Goal: Task Accomplishment & Management: Manage account settings

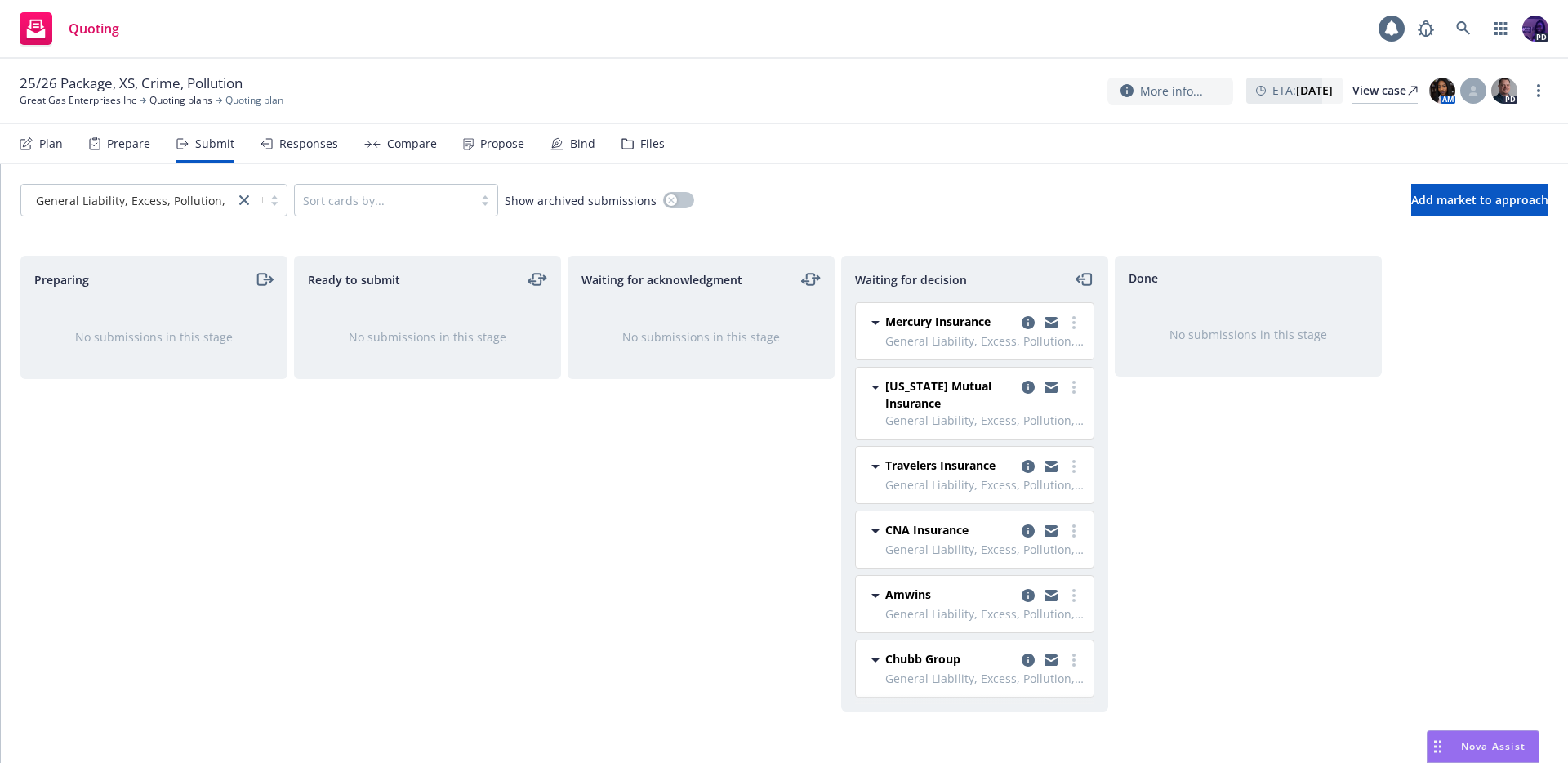
click at [509, 36] on div "Quoting 1 PD" at bounding box center [784, 29] width 1568 height 59
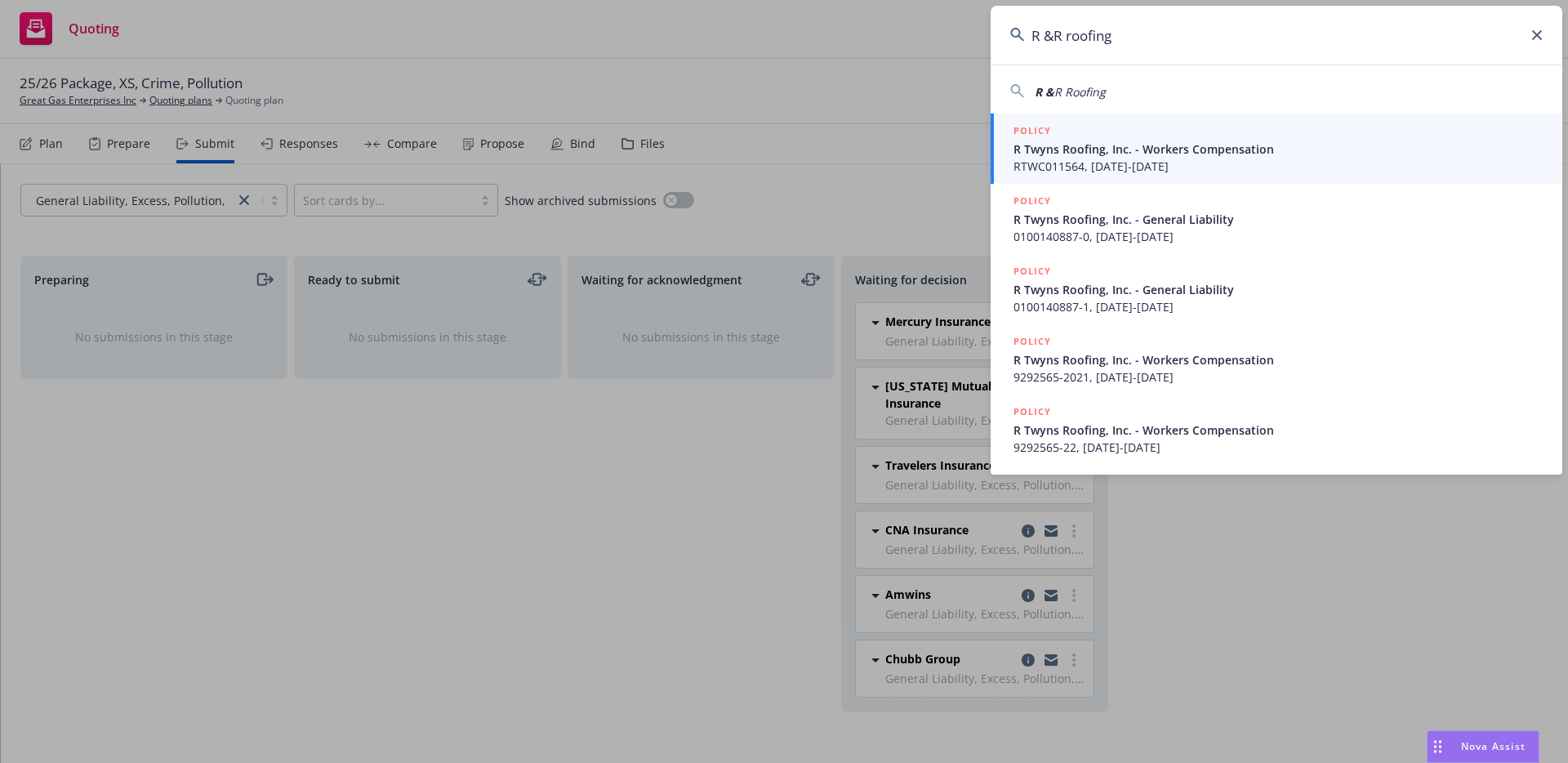
click at [1133, 99] on div "R & R Roofing" at bounding box center [1277, 91] width 532 height 19
type input "R & R Roofing"
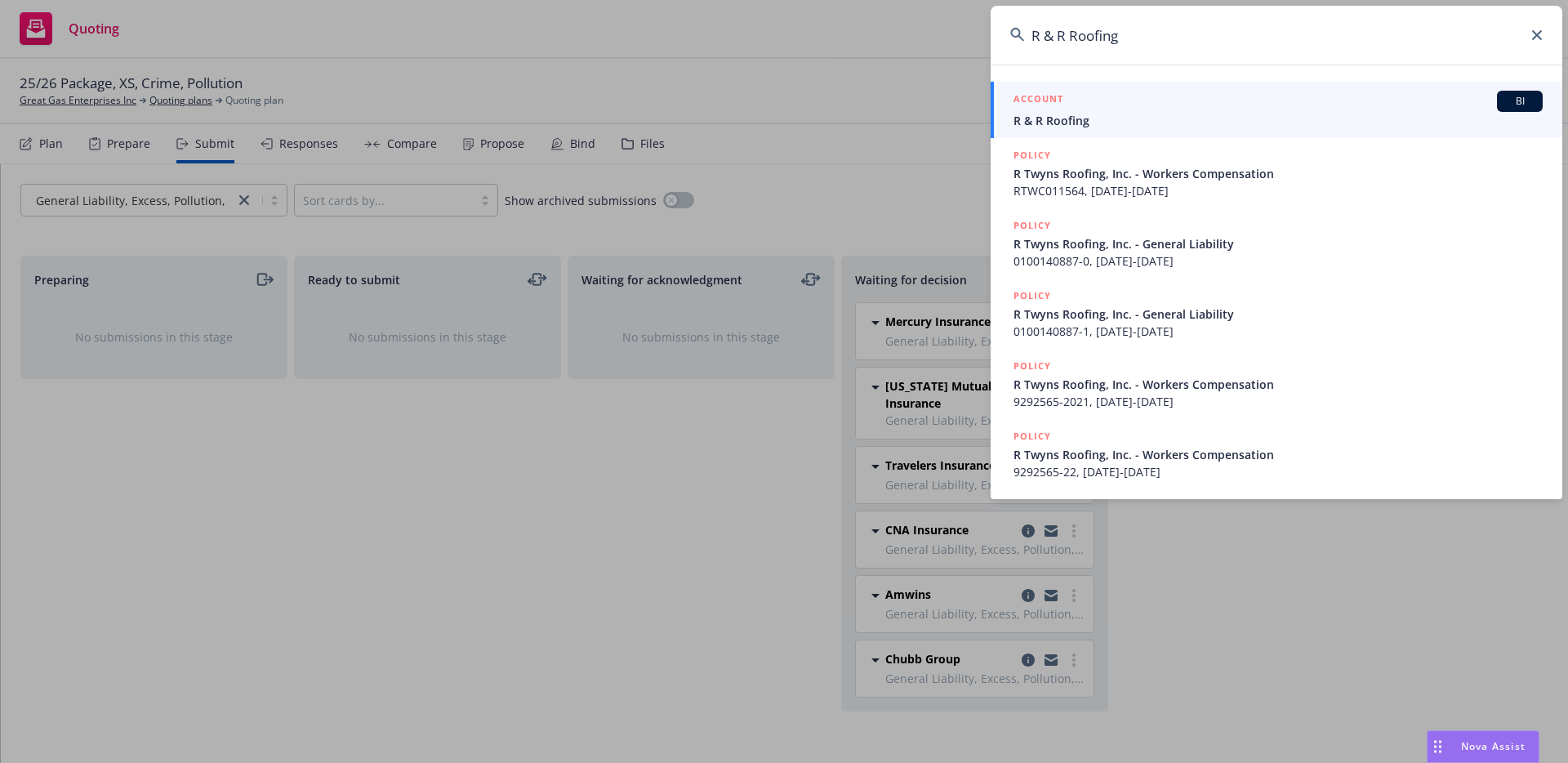
click at [1120, 122] on span "R & R Roofing" at bounding box center [1278, 120] width 530 height 17
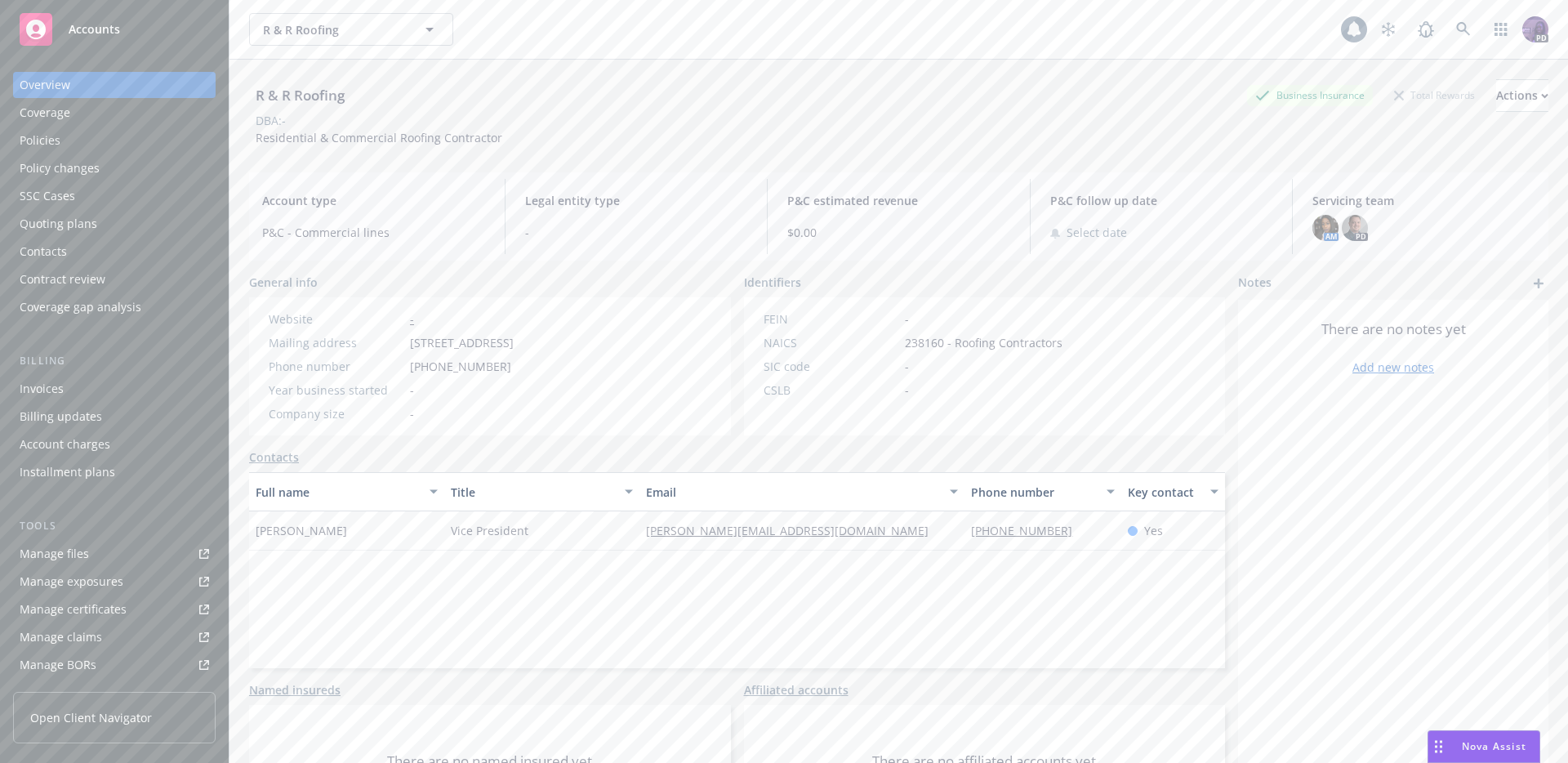
click at [112, 232] on div "Quoting plans" at bounding box center [114, 224] width 189 height 26
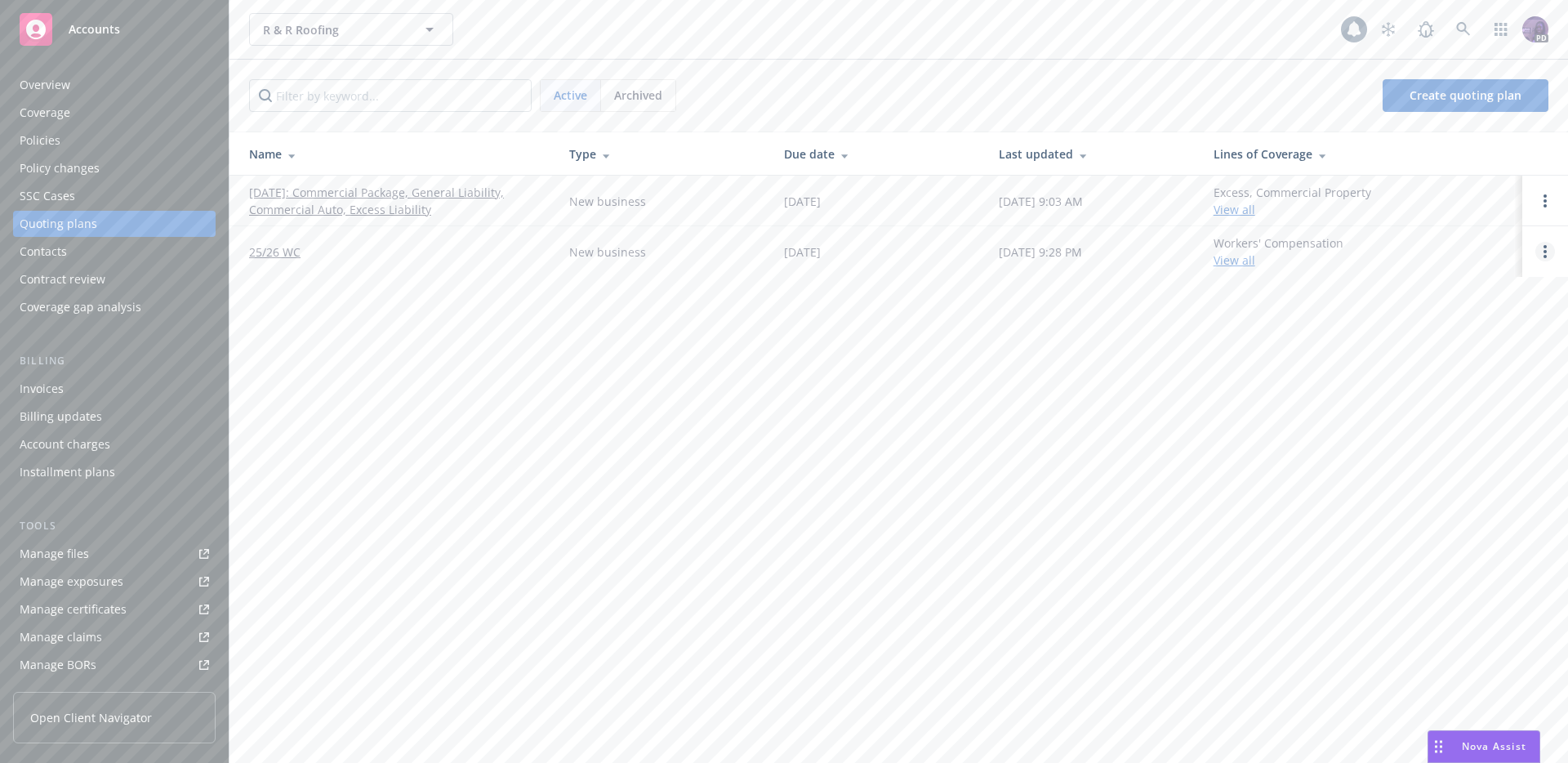
click at [1551, 254] on link "Open options" at bounding box center [1545, 251] width 19 height 19
click at [285, 244] on link "25/26 WC" at bounding box center [274, 252] width 51 height 17
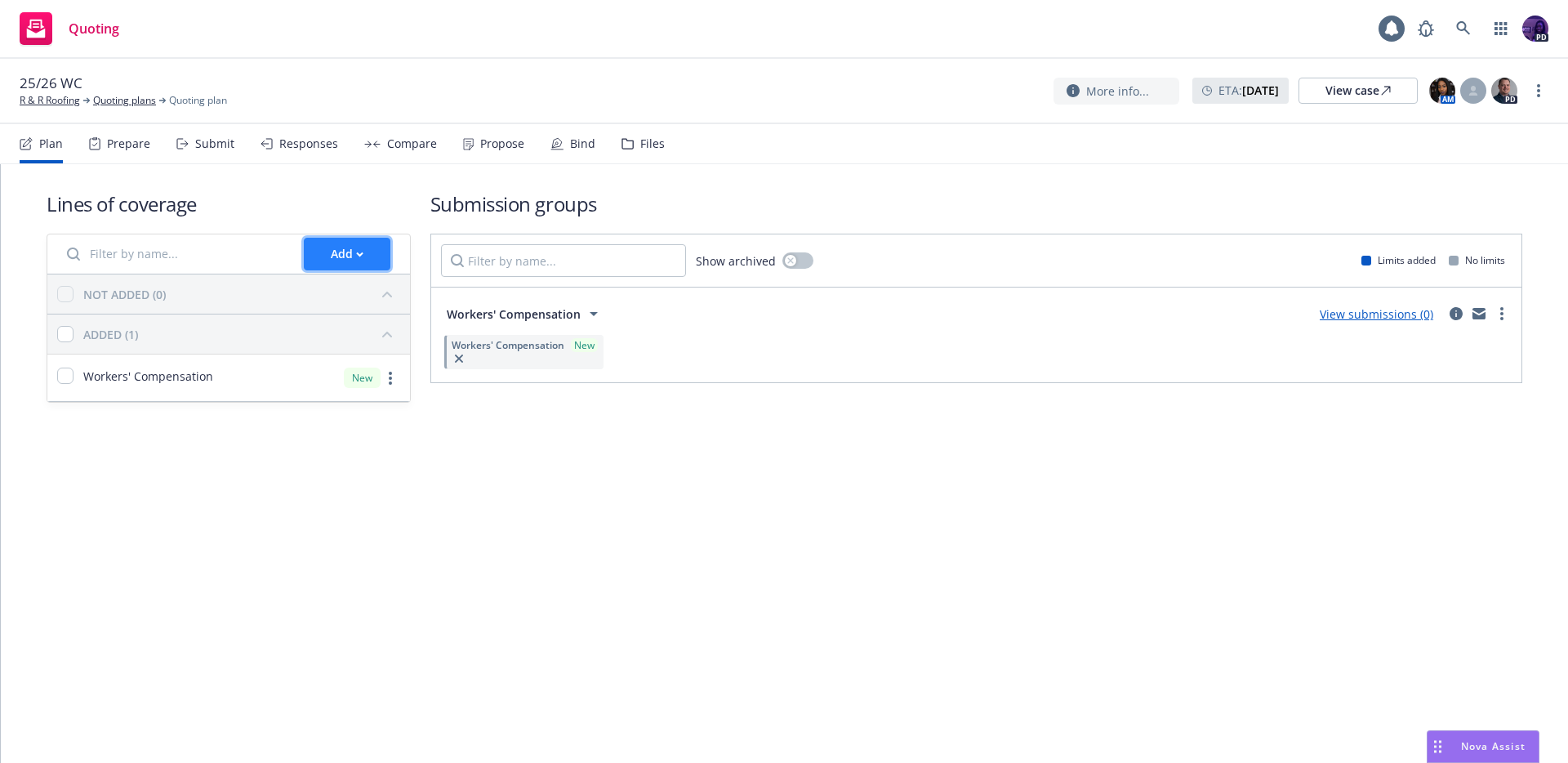
click at [351, 264] on div "Add" at bounding box center [347, 254] width 33 height 31
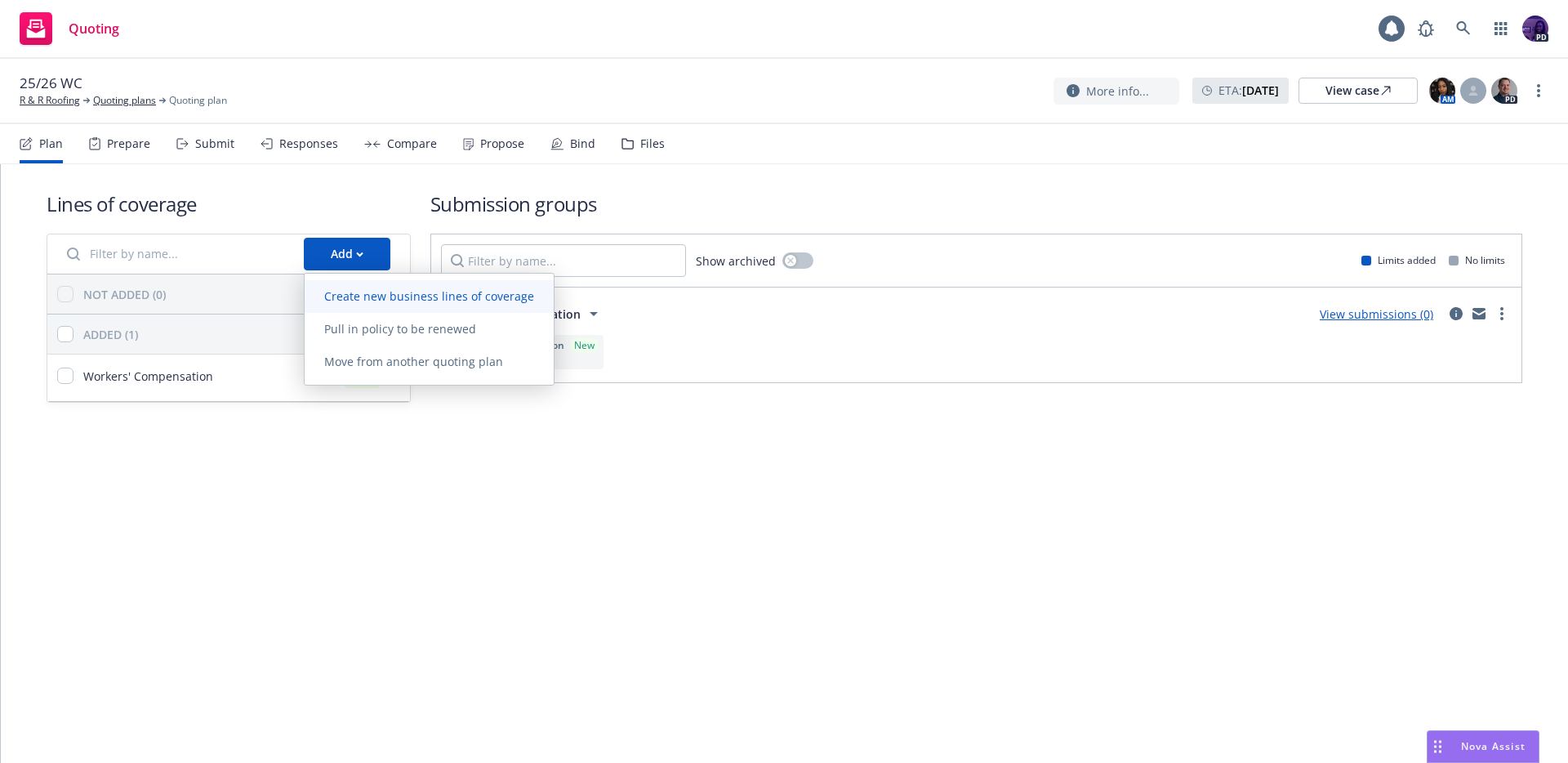
click at [364, 290] on span "Create new business lines of coverage" at bounding box center [429, 296] width 249 height 16
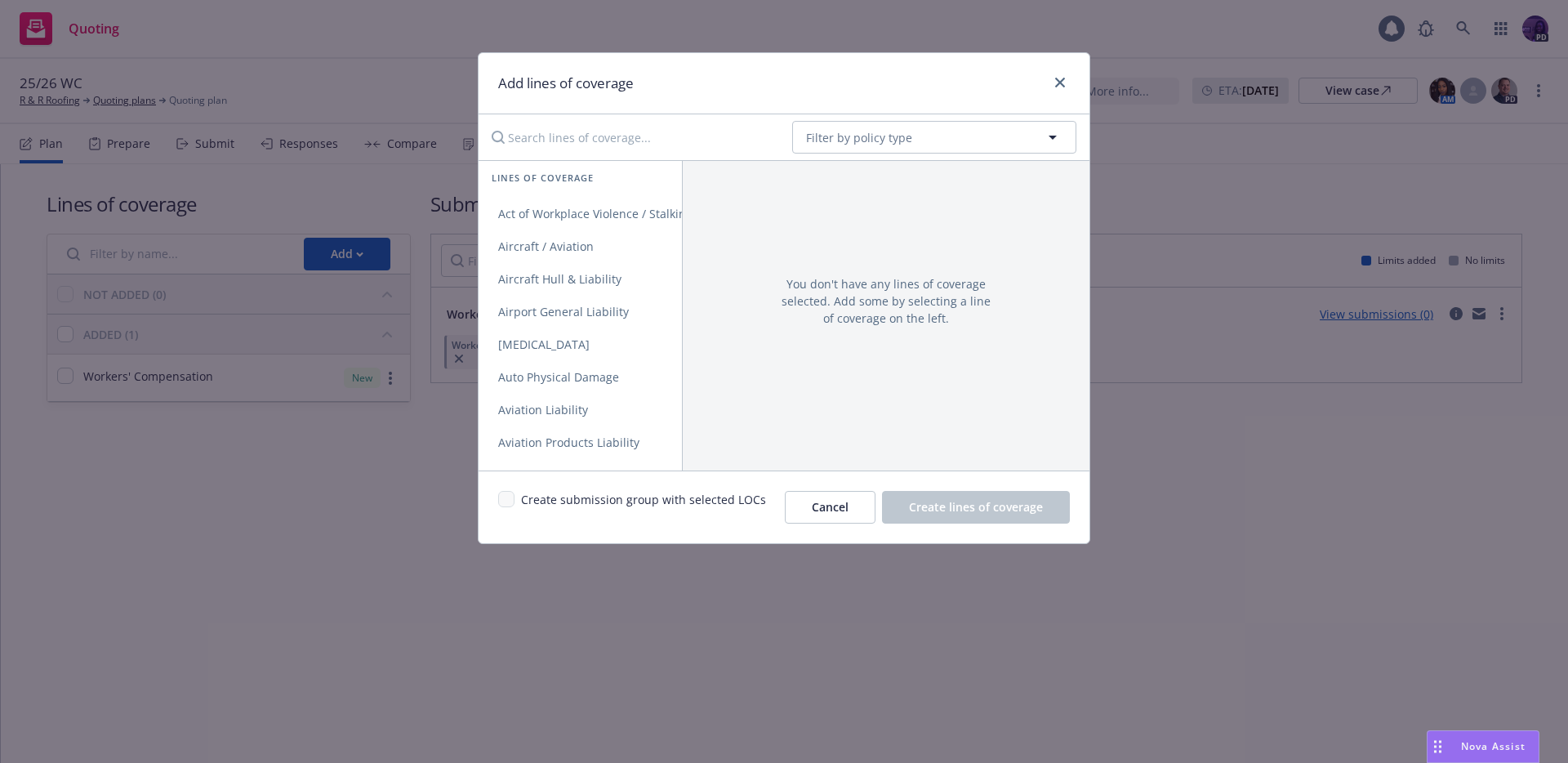
click at [639, 140] on input "Search lines of coverage..." at bounding box center [631, 138] width 297 height 33
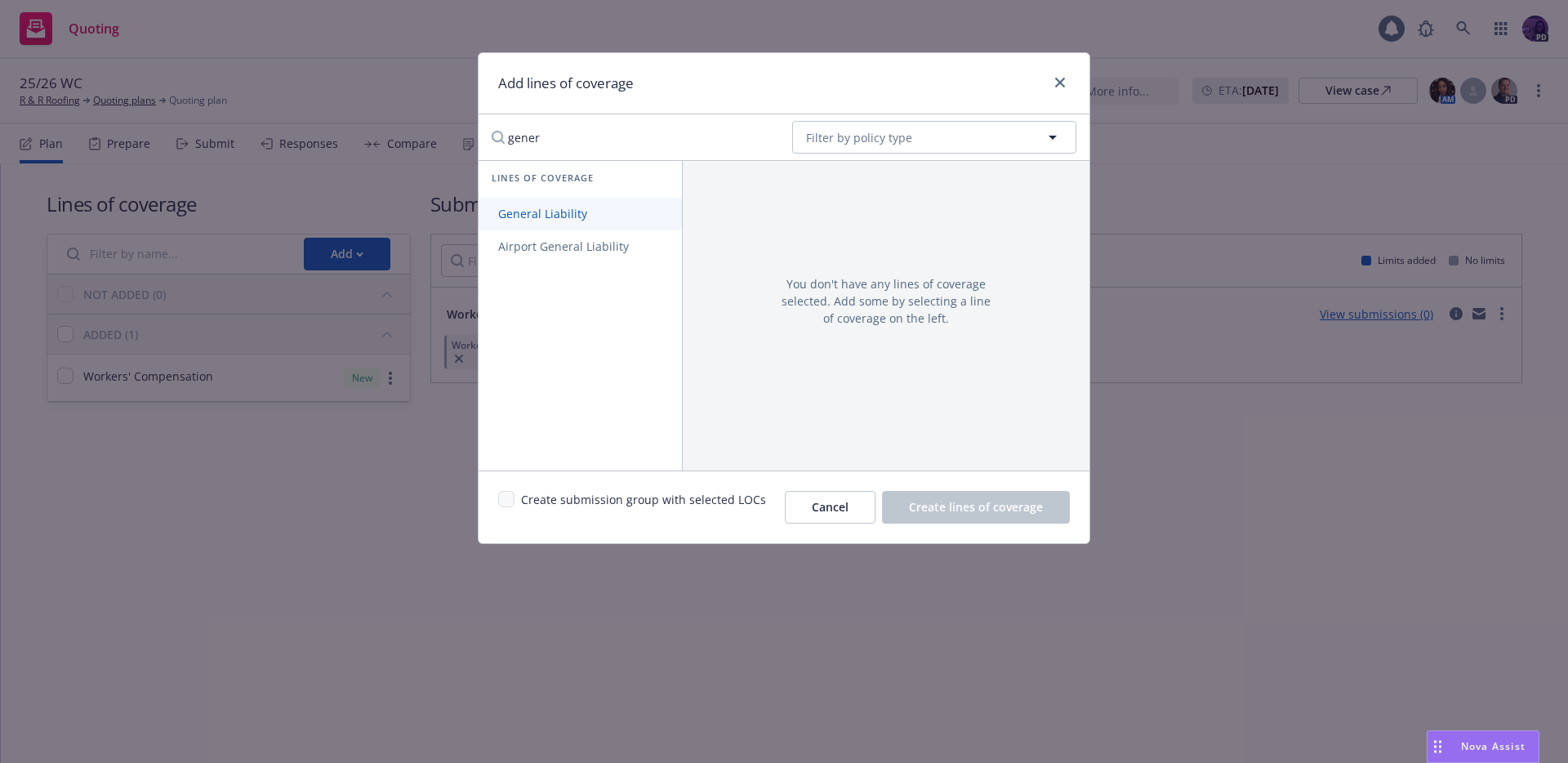
type input "gener"
click at [584, 213] on span "General Liability" at bounding box center [543, 213] width 129 height 16
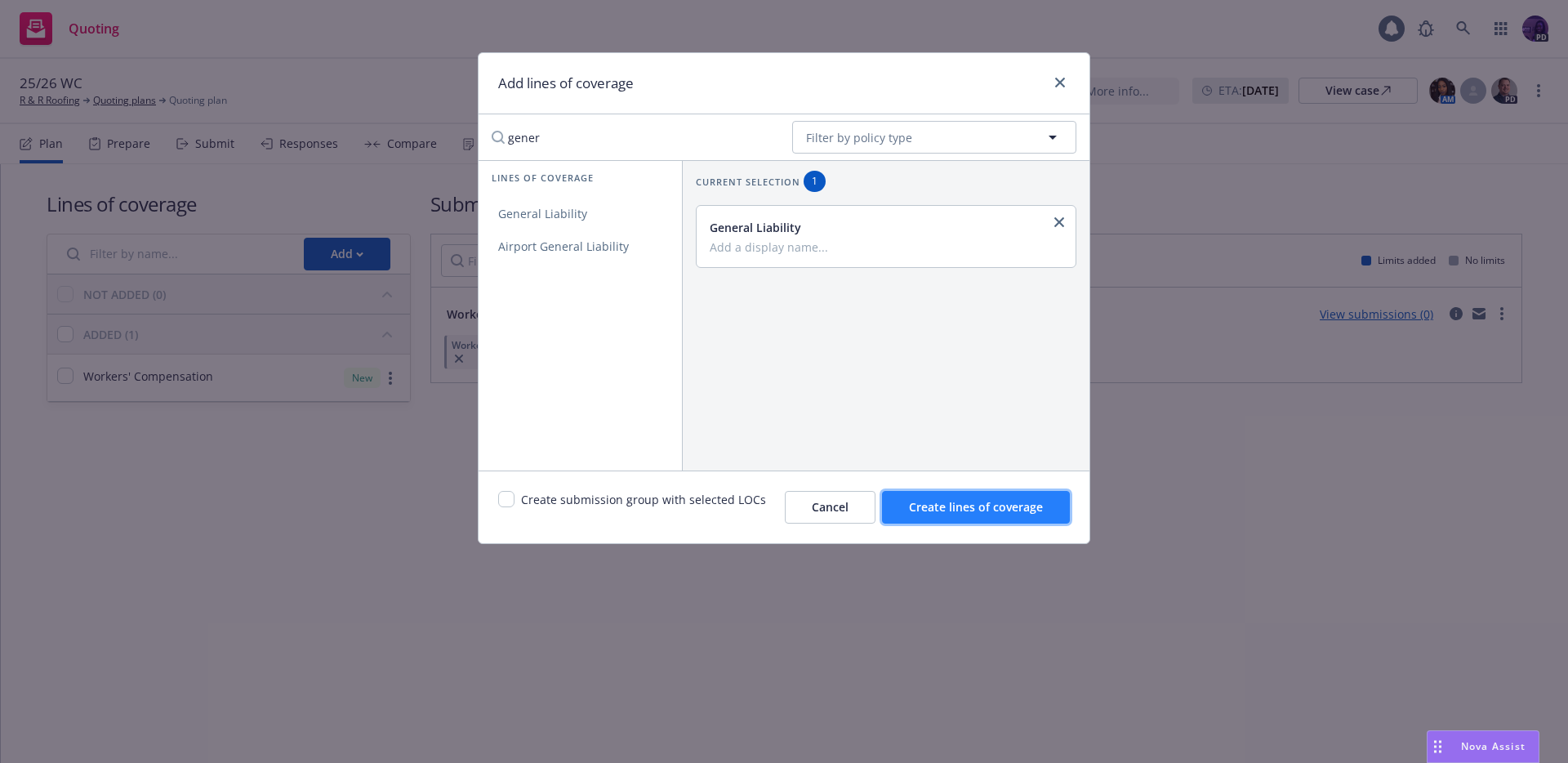
click at [941, 503] on span "Create lines of coverage" at bounding box center [976, 507] width 134 height 16
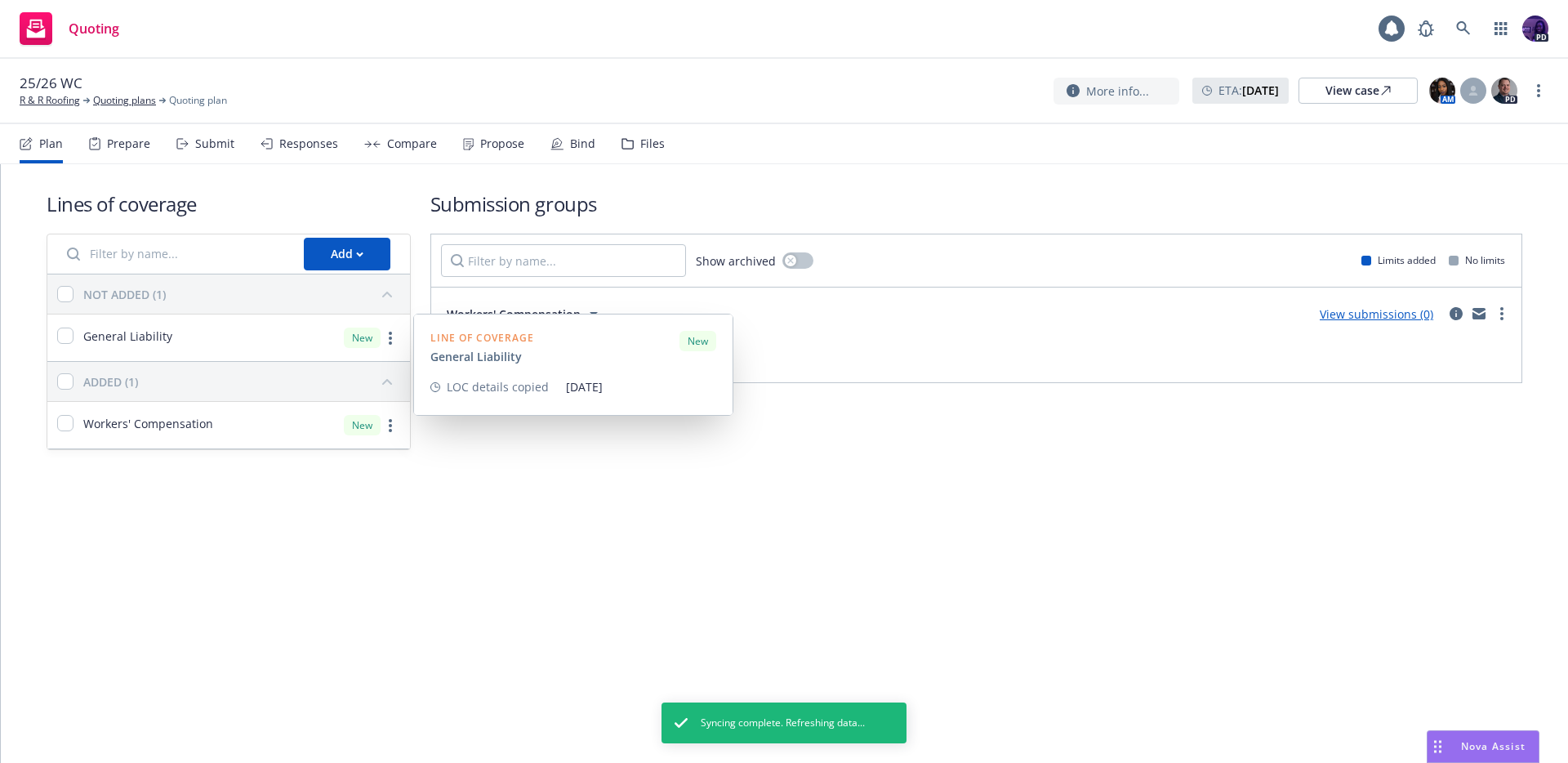
click at [73, 340] on div "General Liability" at bounding box center [114, 337] width 115 height 19
checkbox input "true"
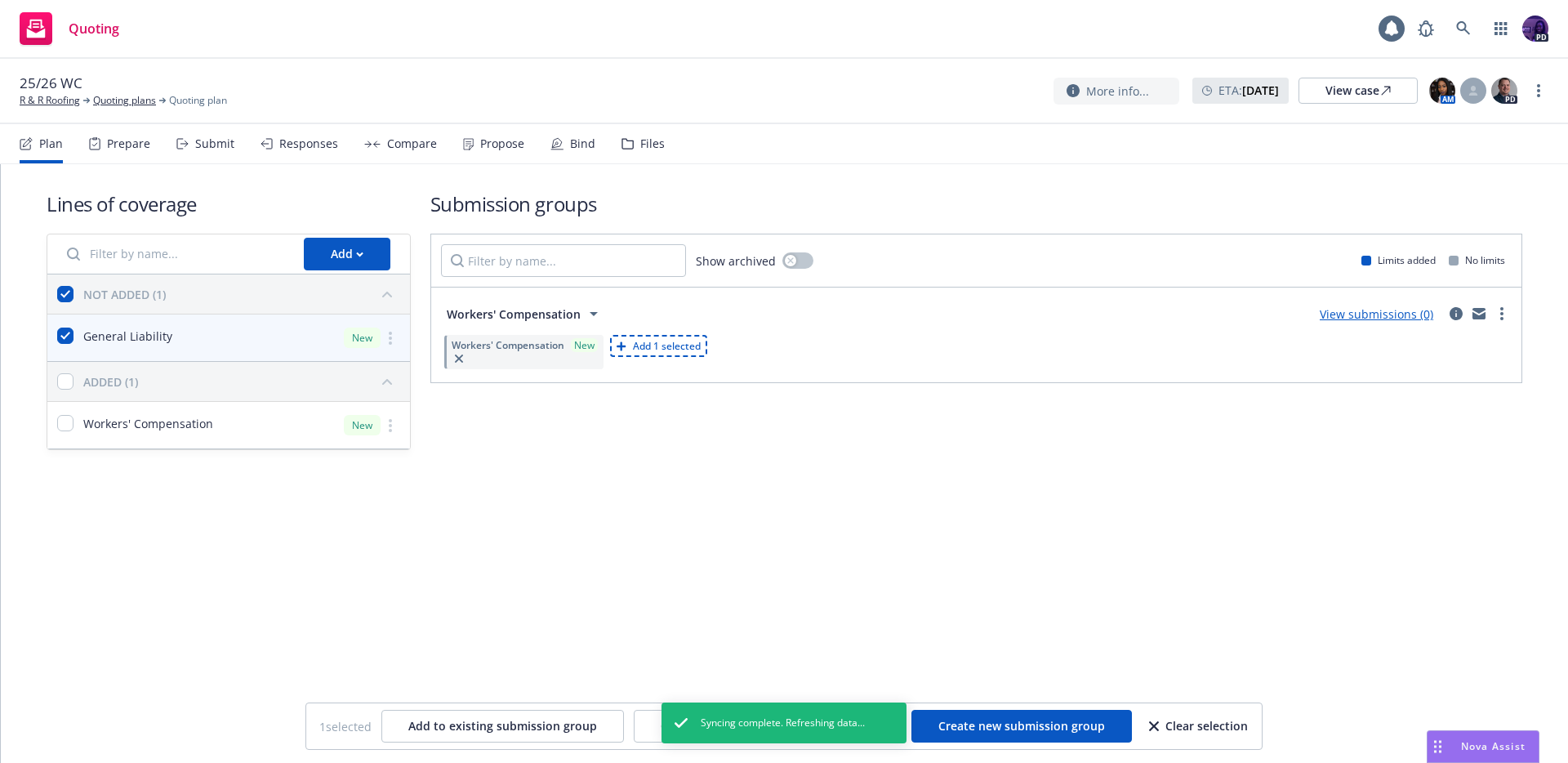
click at [700, 353] on span "Add 1 selected" at bounding box center [667, 345] width 68 height 14
checkbox input "false"
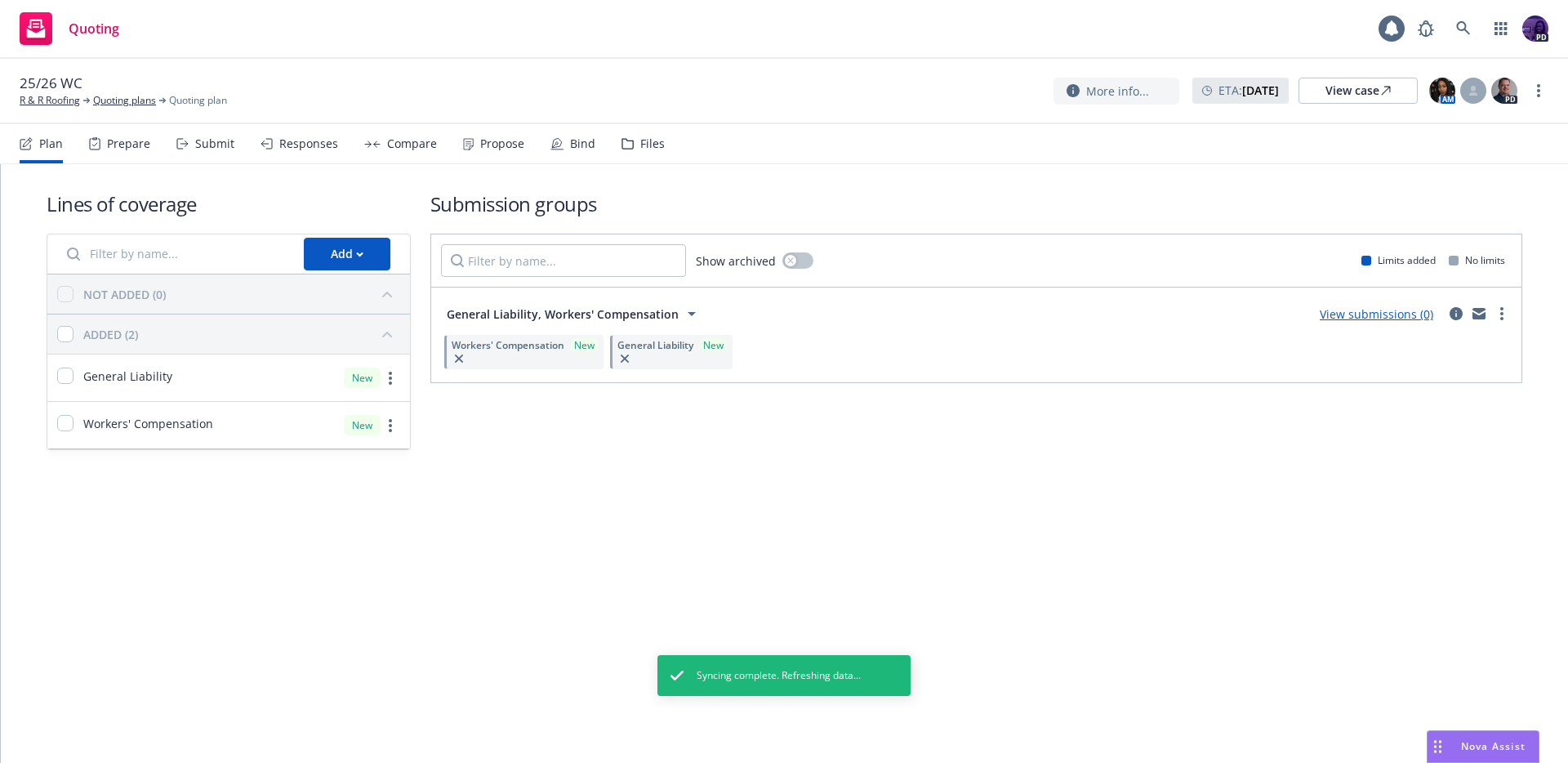
click at [1371, 315] on link "View submissions (0)" at bounding box center [1377, 314] width 114 height 16
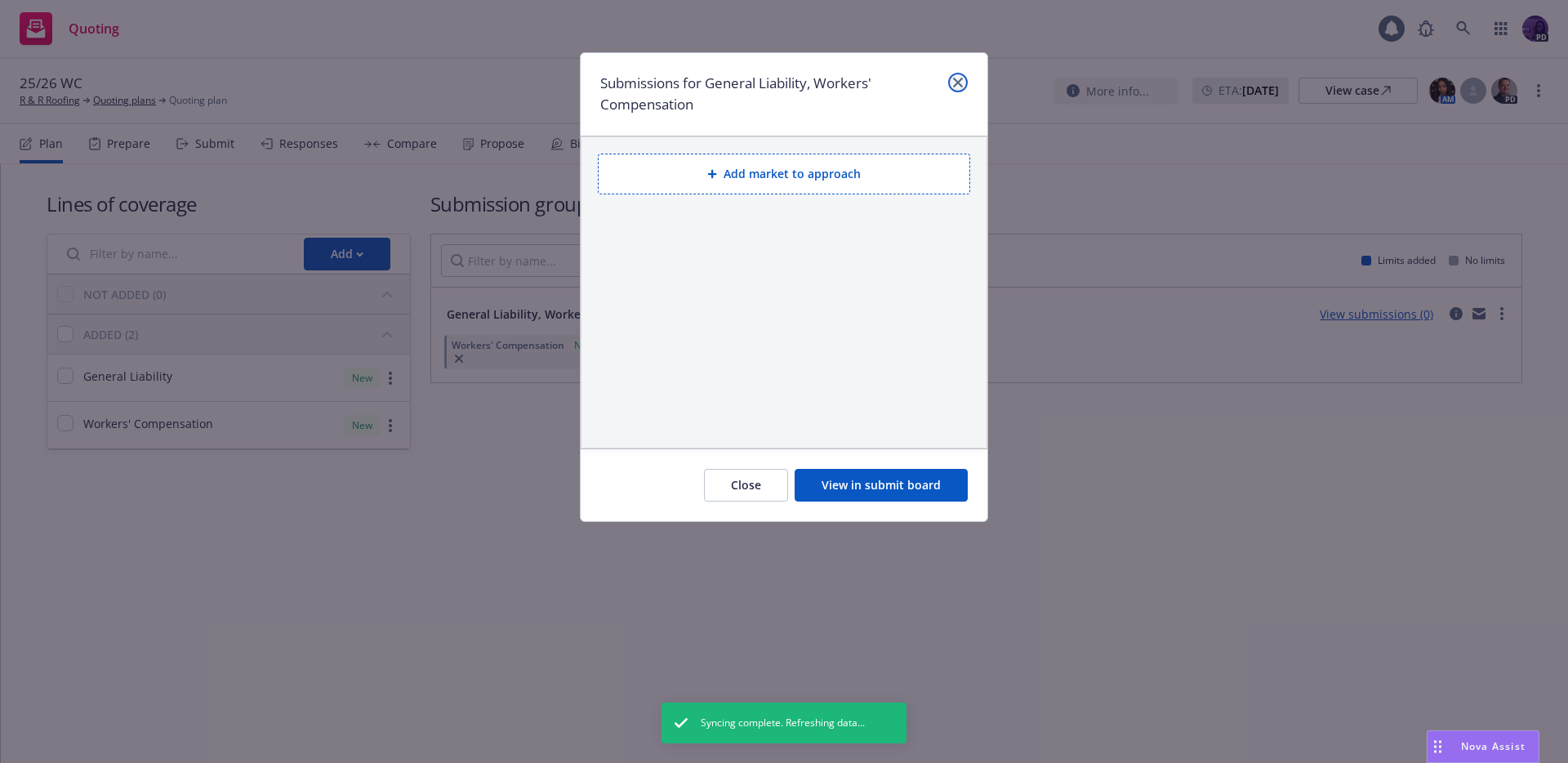
click at [963, 85] on link "close" at bounding box center [958, 82] width 19 height 19
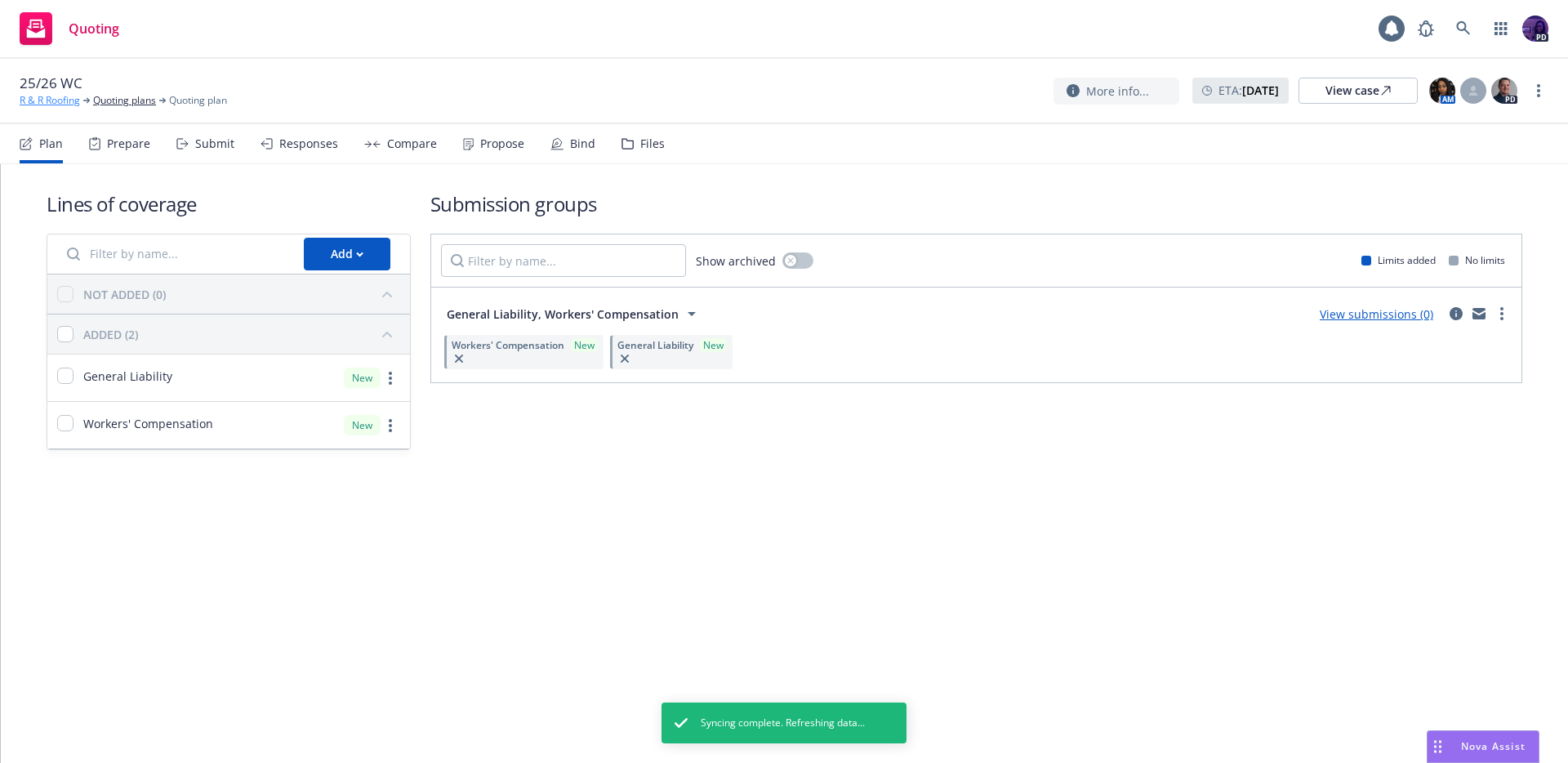
click at [63, 102] on link "R & R Roofing" at bounding box center [50, 100] width 61 height 15
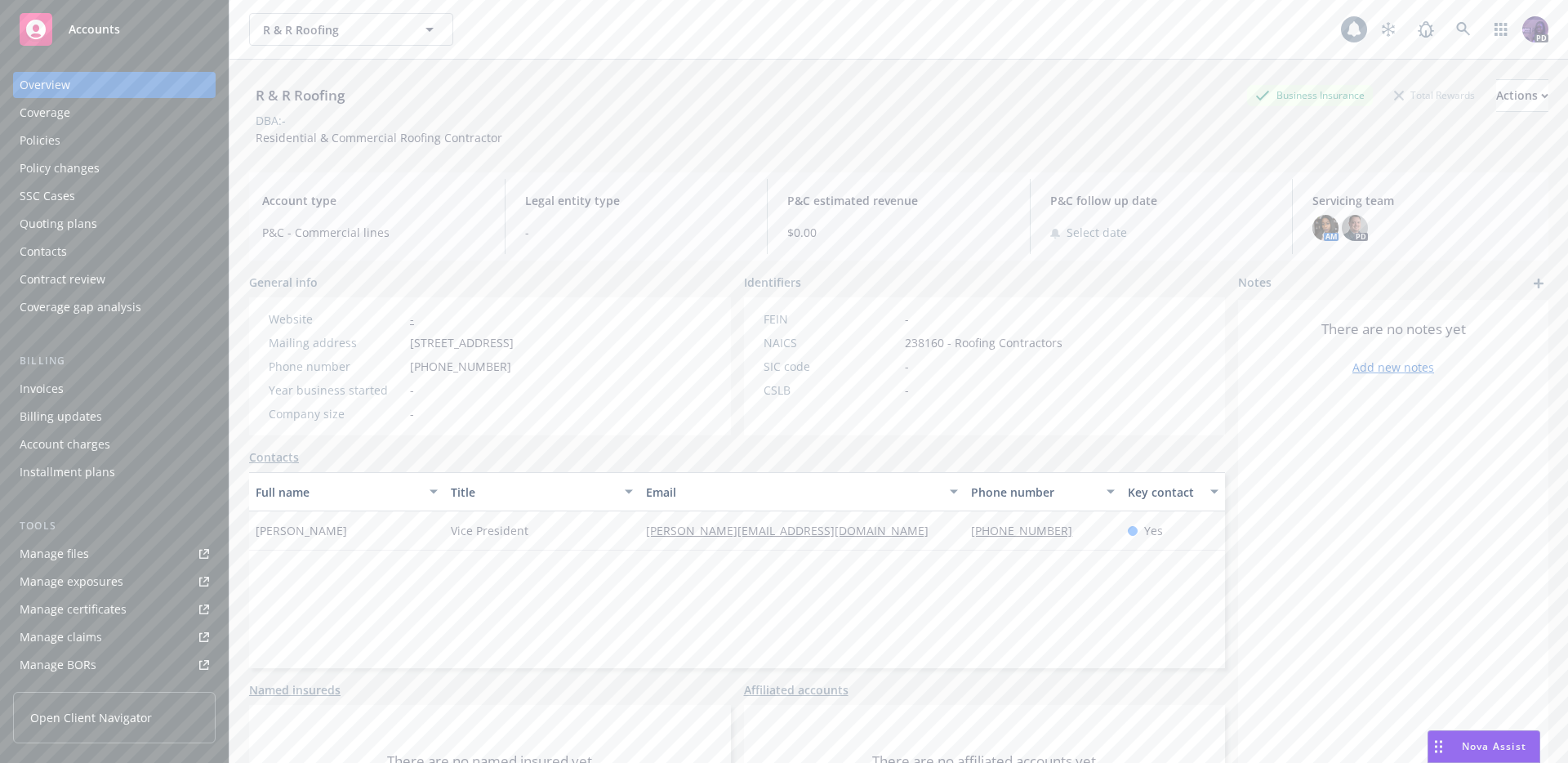
click at [126, 139] on div "Policies" at bounding box center [114, 140] width 189 height 26
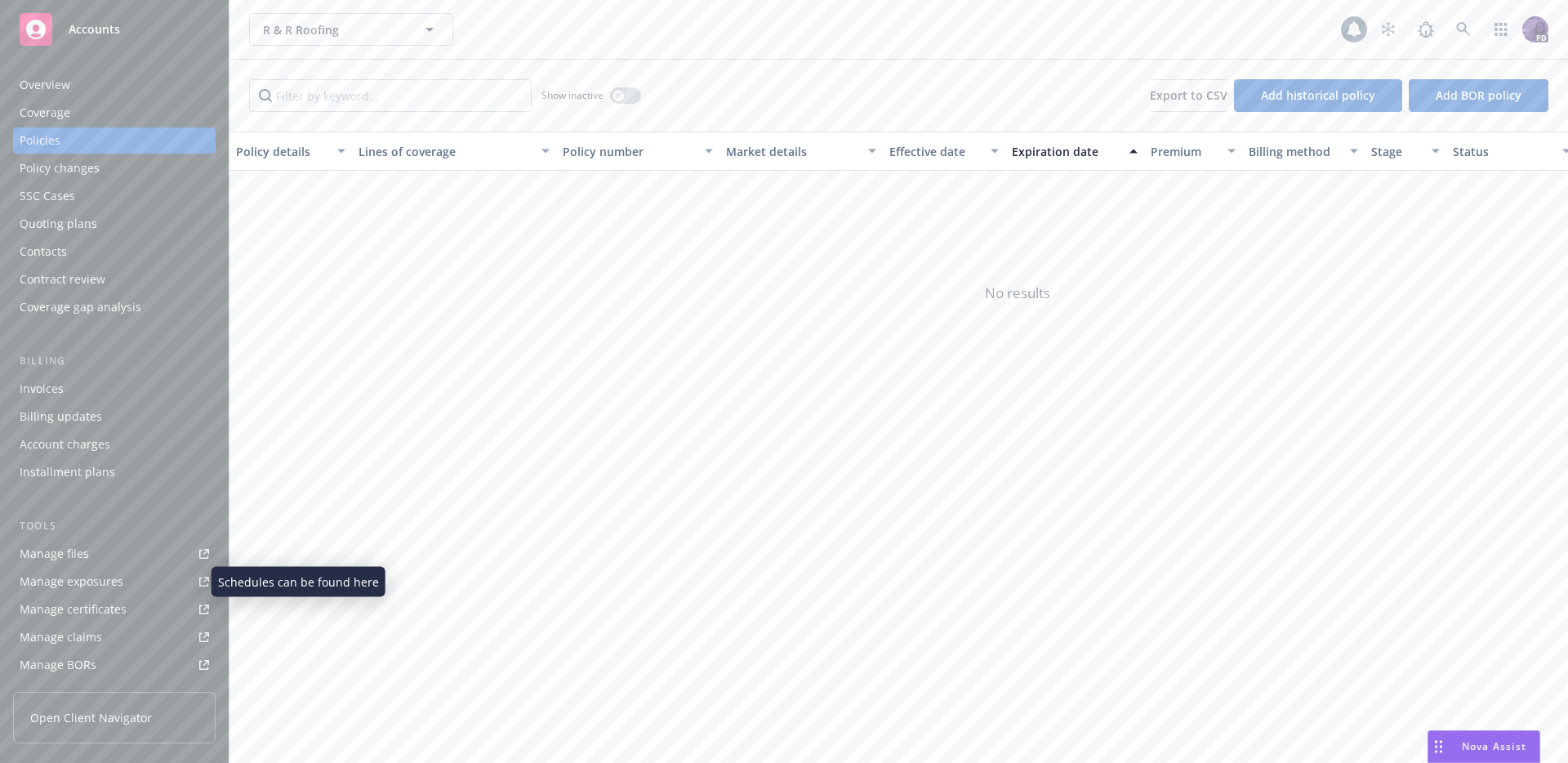
click at [129, 589] on link "Manage exposures" at bounding box center [114, 581] width 203 height 26
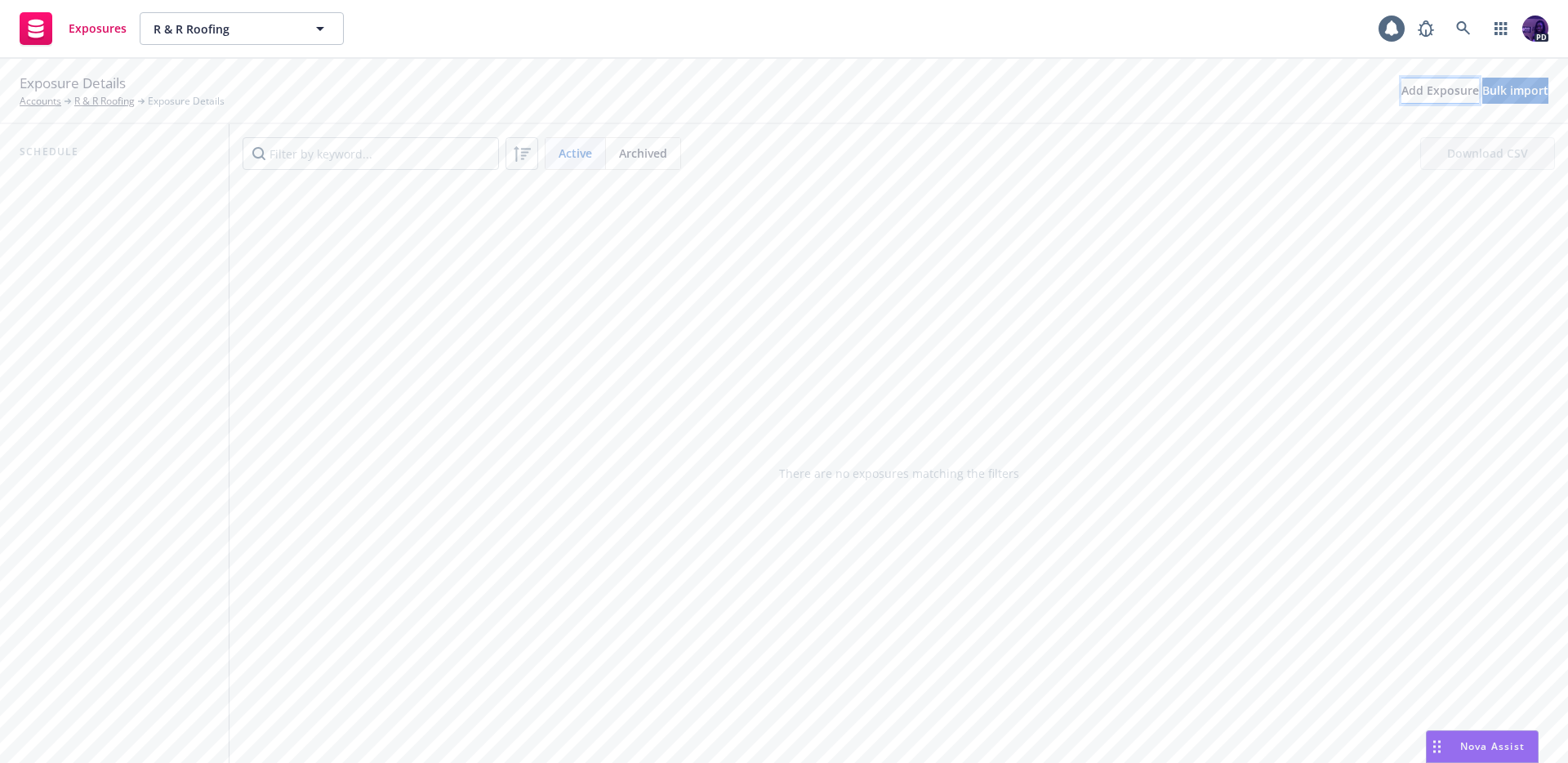
click at [1406, 98] on button "Add Exposure" at bounding box center [1440, 91] width 78 height 26
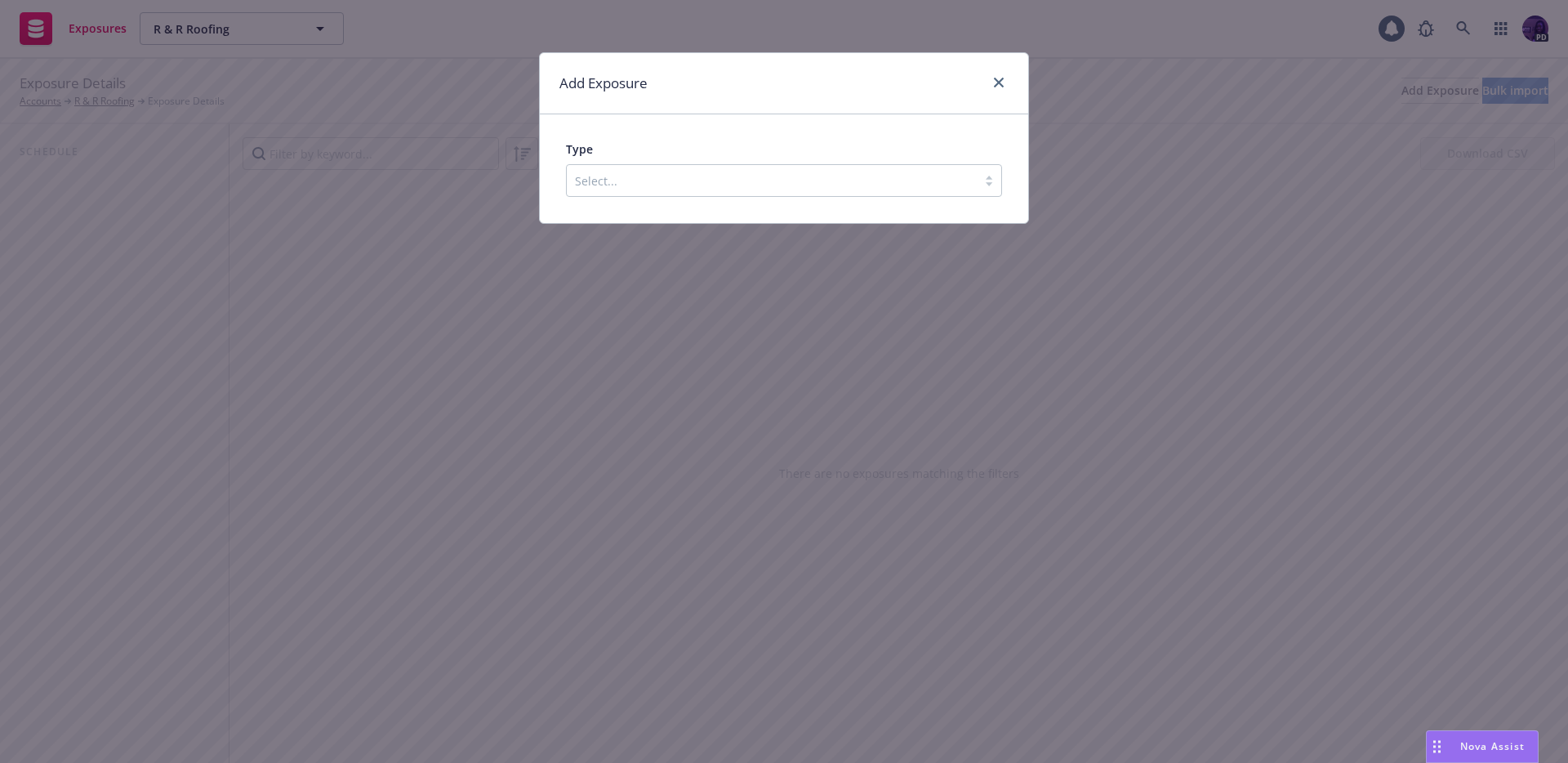
click at [879, 208] on div "Type Select..." at bounding box center [784, 169] width 488 height 108
click at [886, 196] on div "Select..." at bounding box center [784, 181] width 436 height 33
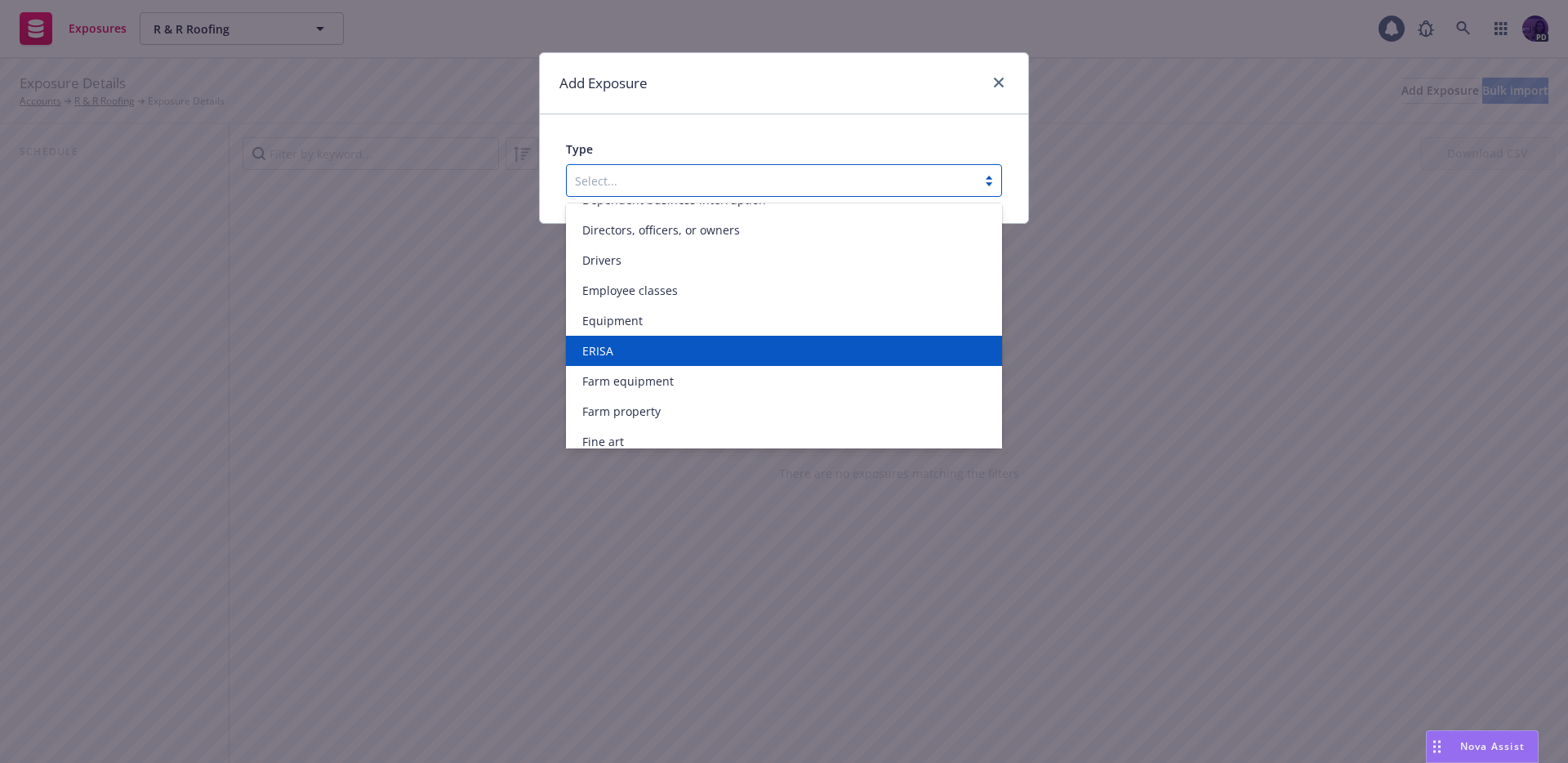
scroll to position [137, 0]
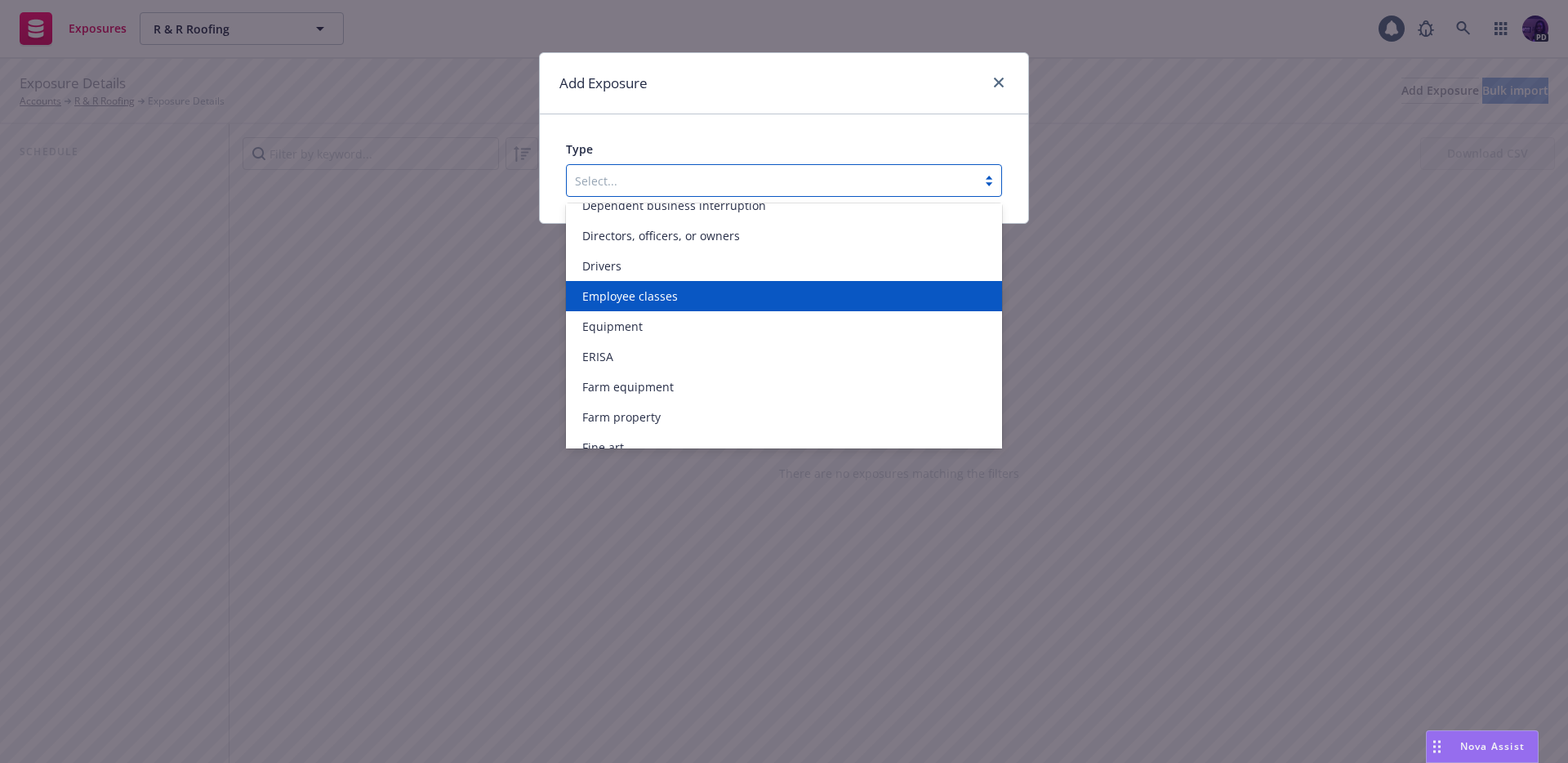
click at [830, 291] on div "Employee classes" at bounding box center [784, 296] width 417 height 17
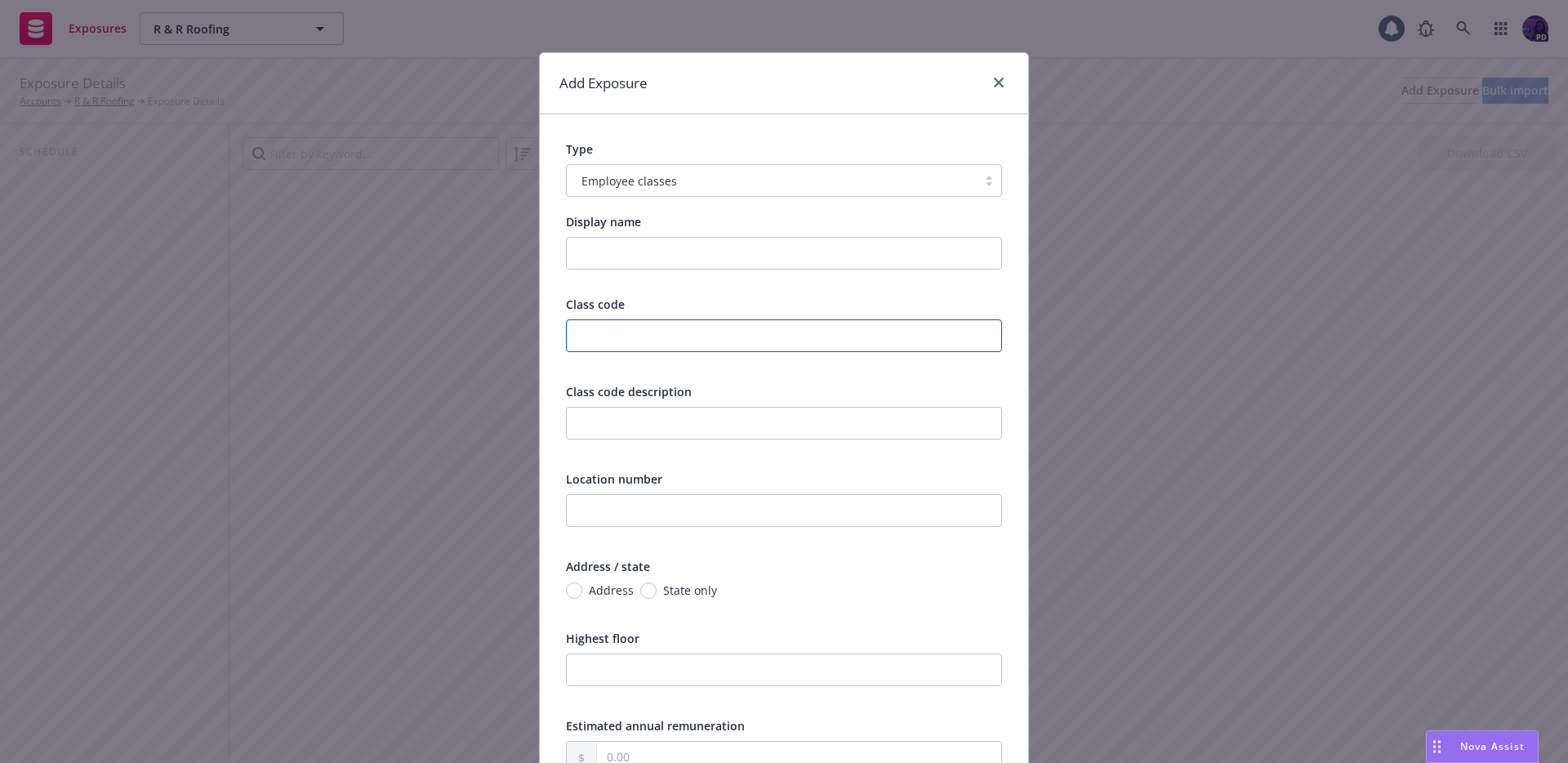
click at [812, 330] on input "text" at bounding box center [784, 336] width 436 height 33
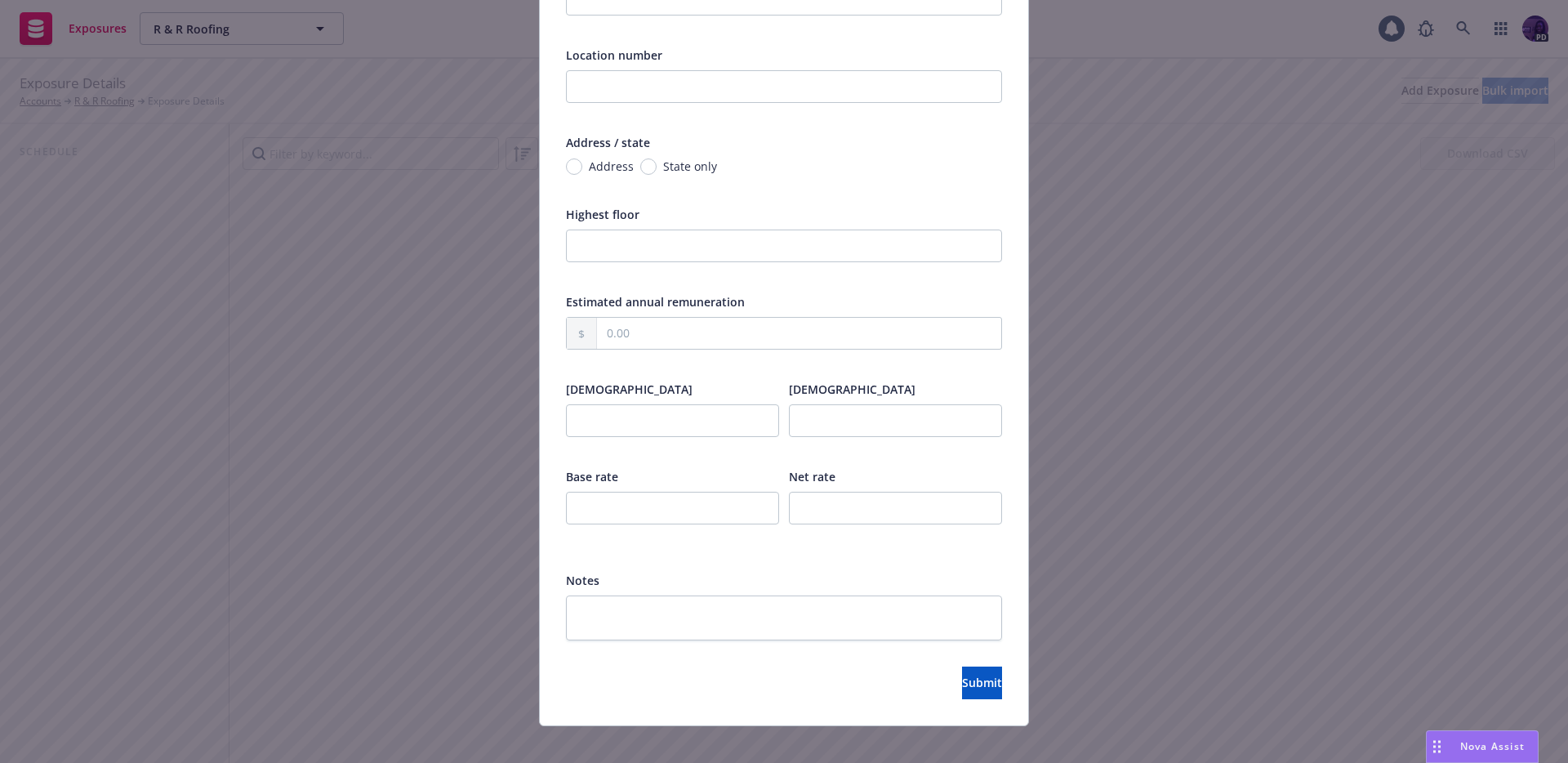
scroll to position [440, 0]
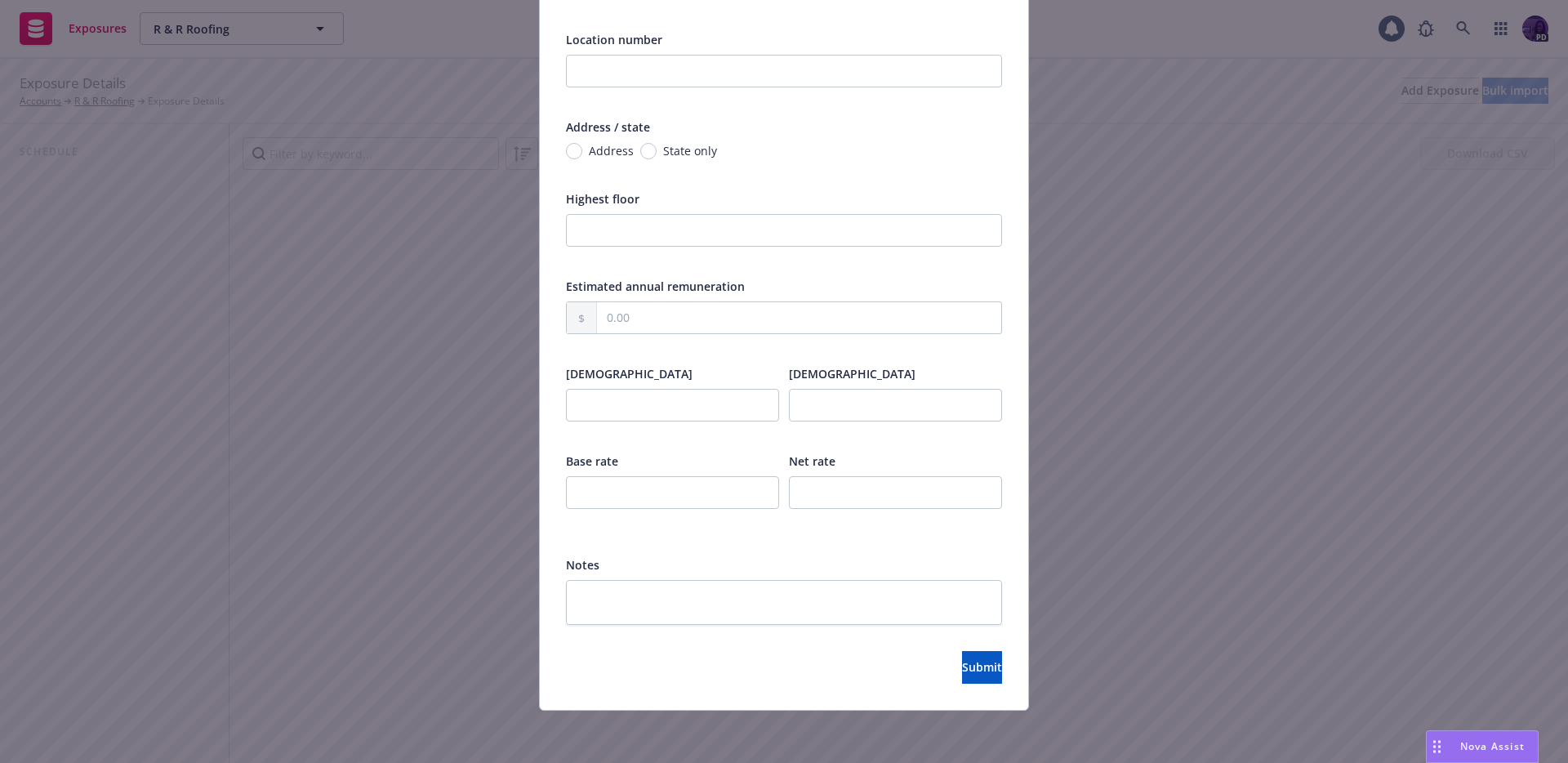
type input "5552"
click at [666, 330] on input "text" at bounding box center [799, 318] width 404 height 31
click at [649, 600] on textarea at bounding box center [784, 602] width 436 height 45
type textarea "x"
type textarea "I"
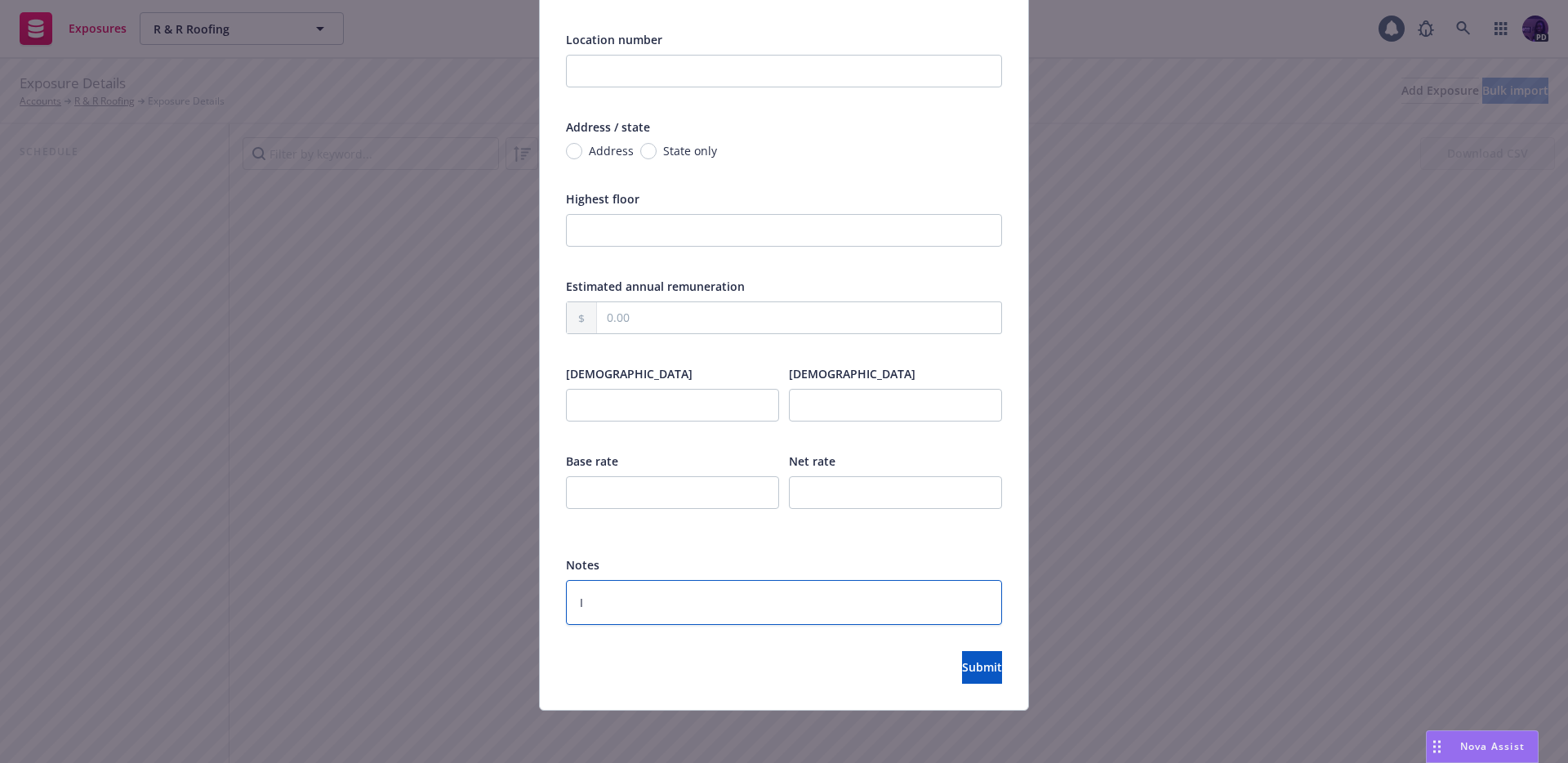
type textarea "x"
type textarea "If"
type textarea "x"
type textarea "If"
type textarea "x"
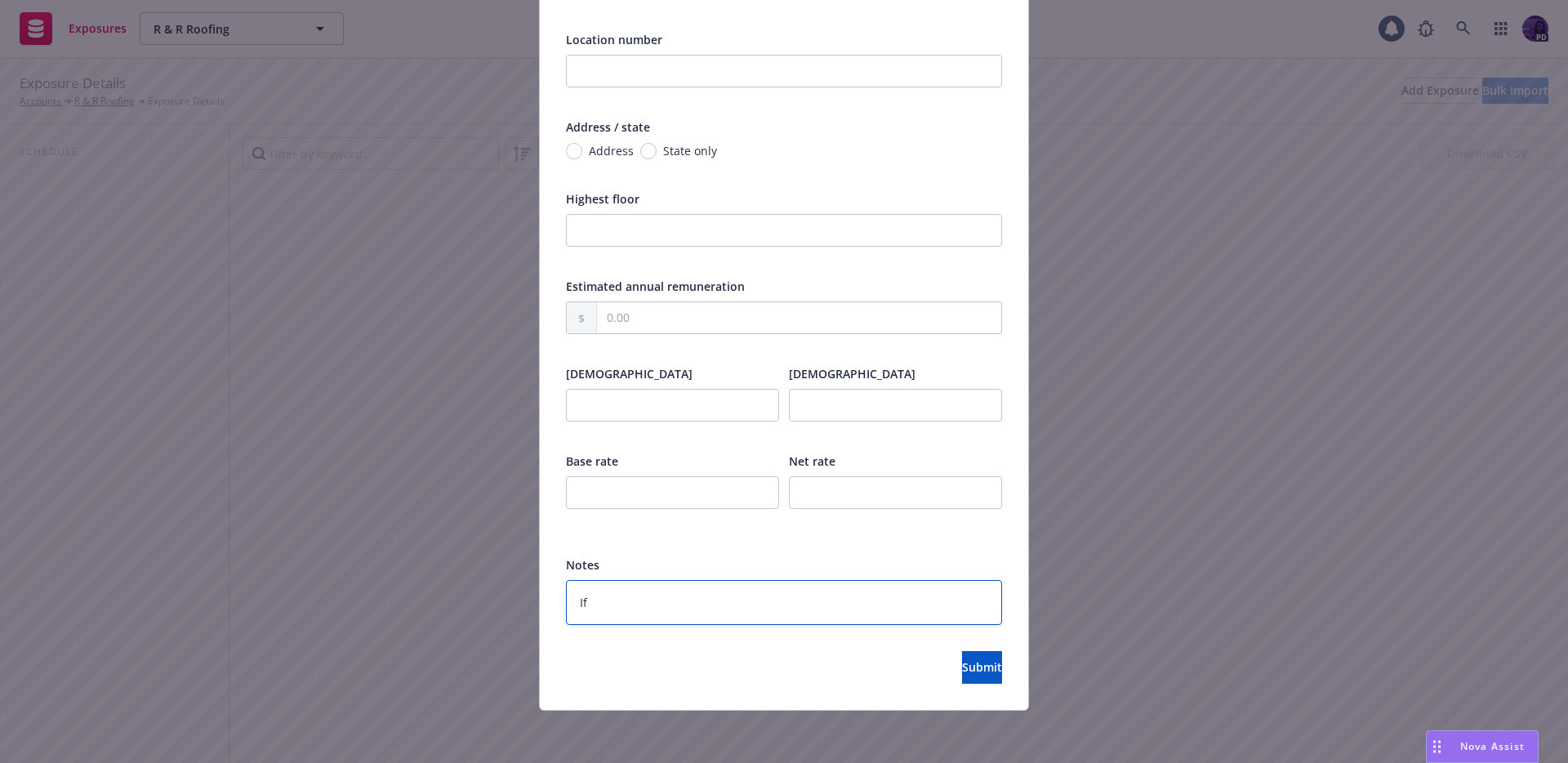
type textarea "If A"
type textarea "x"
type textarea "If An"
type textarea "x"
type textarea "If Any"
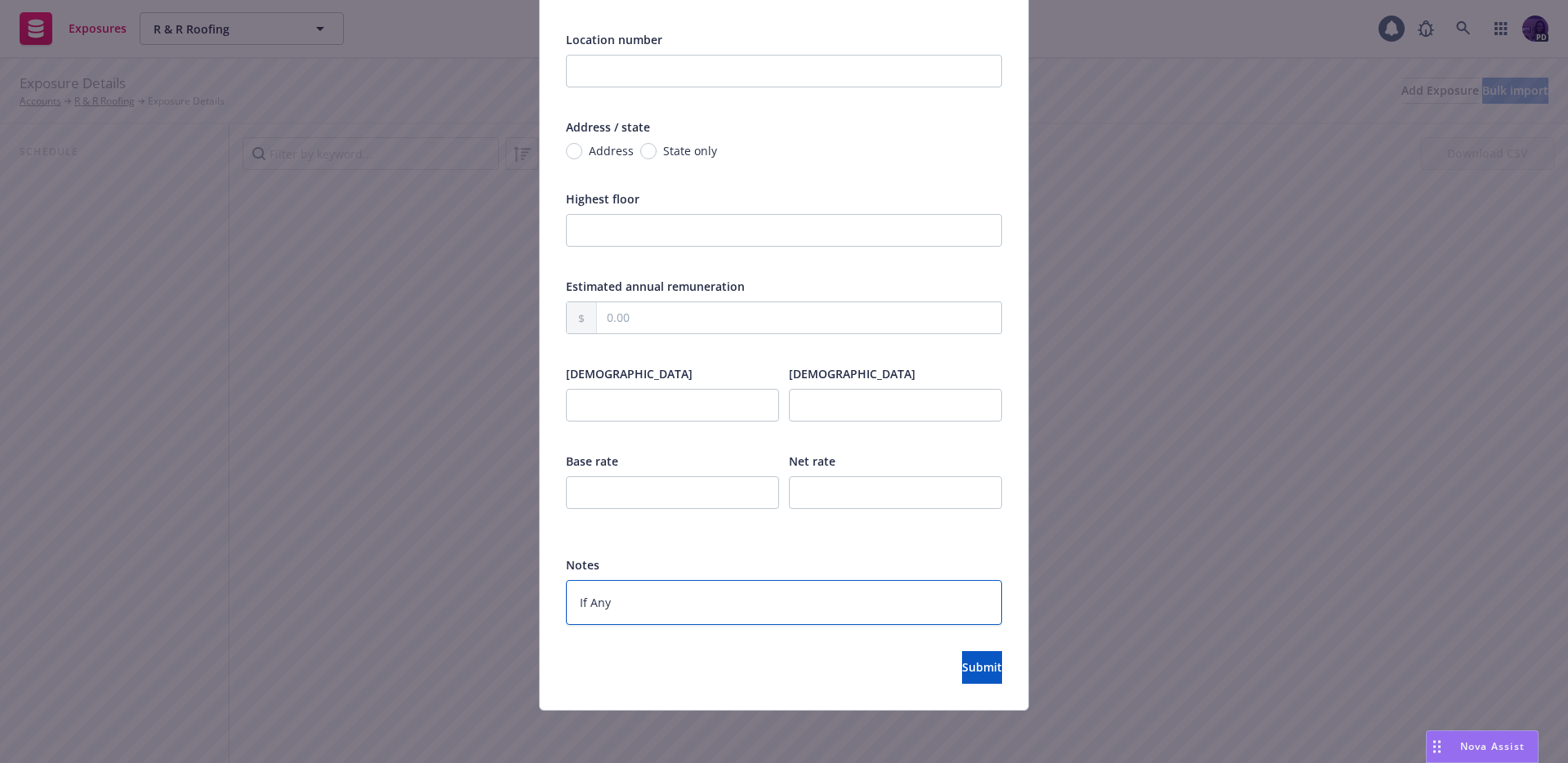
type textarea "x"
type textarea "If An"
type textarea "x"
type textarea "If Any"
click at [962, 672] on span "Submit" at bounding box center [982, 667] width 40 height 16
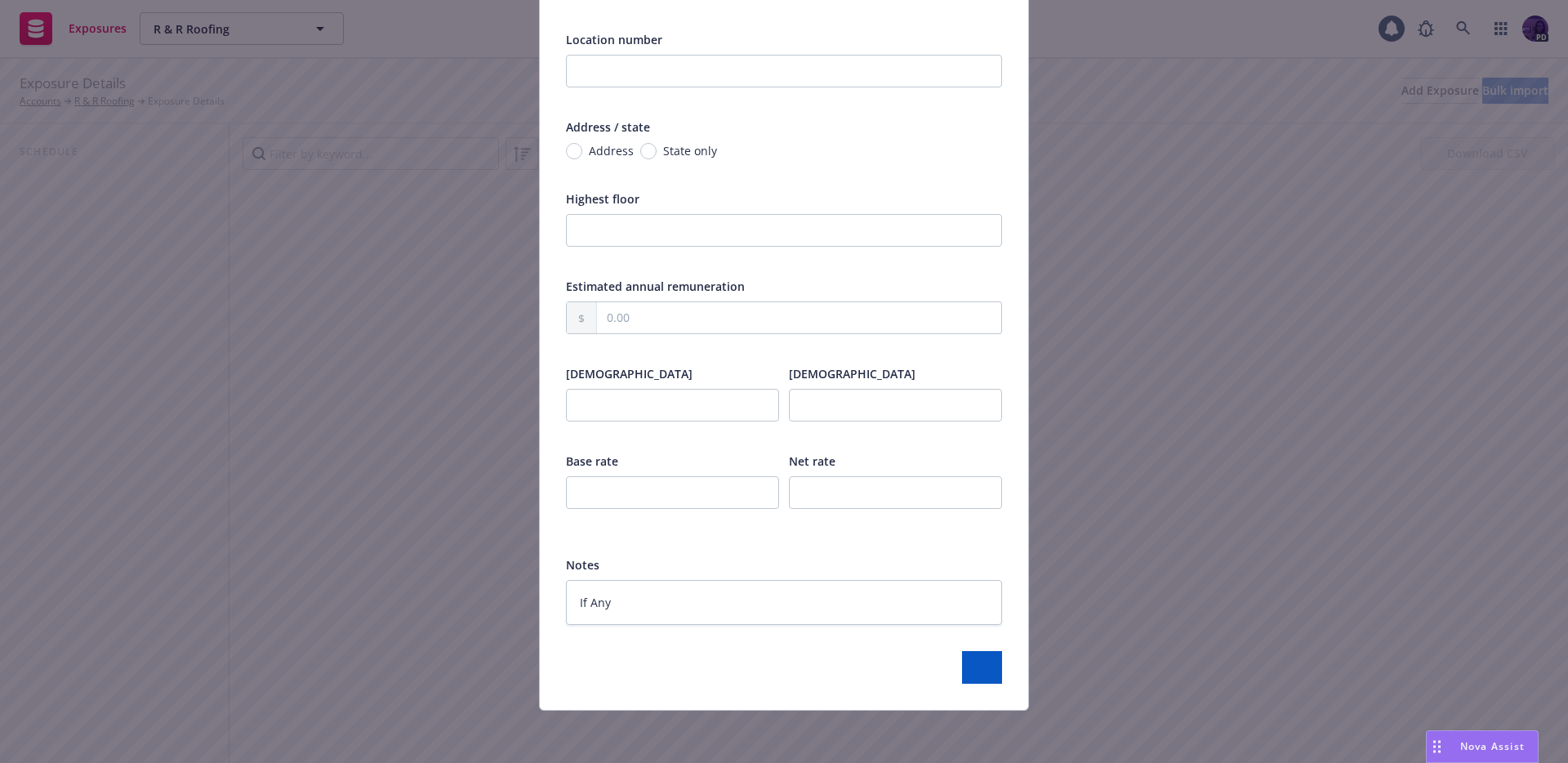
type textarea "x"
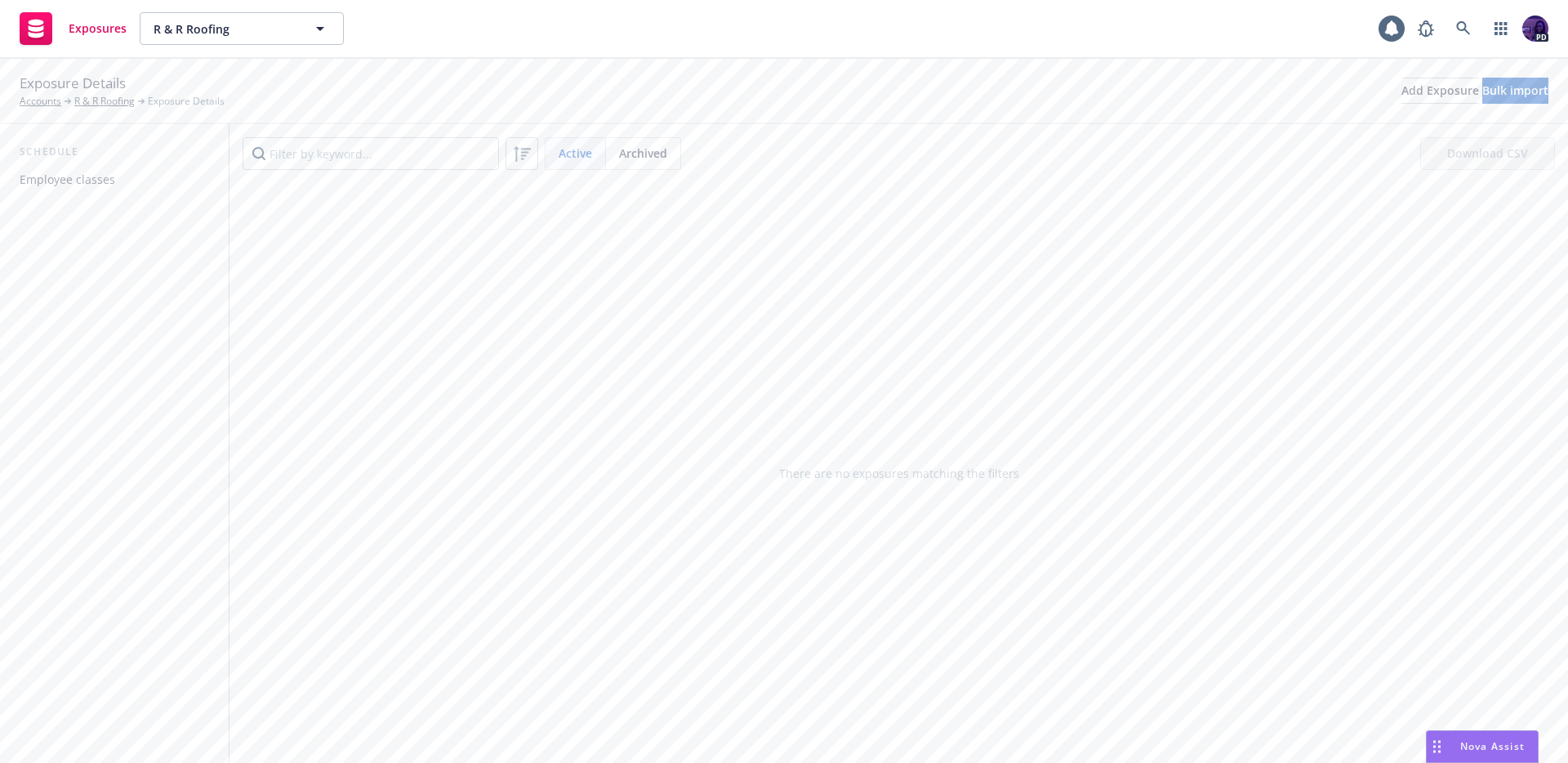
click at [122, 181] on div "Employee classes" at bounding box center [114, 180] width 189 height 26
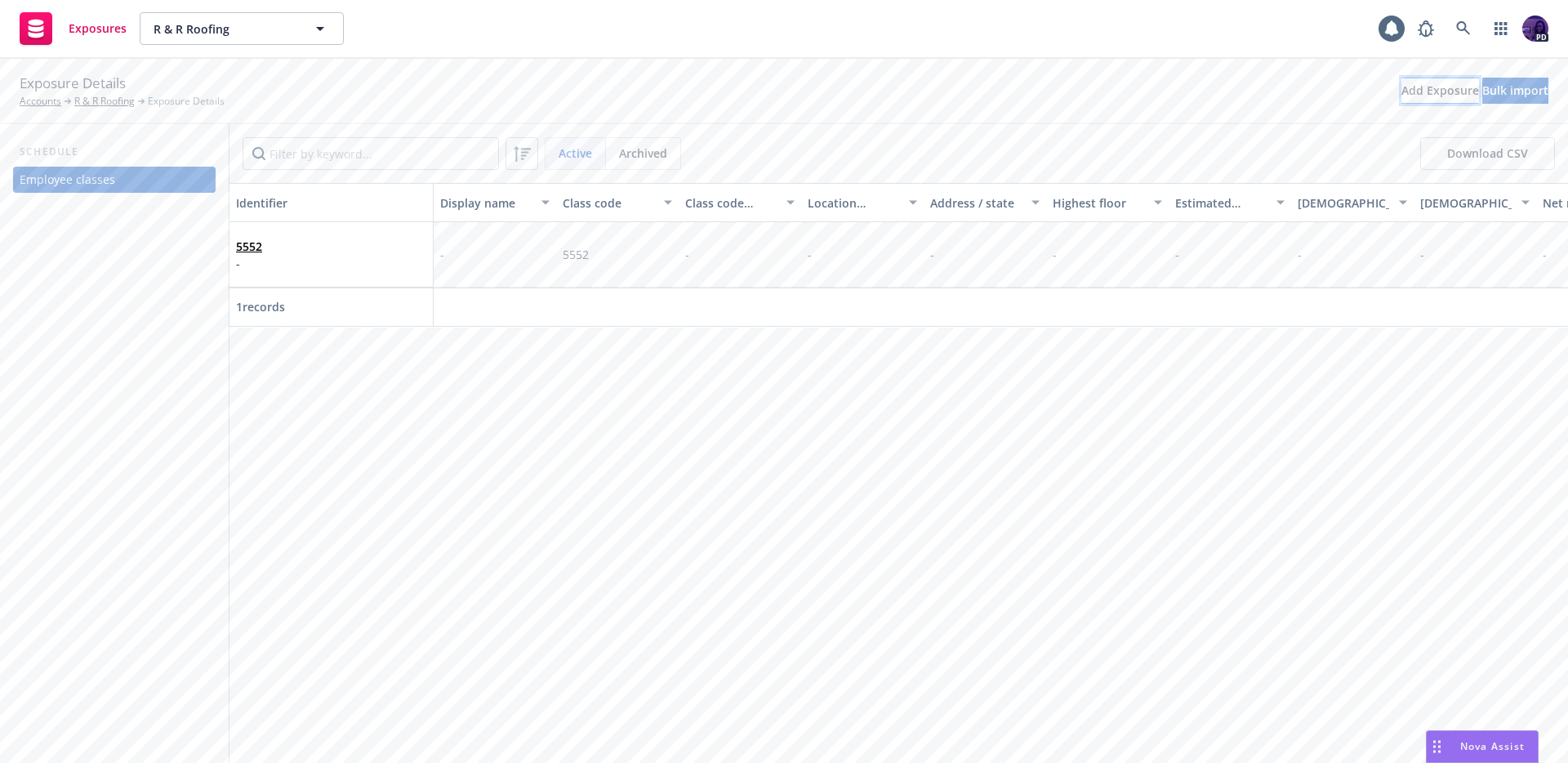
click at [1402, 100] on div "Add Exposure" at bounding box center [1440, 90] width 78 height 25
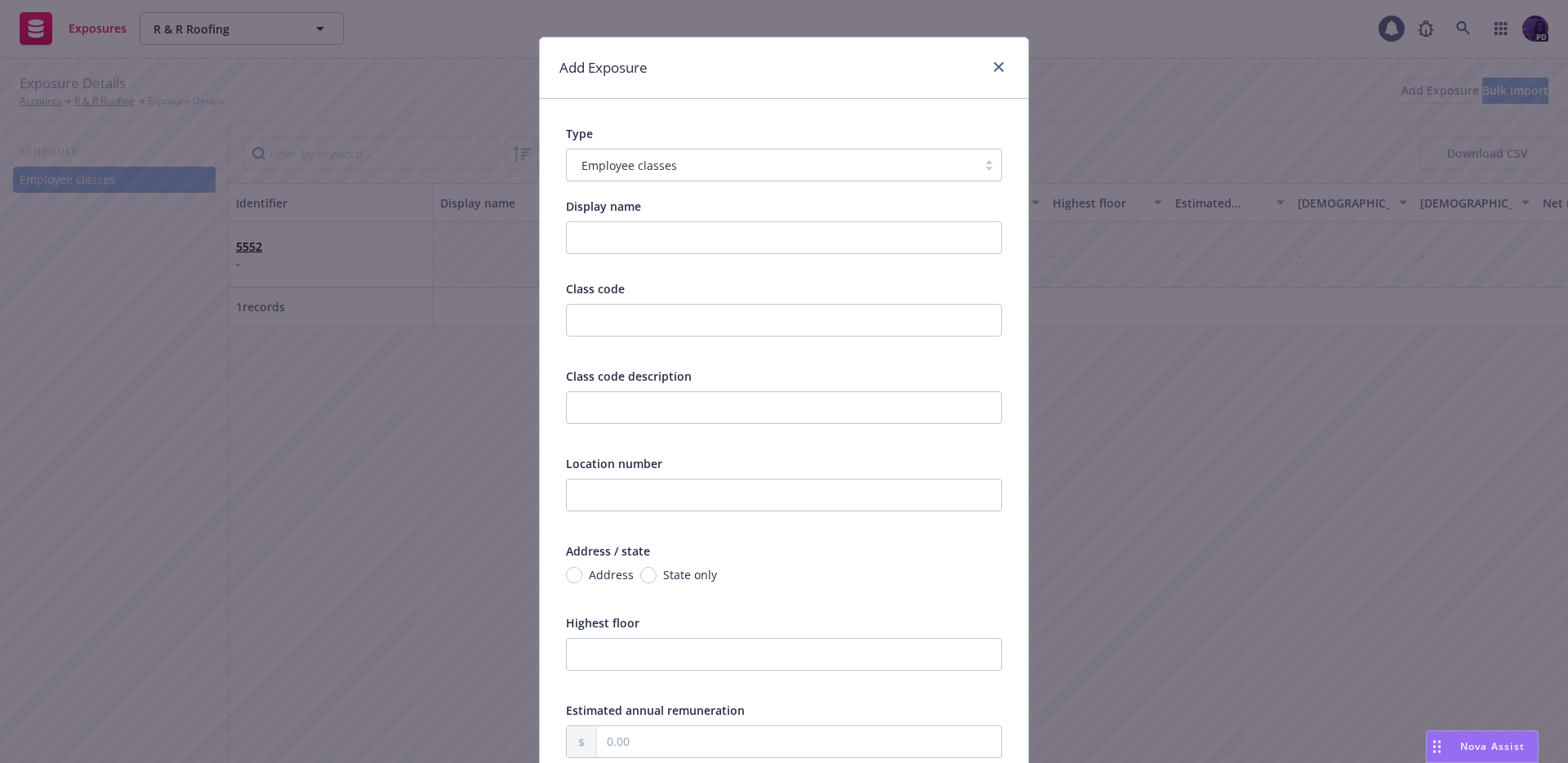
scroll to position [219, 0]
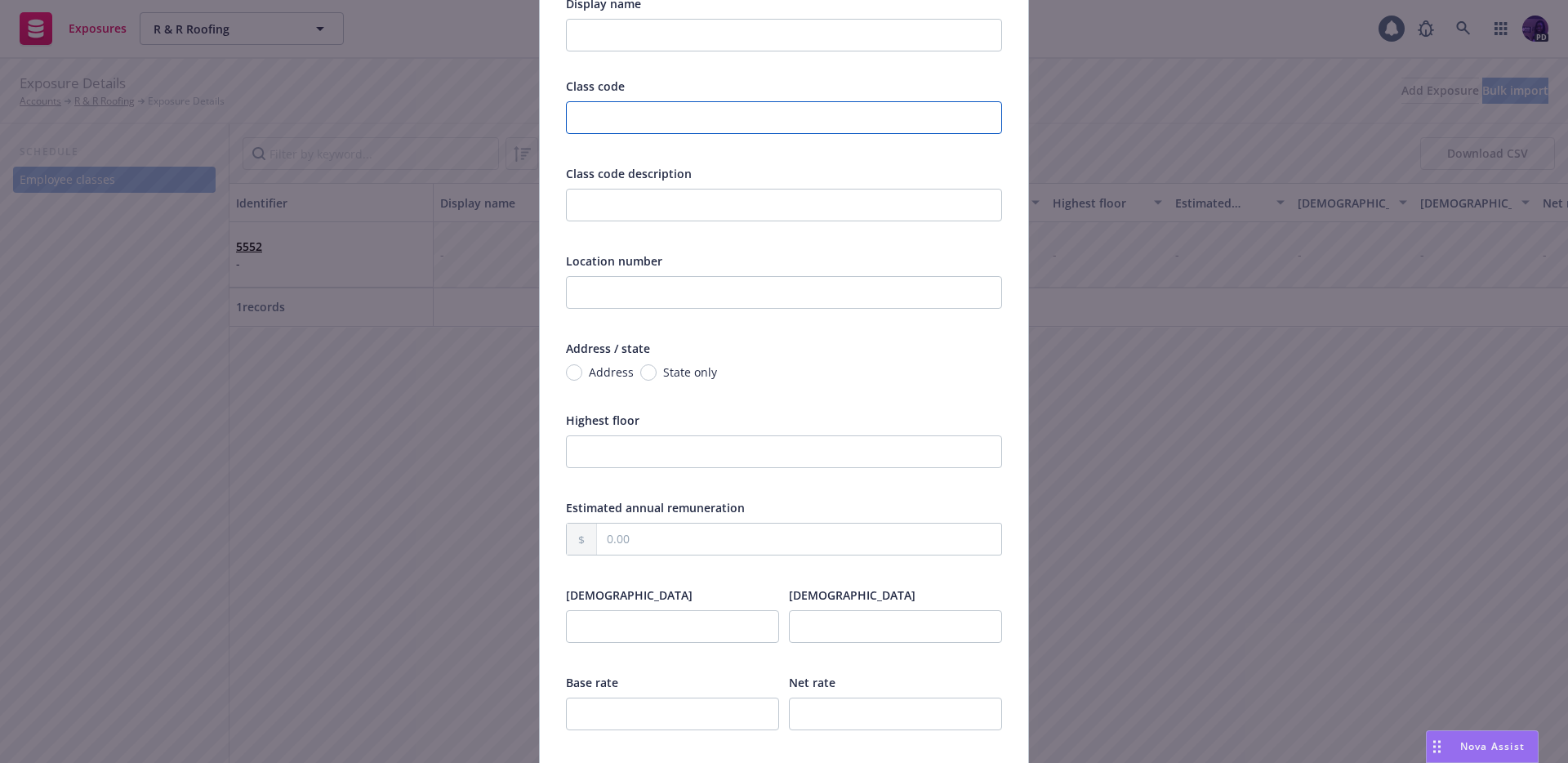
click at [682, 121] on input "text" at bounding box center [784, 118] width 436 height 33
type input "5553"
paste input "(Roofing over $32)"
type input "(Roofing over $32)"
click at [675, 529] on input "text" at bounding box center [799, 539] width 404 height 31
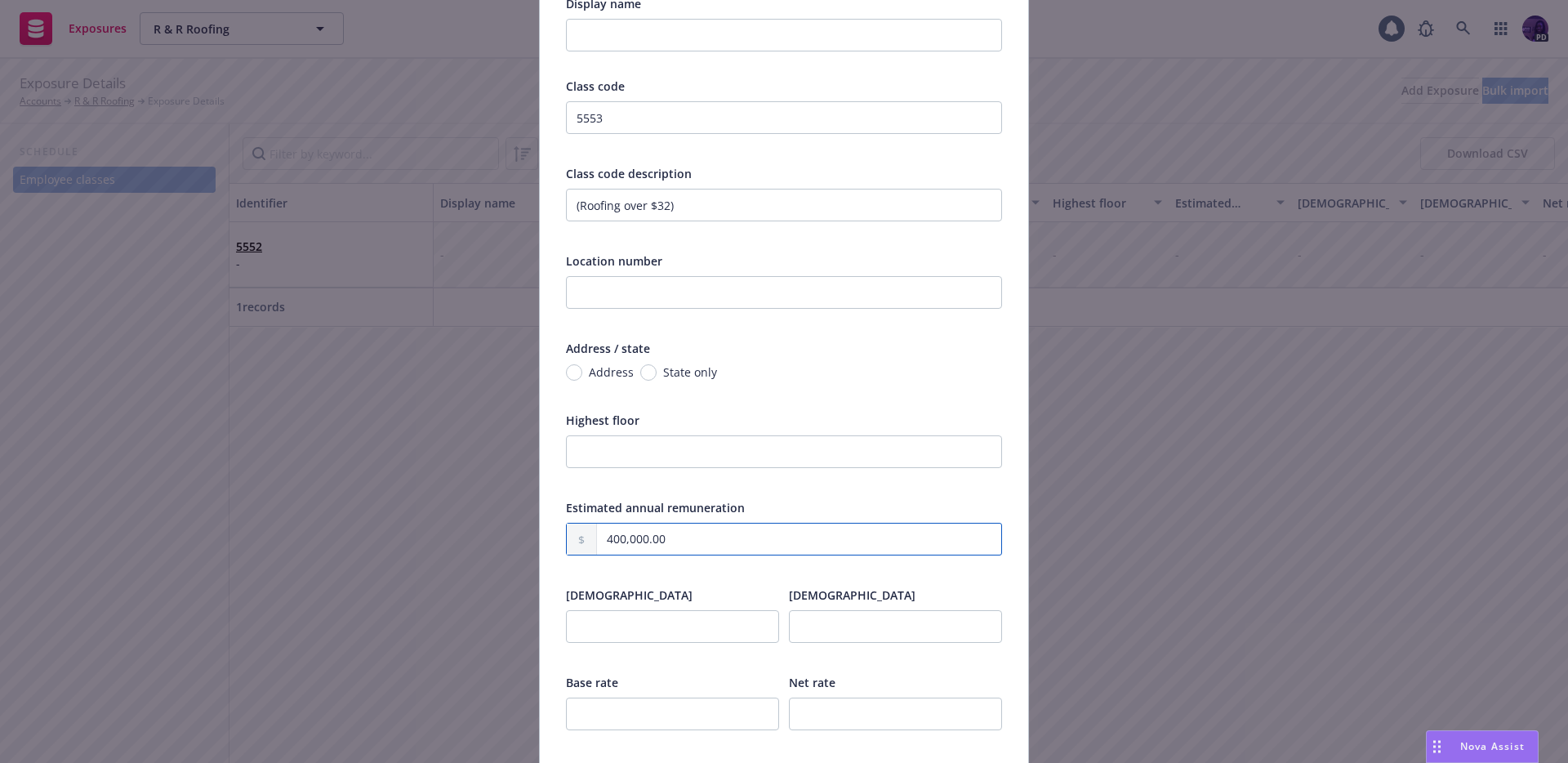
type input "400,000.00"
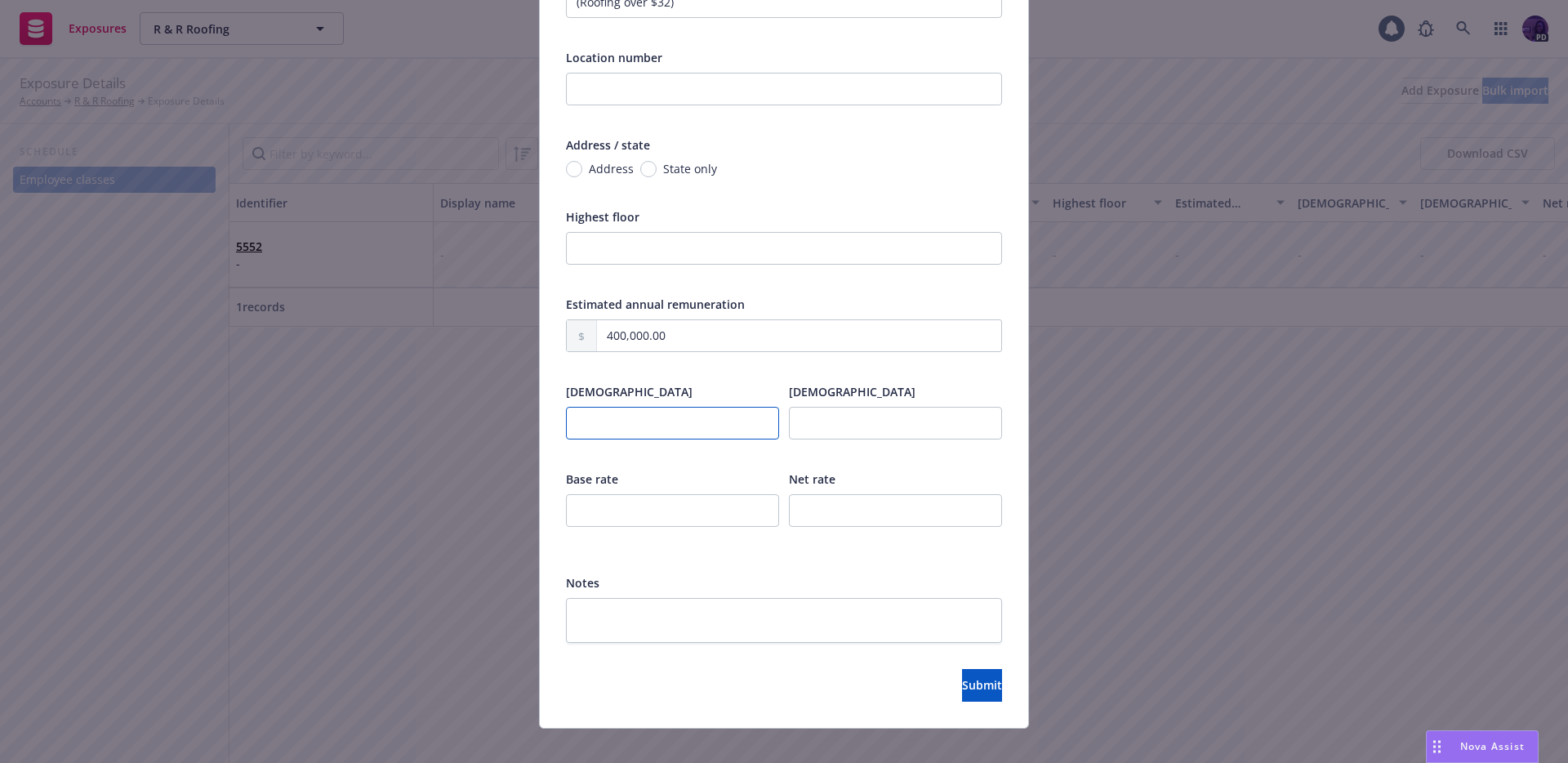
scroll to position [440, 0]
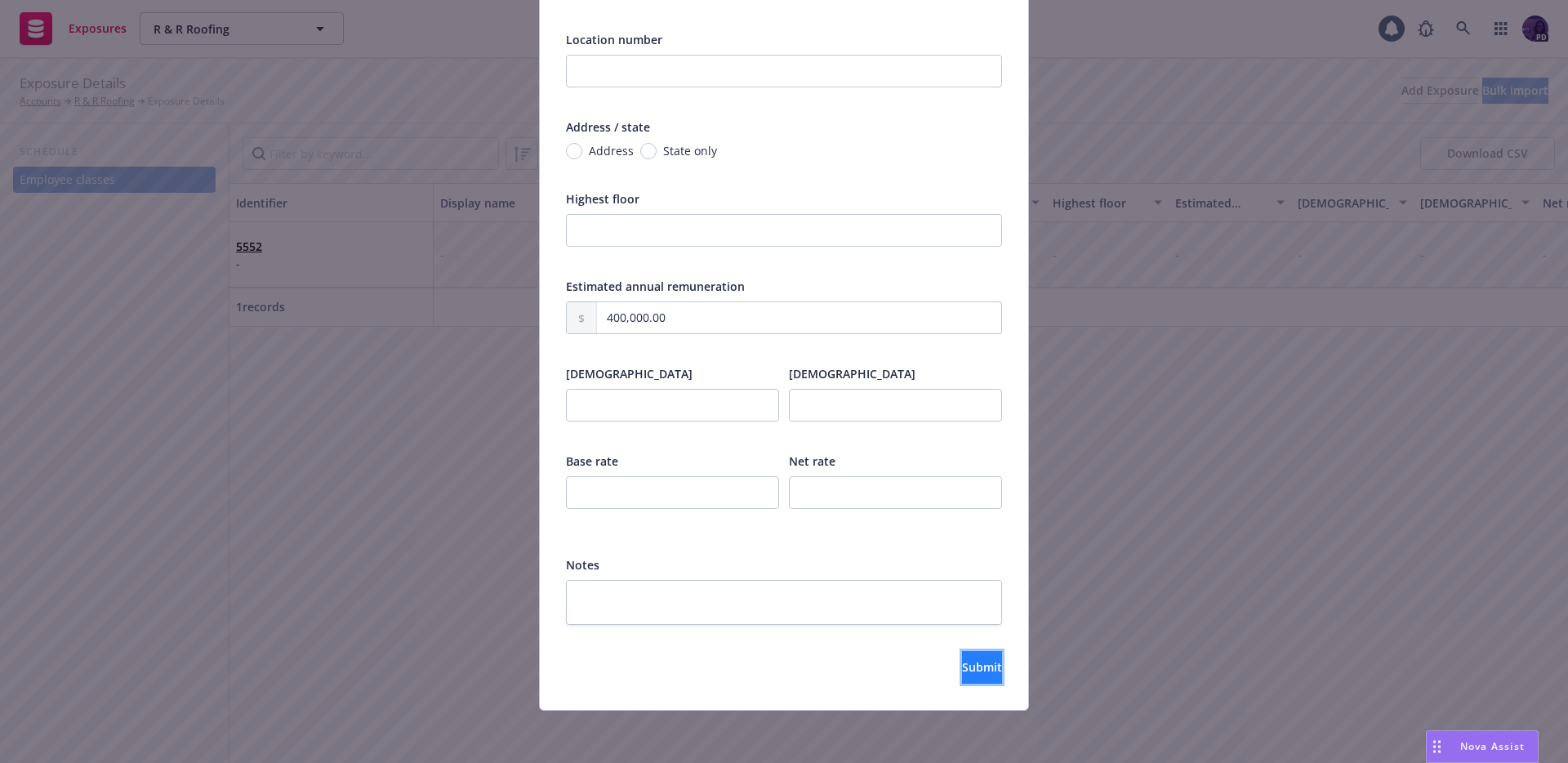
click at [962, 664] on button "Submit" at bounding box center [982, 668] width 40 height 33
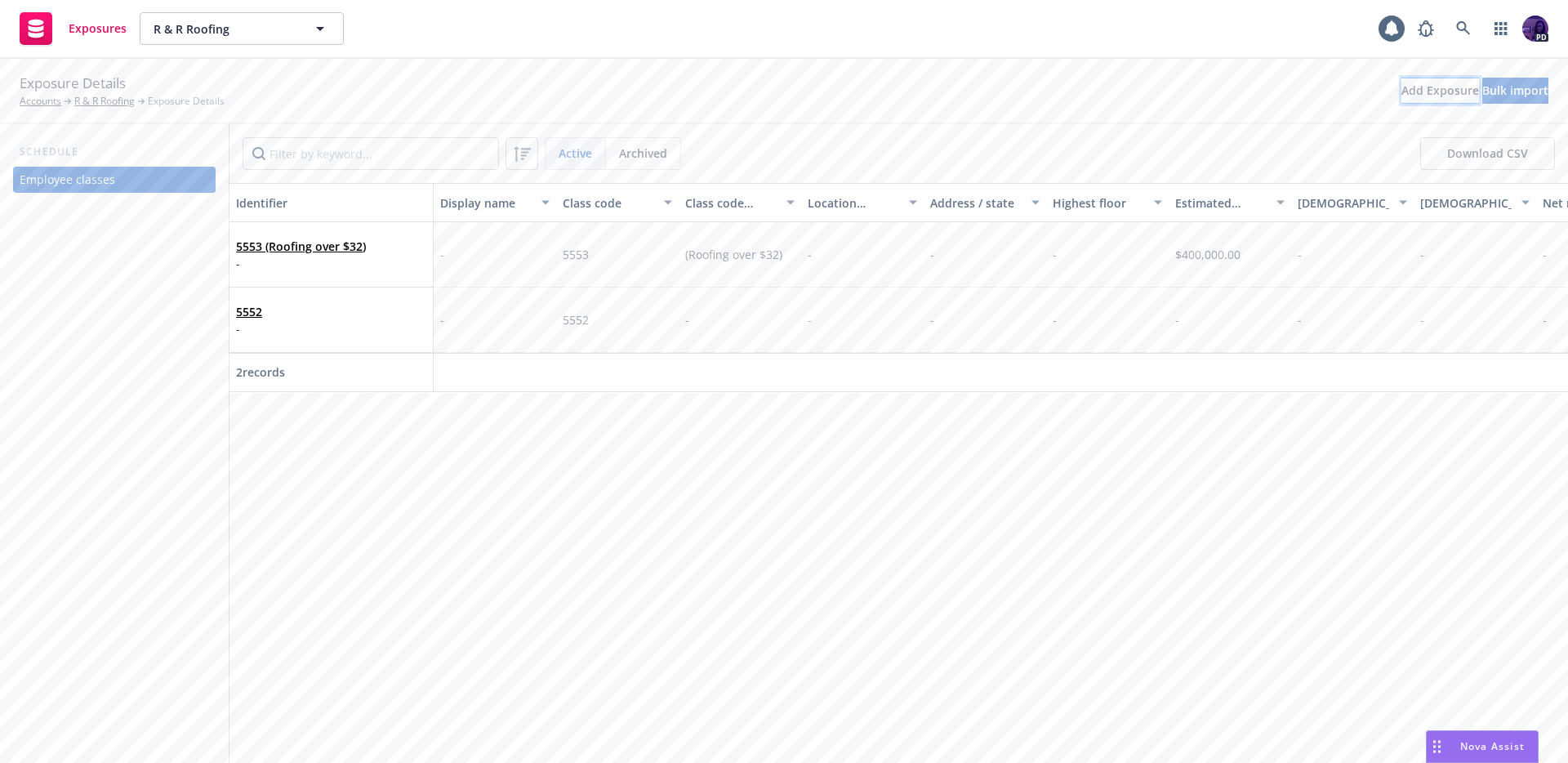
click at [1402, 92] on div "Add Exposure" at bounding box center [1440, 90] width 78 height 25
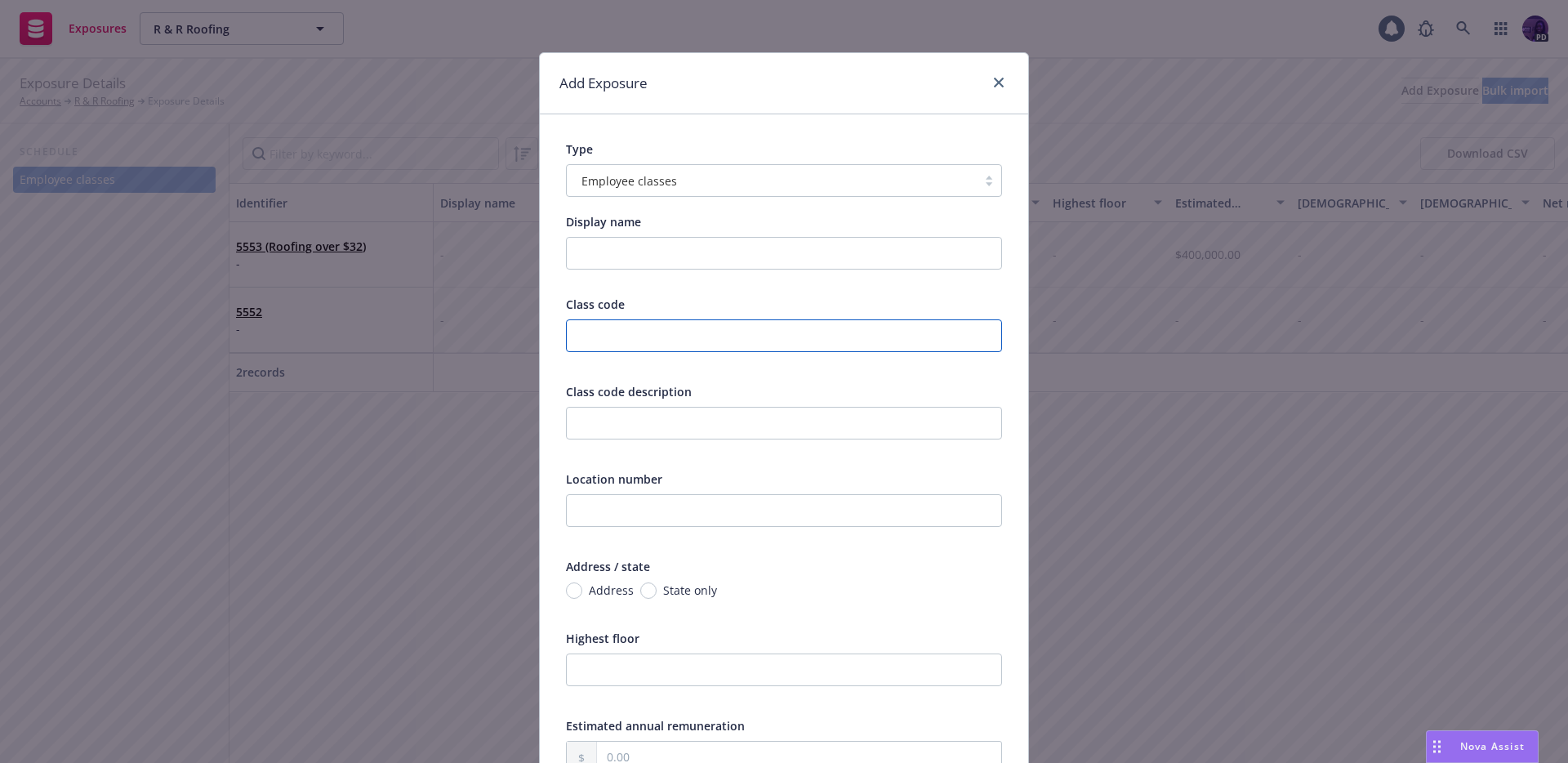
click at [753, 342] on input "text" at bounding box center [784, 336] width 436 height 33
type input "8810"
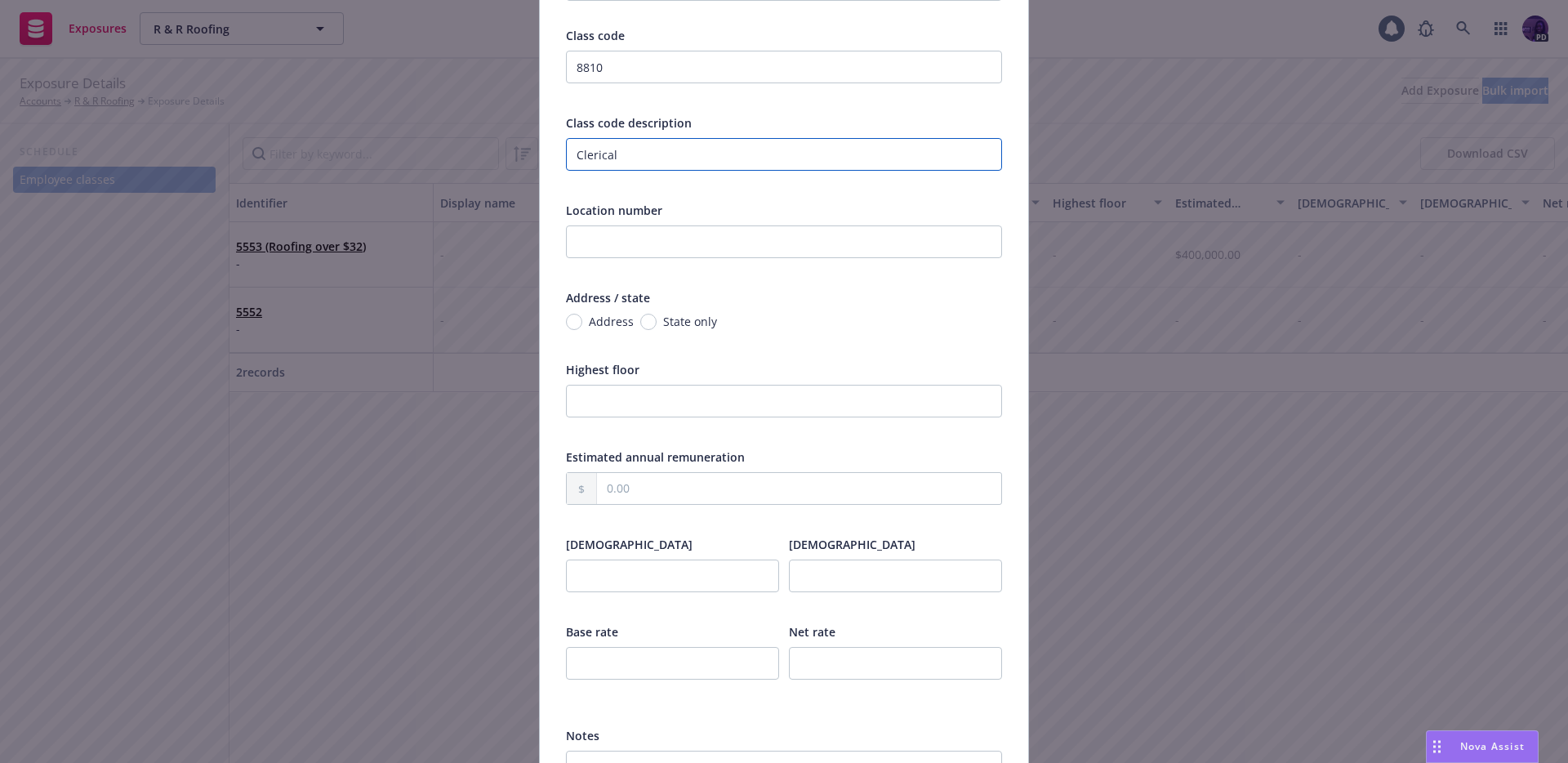
scroll to position [281, 0]
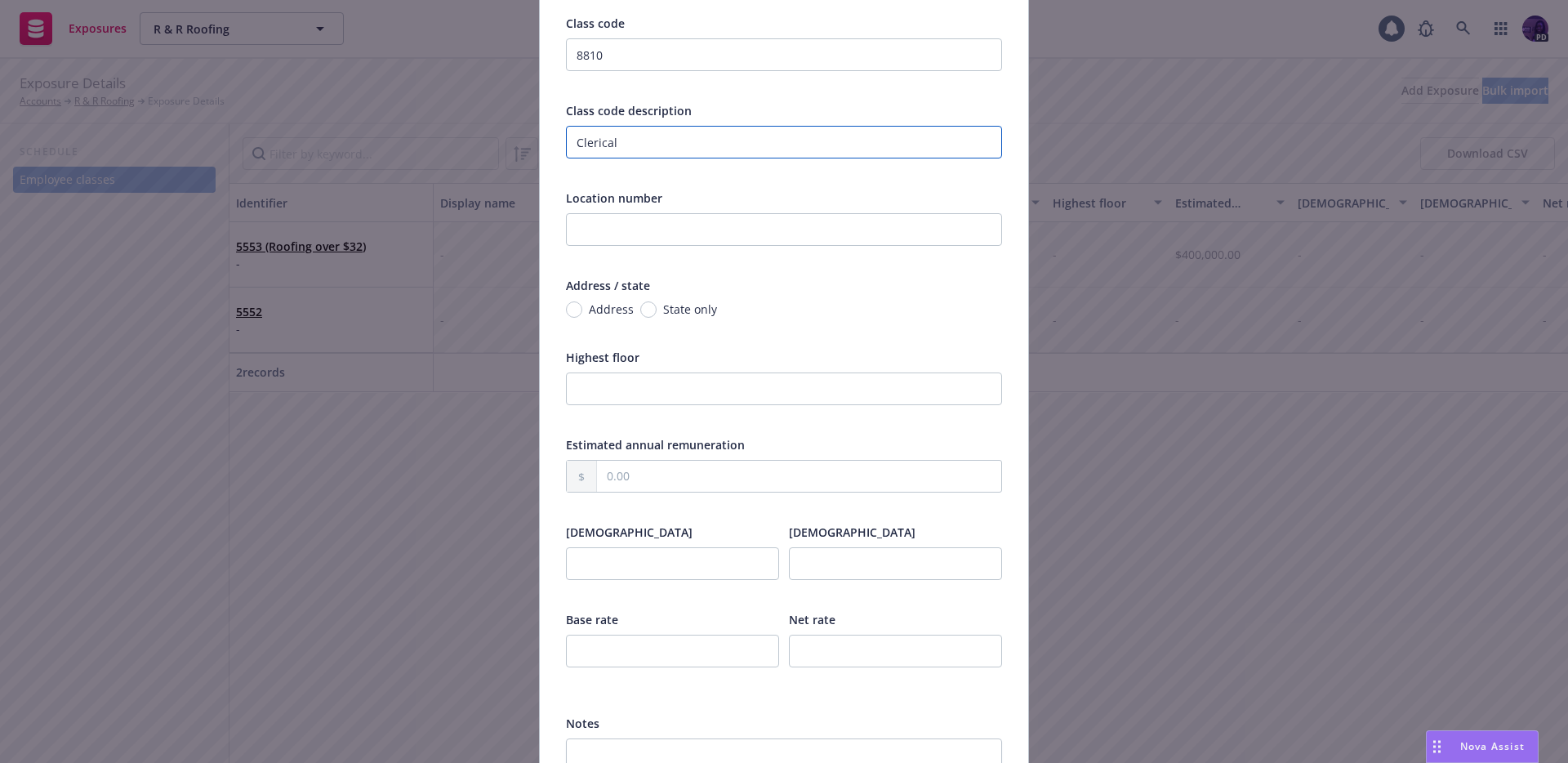
type input "Clerical"
click at [653, 457] on div "Estimated annual remuneration" at bounding box center [784, 475] width 436 height 78
click at [648, 479] on input "text" at bounding box center [799, 477] width 404 height 31
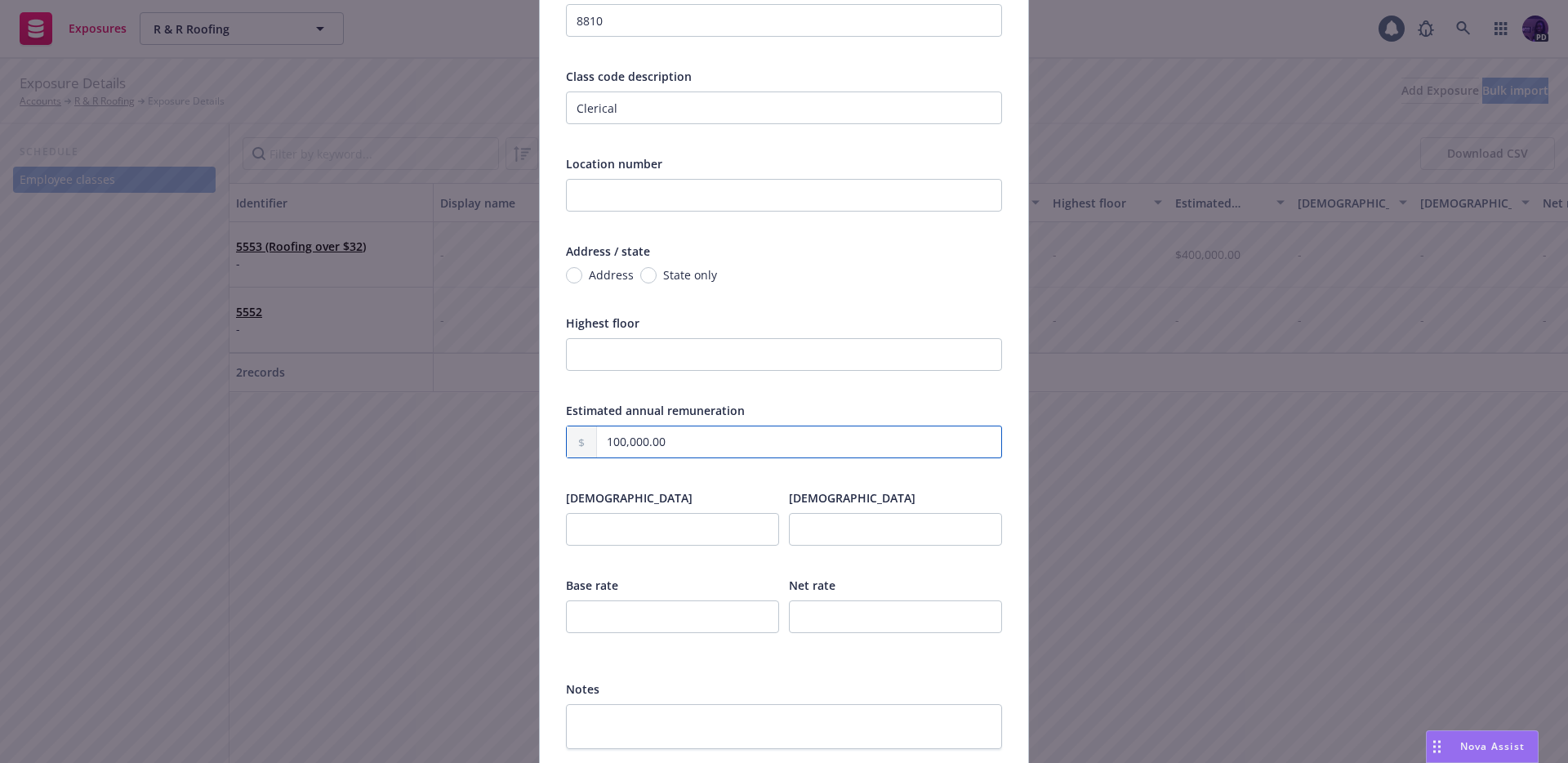
scroll to position [440, 0]
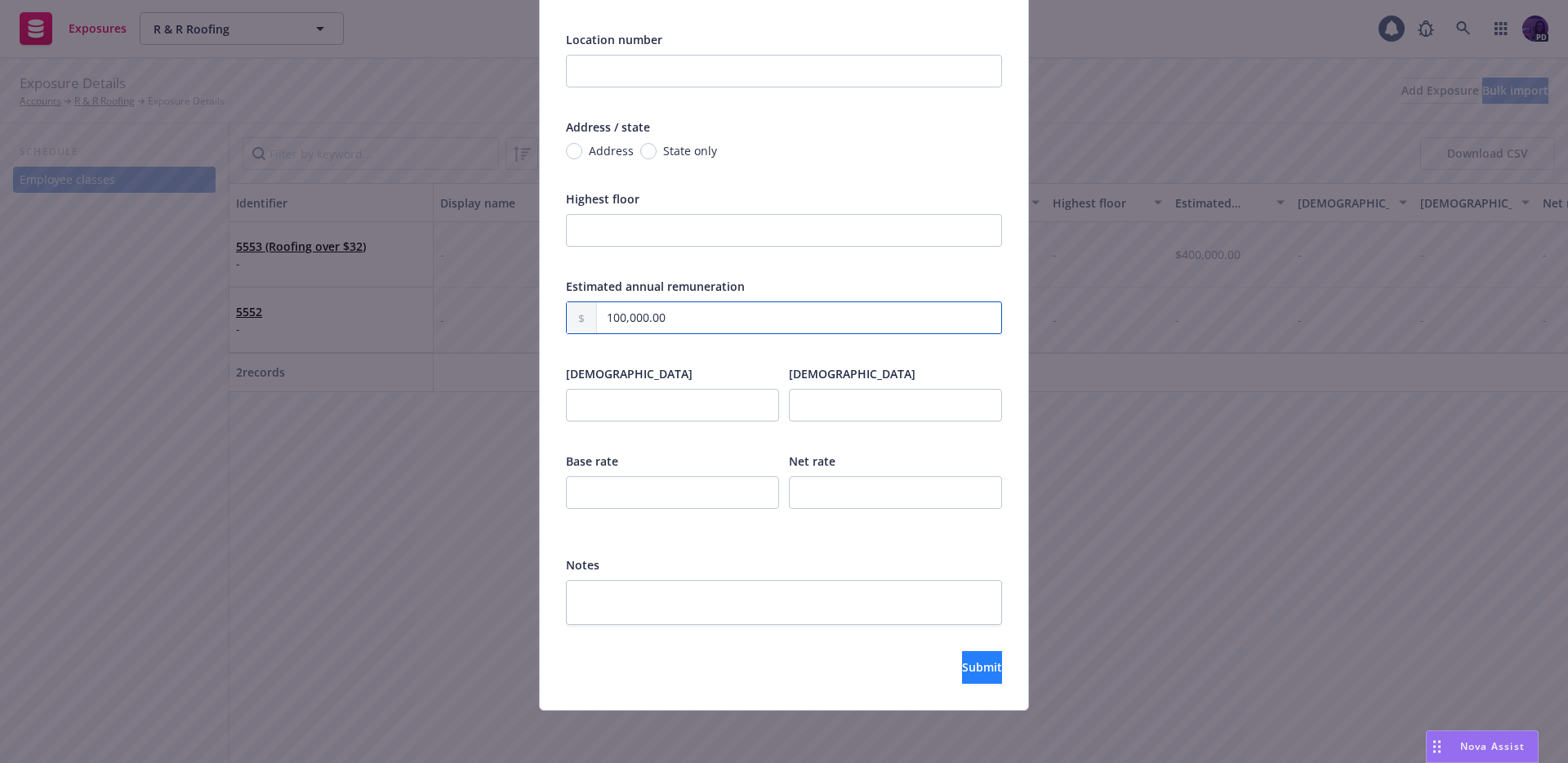
type input "100,000.00"
click at [962, 667] on span "Submit" at bounding box center [982, 667] width 40 height 16
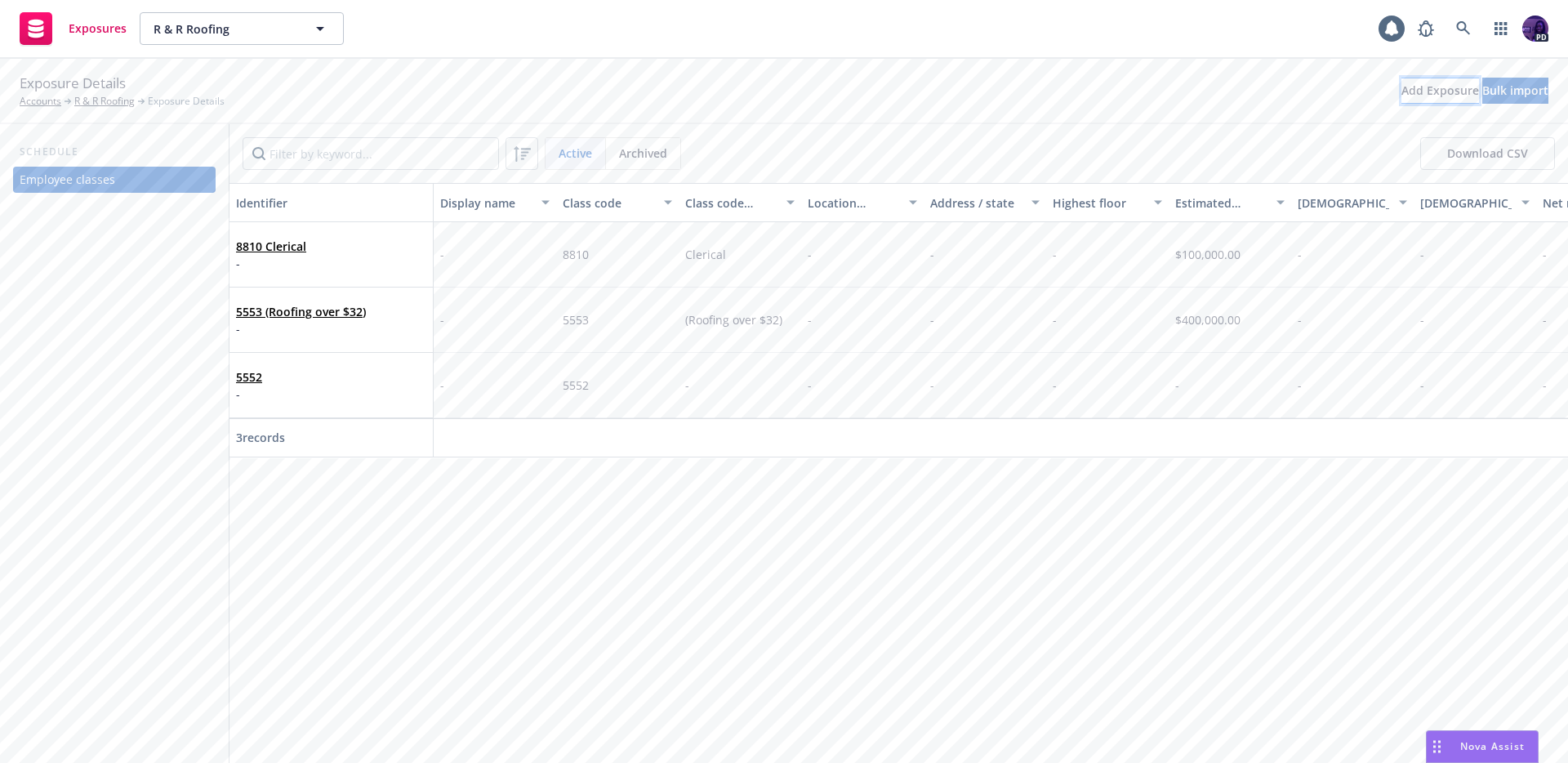
click at [1402, 100] on div "Add Exposure" at bounding box center [1440, 90] width 78 height 25
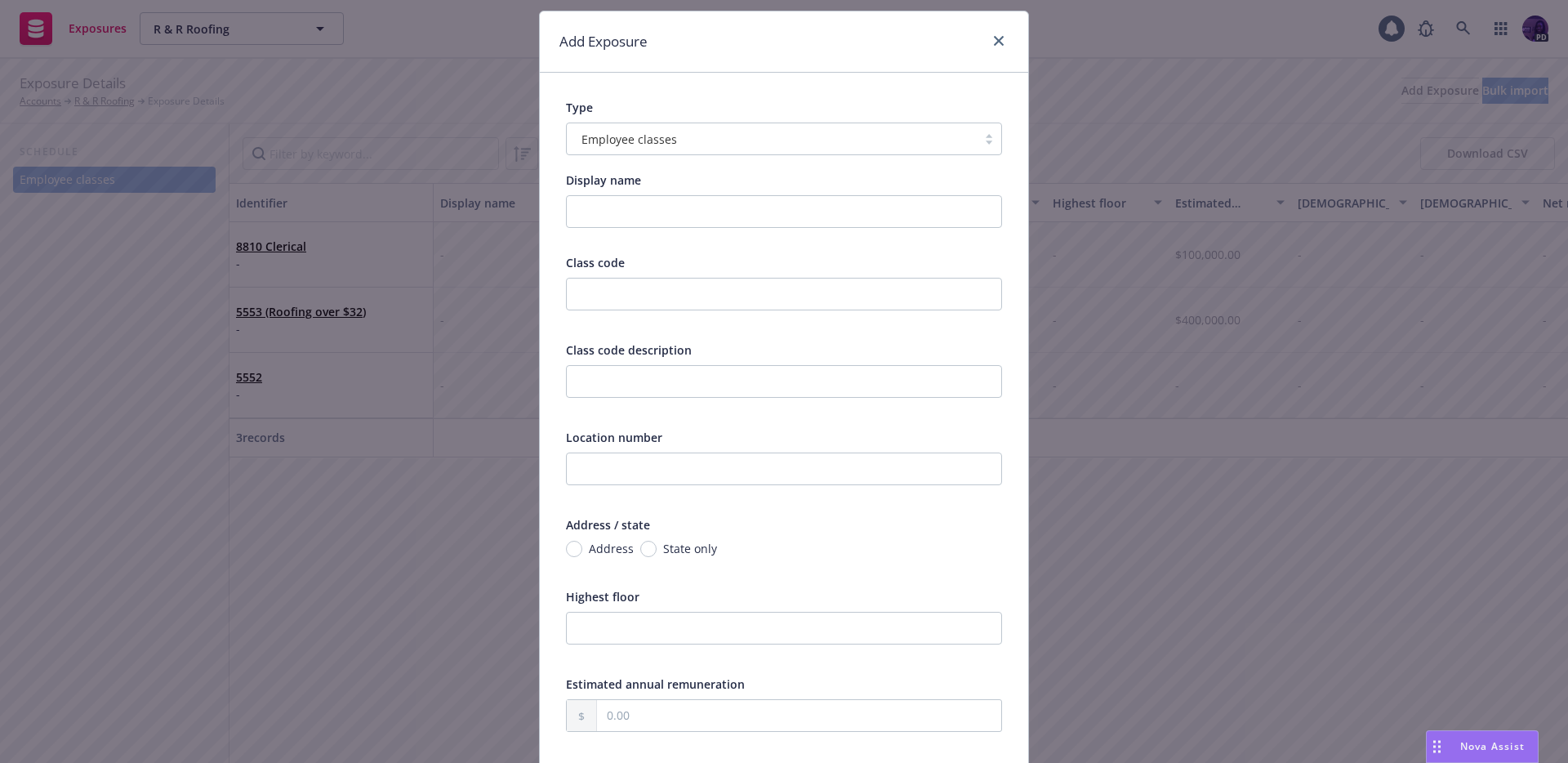
scroll to position [51, 0]
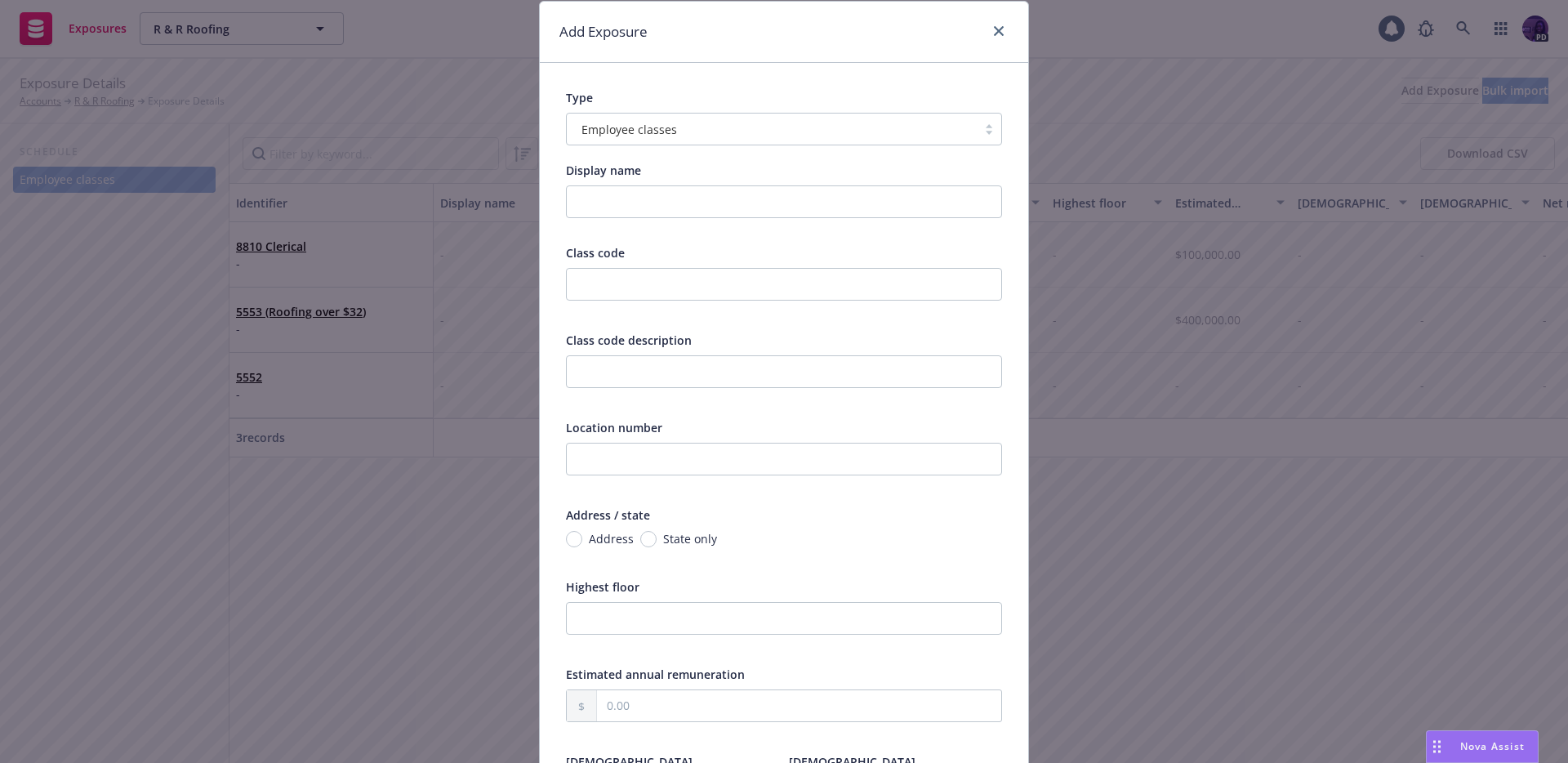
click at [686, 264] on div "Class code" at bounding box center [784, 283] width 436 height 78
click at [689, 268] on input "text" at bounding box center [784, 285] width 436 height 33
type input "8742"
type input "Sales"
drag, startPoint x: 633, startPoint y: 692, endPoint x: 683, endPoint y: 636, distance: 75.1
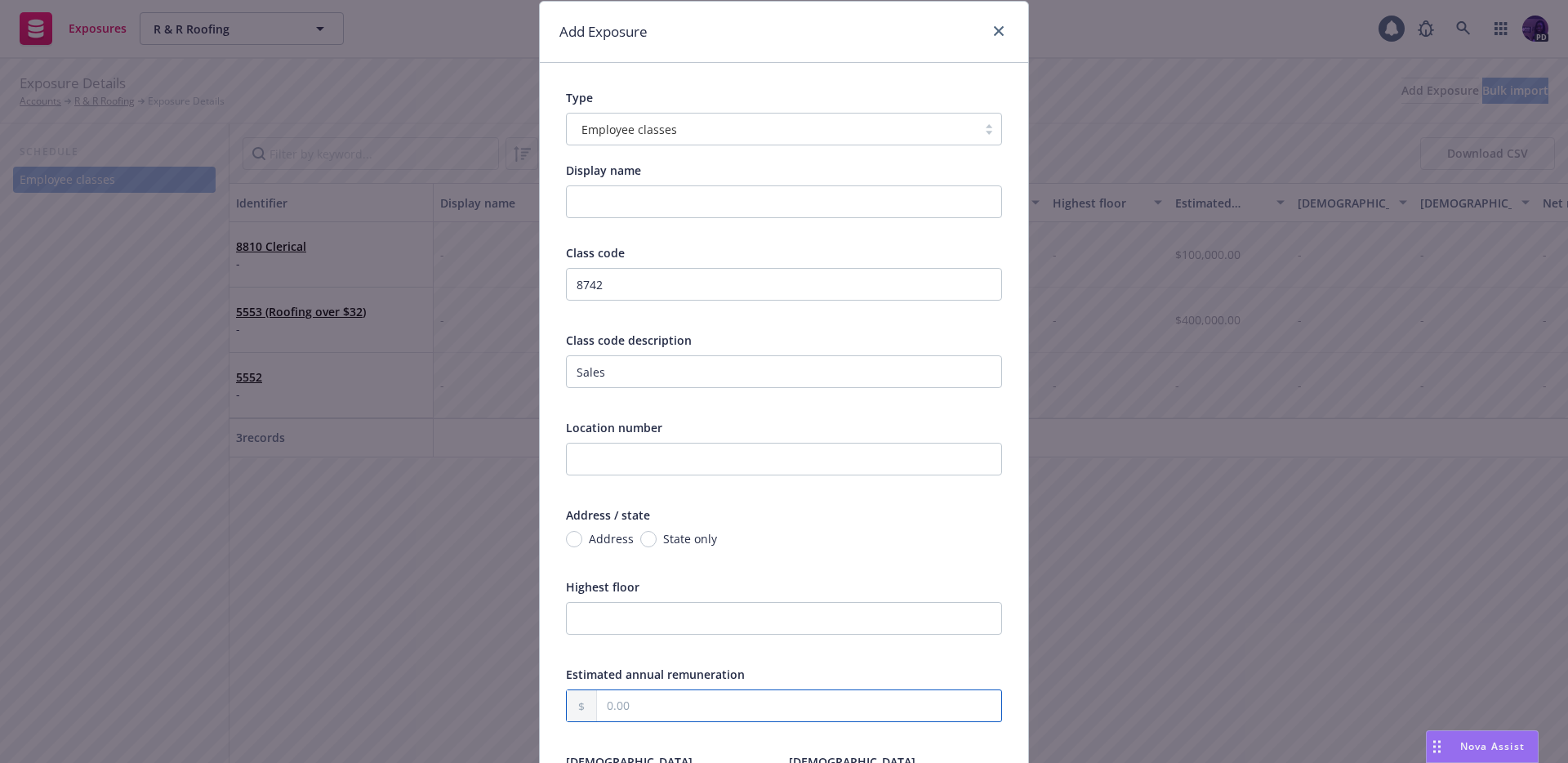
click at [633, 693] on input "text" at bounding box center [799, 706] width 404 height 31
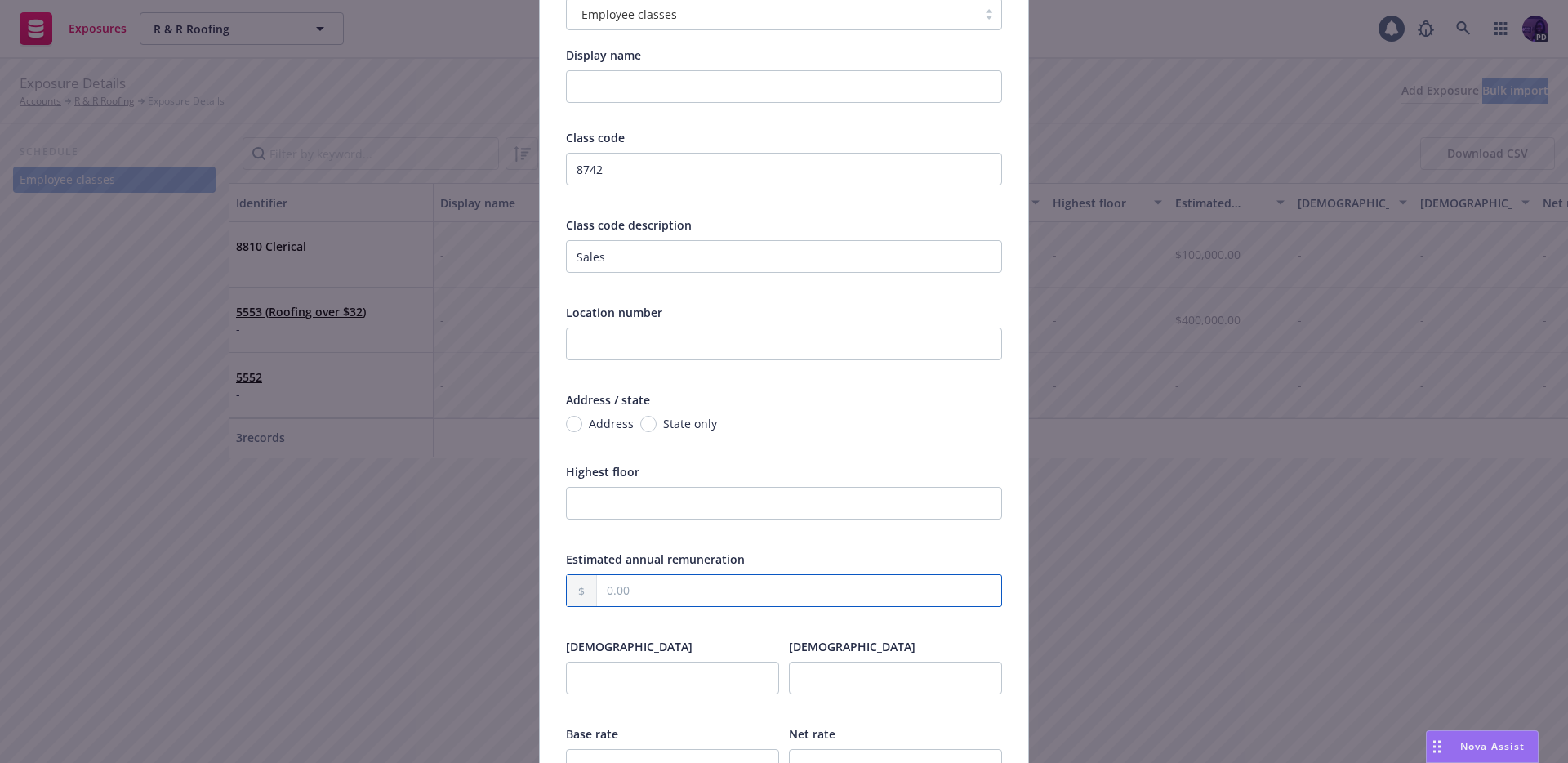
scroll to position [185, 0]
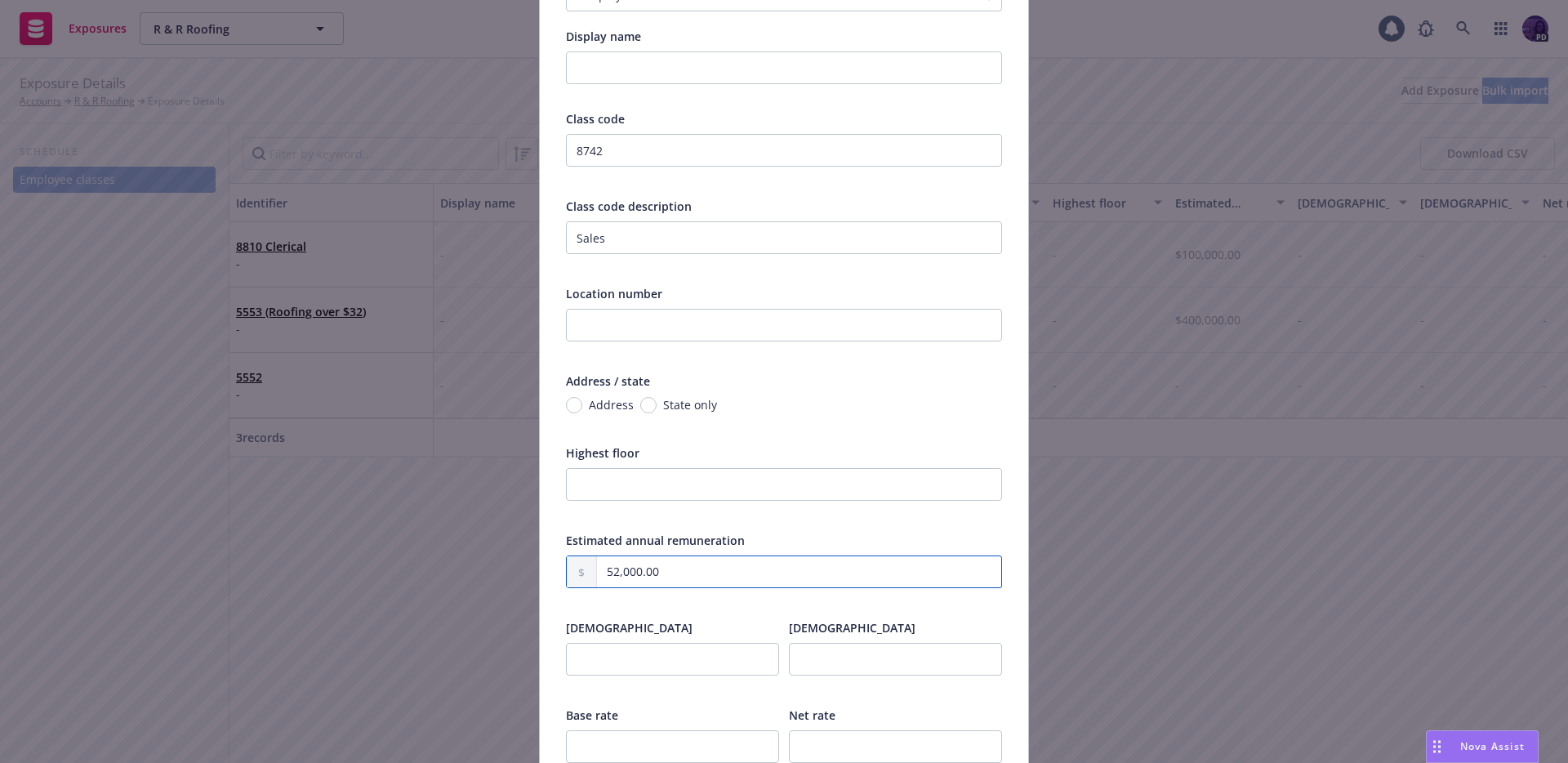
type input "52,000.00"
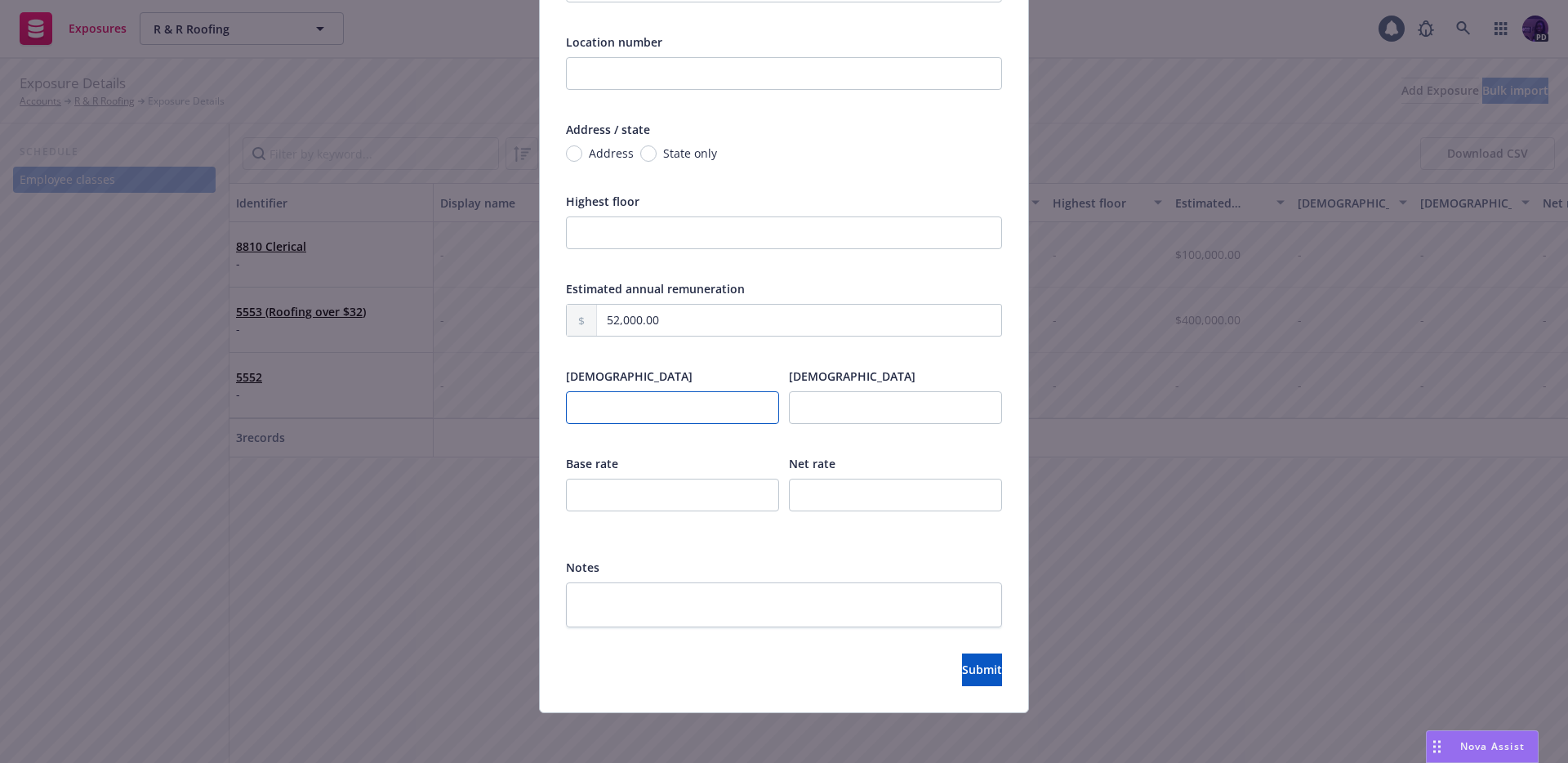
scroll to position [440, 0]
click at [962, 667] on button "Submit" at bounding box center [982, 668] width 40 height 33
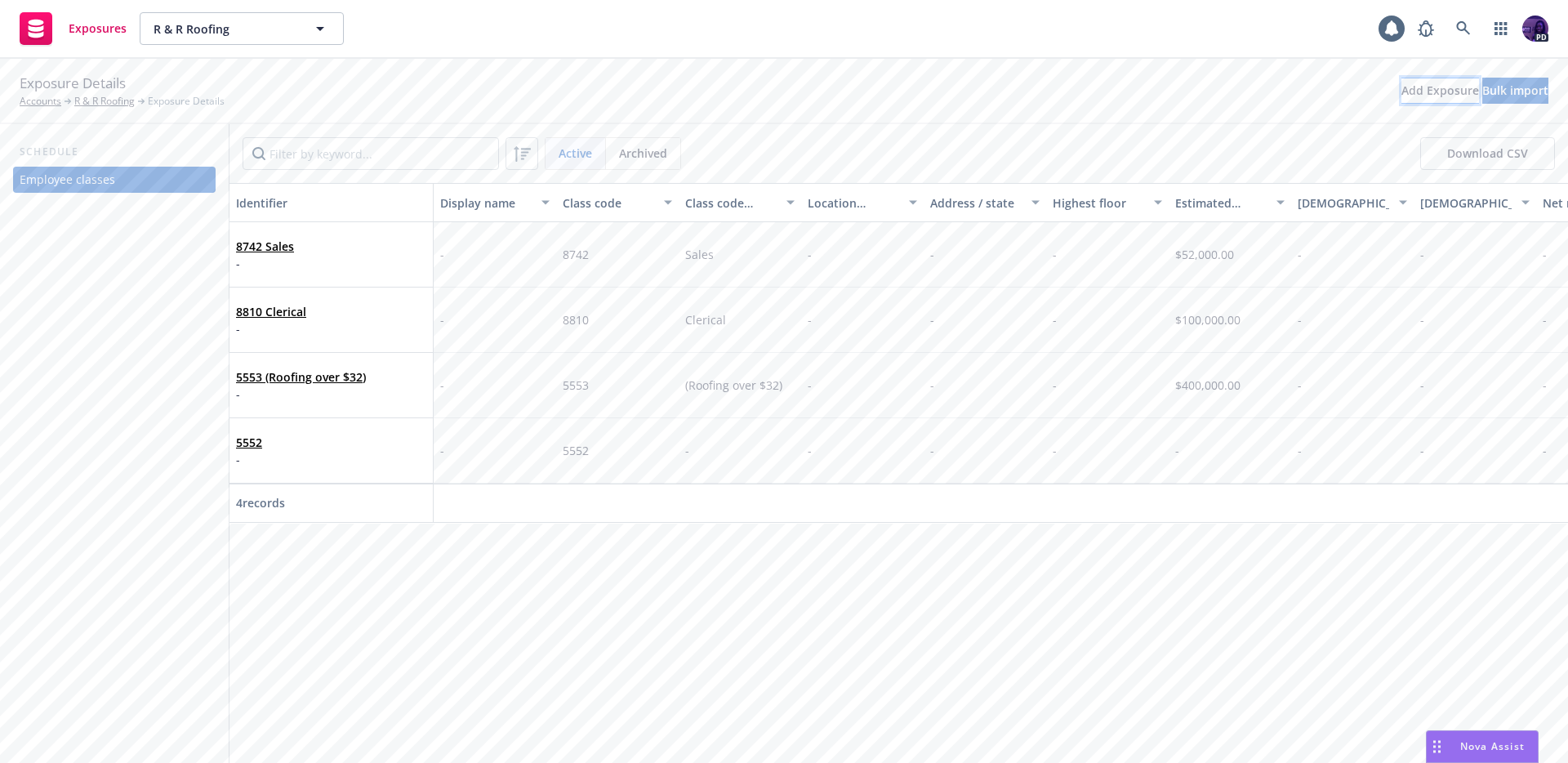
click at [1402, 78] on div "Add Exposure" at bounding box center [1440, 90] width 78 height 25
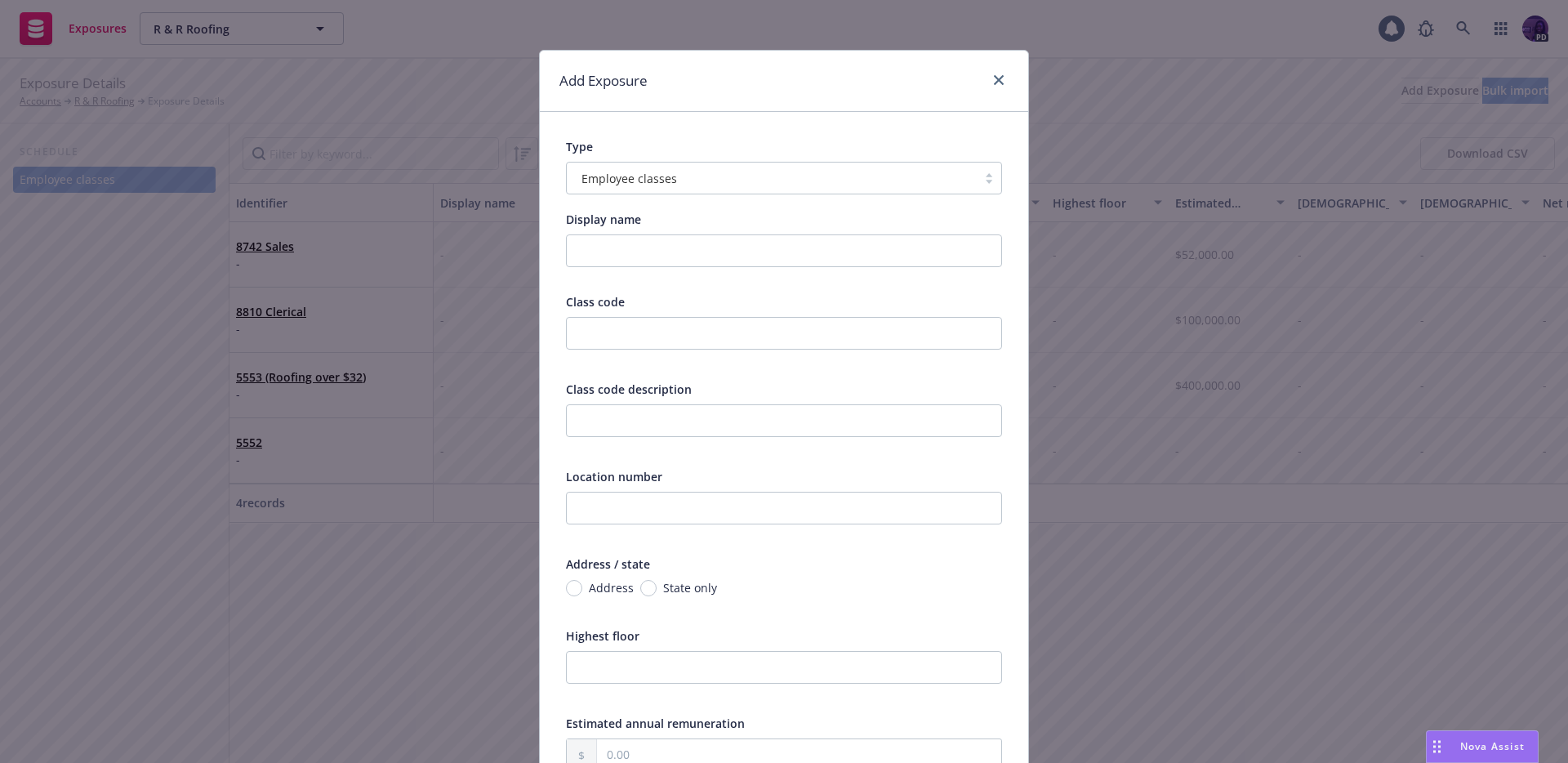
scroll to position [4, 0]
click at [860, 187] on div at bounding box center [771, 176] width 394 height 19
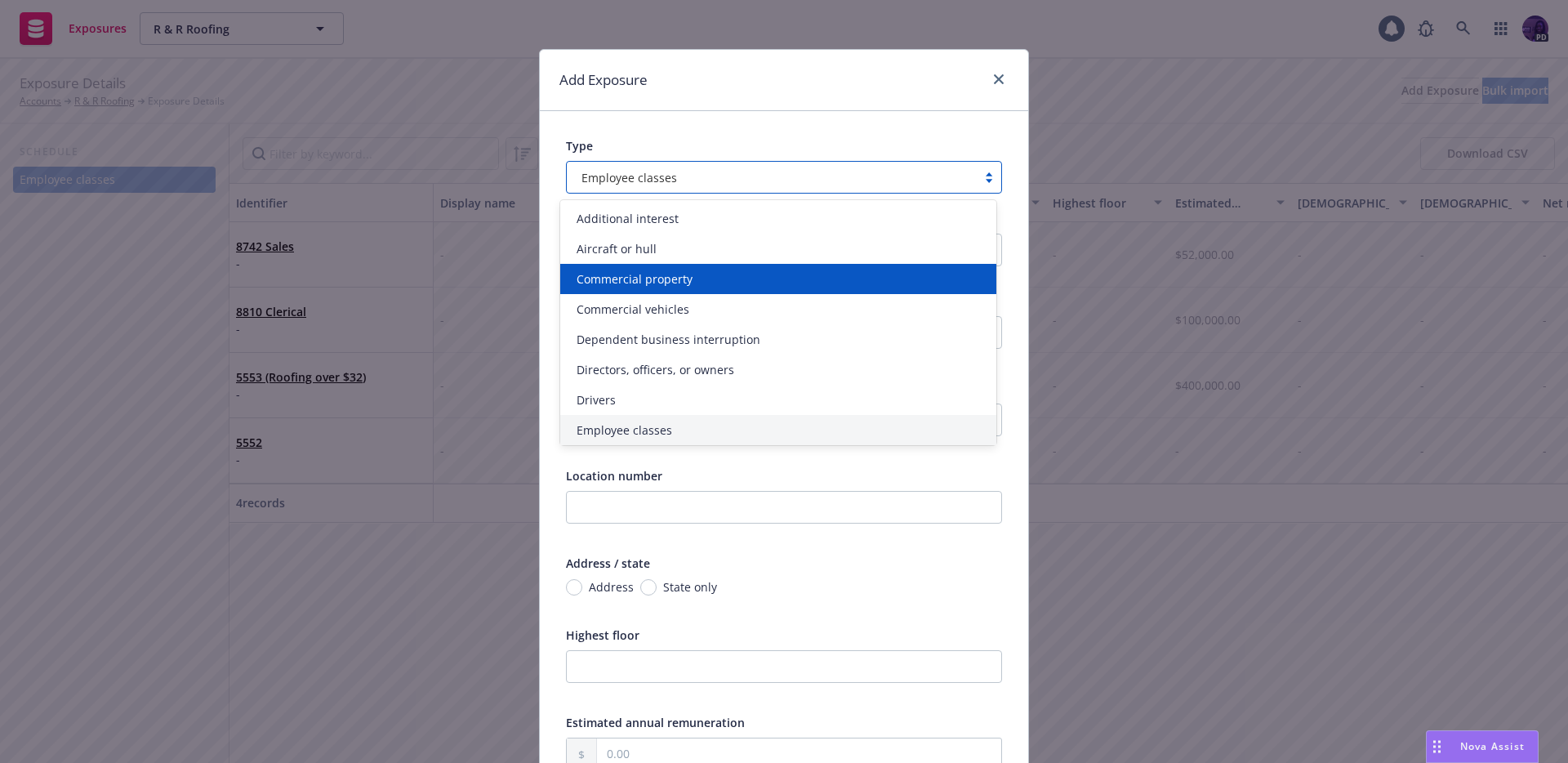
click at [837, 279] on div "Commercial property" at bounding box center [778, 279] width 417 height 17
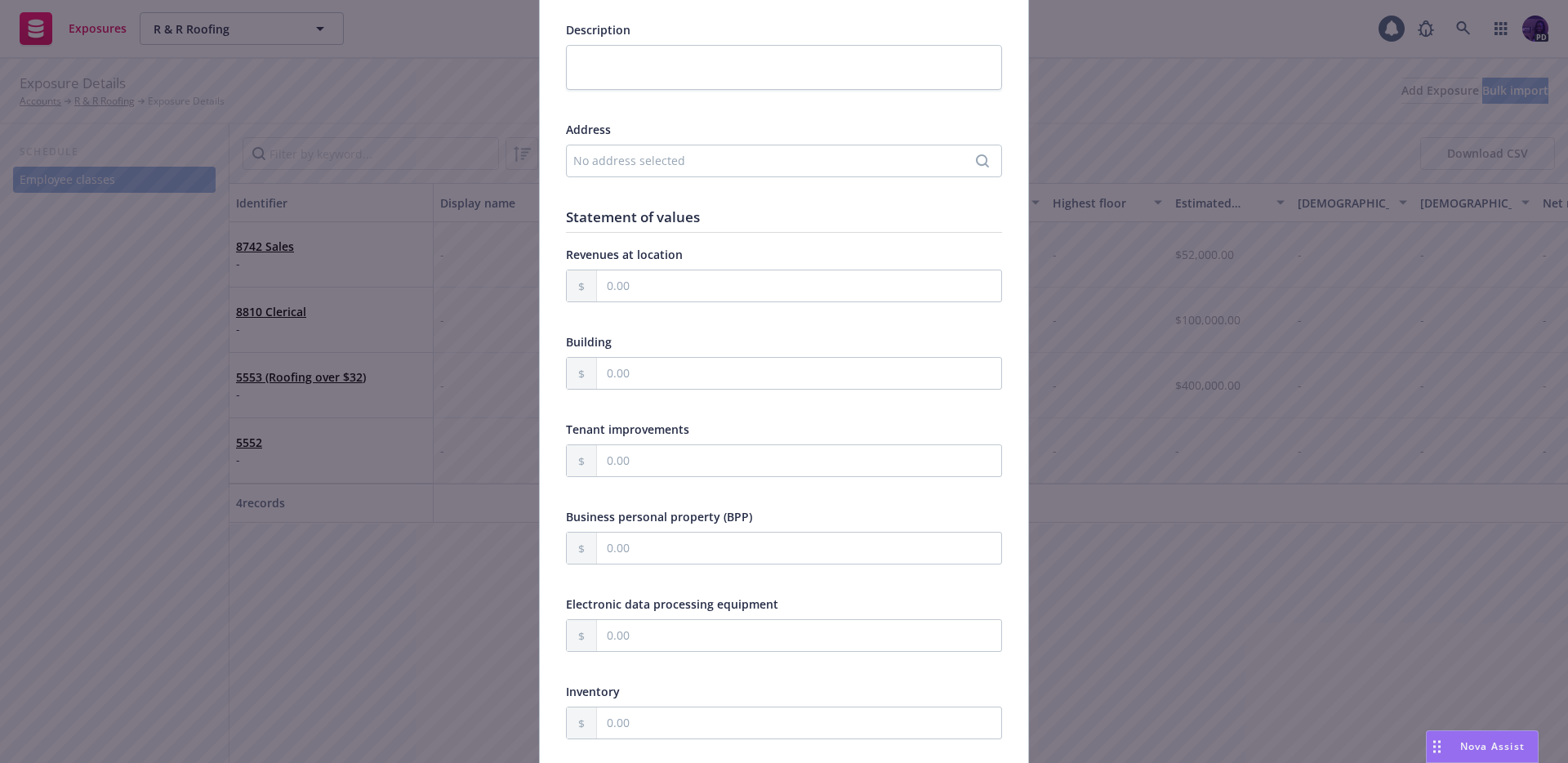
scroll to position [241, 0]
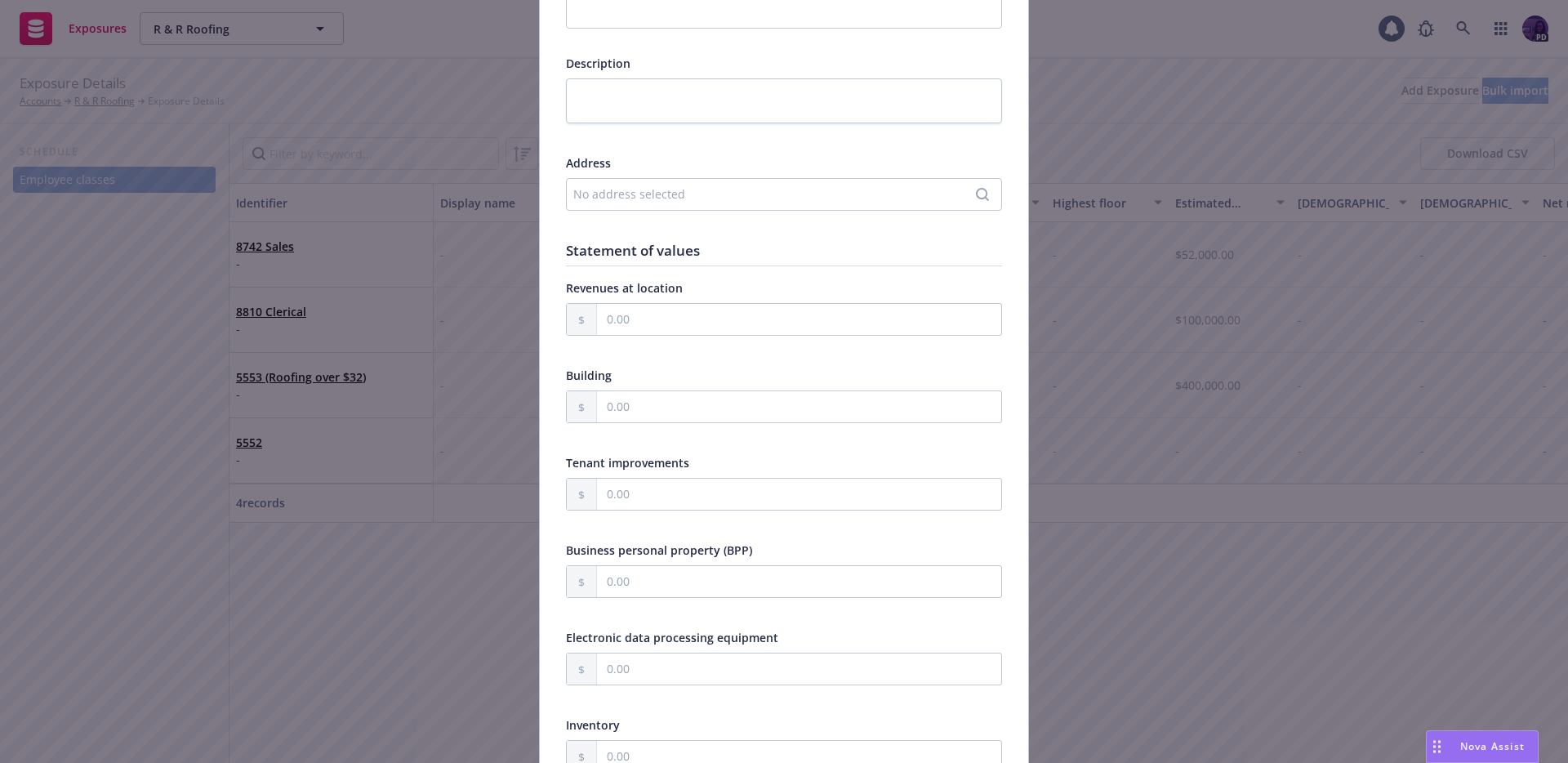
click at [705, 202] on div "No address selected" at bounding box center [776, 194] width 405 height 17
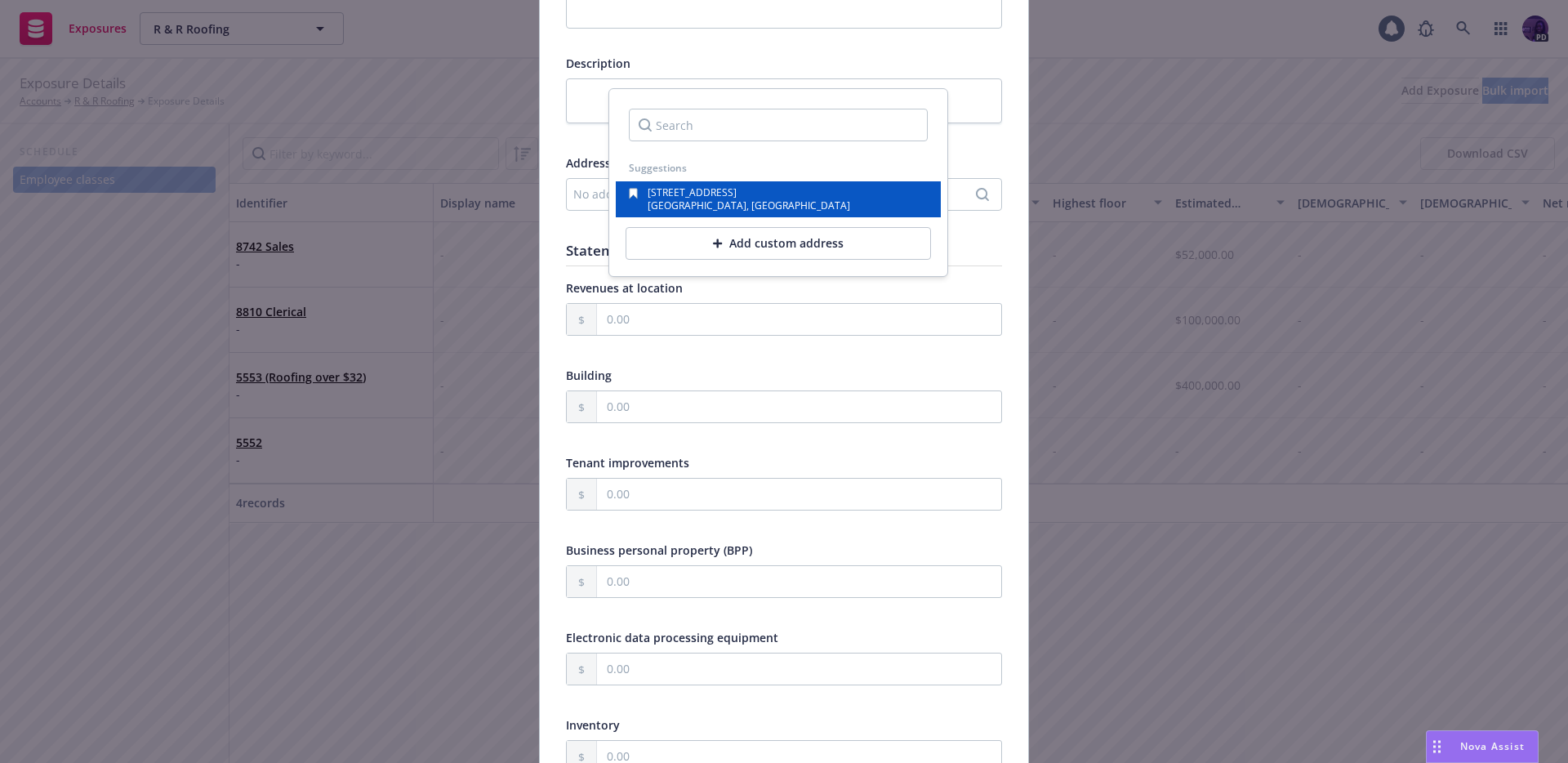
click at [715, 211] on span "[GEOGRAPHIC_DATA], [GEOGRAPHIC_DATA]" at bounding box center [749, 205] width 203 height 14
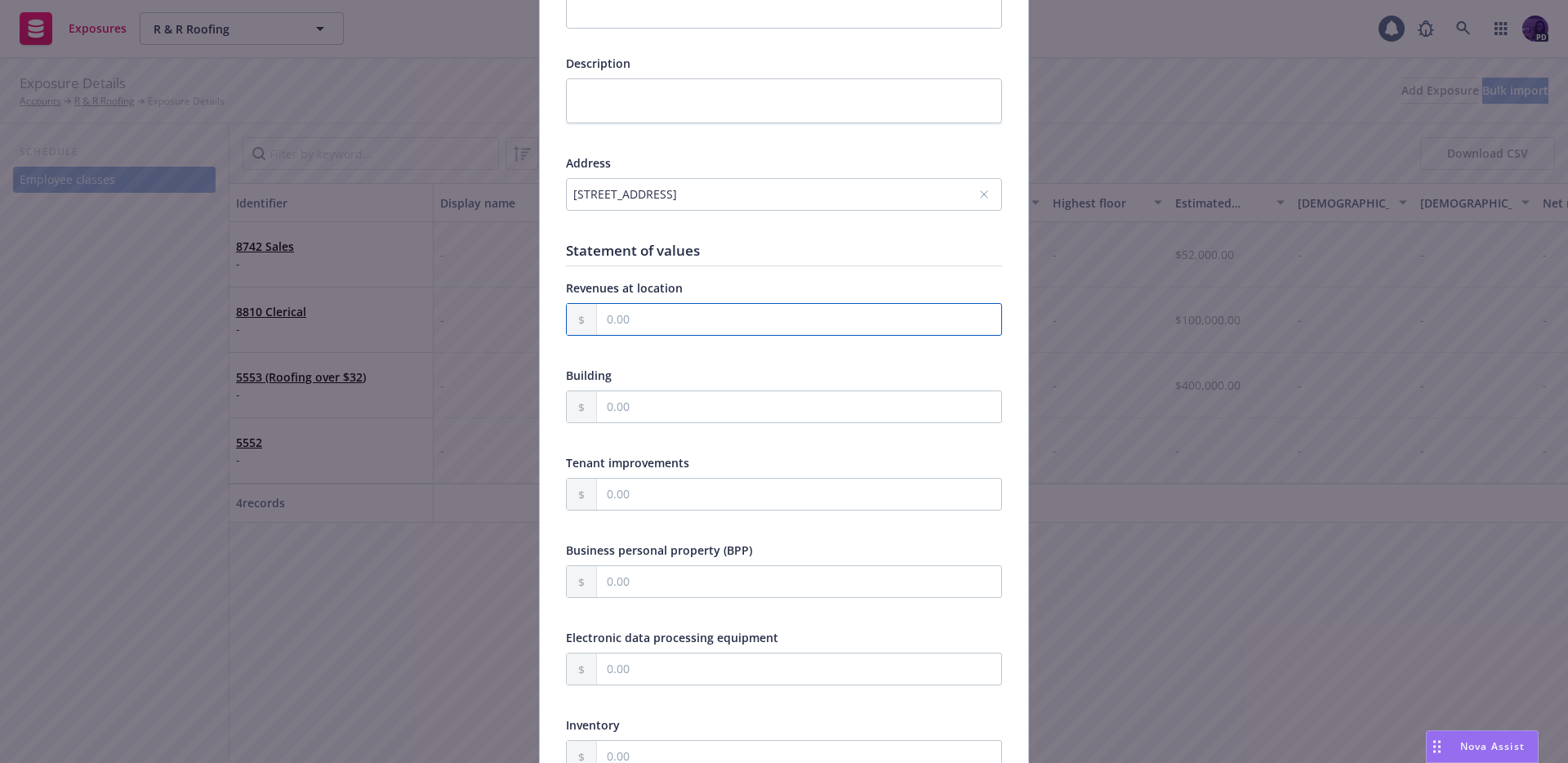
click at [822, 334] on input "text" at bounding box center [799, 320] width 404 height 31
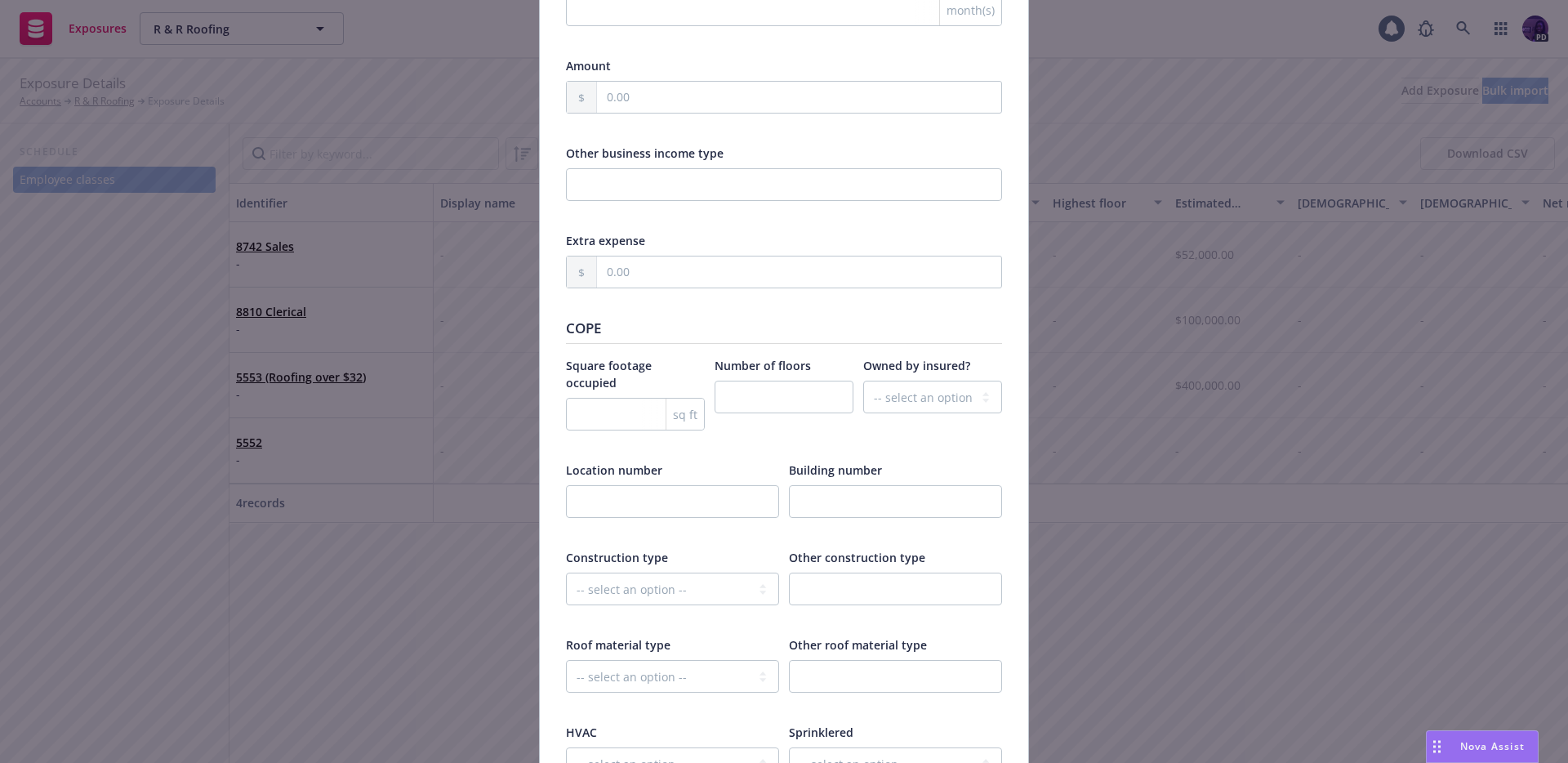
scroll to position [2553, 0]
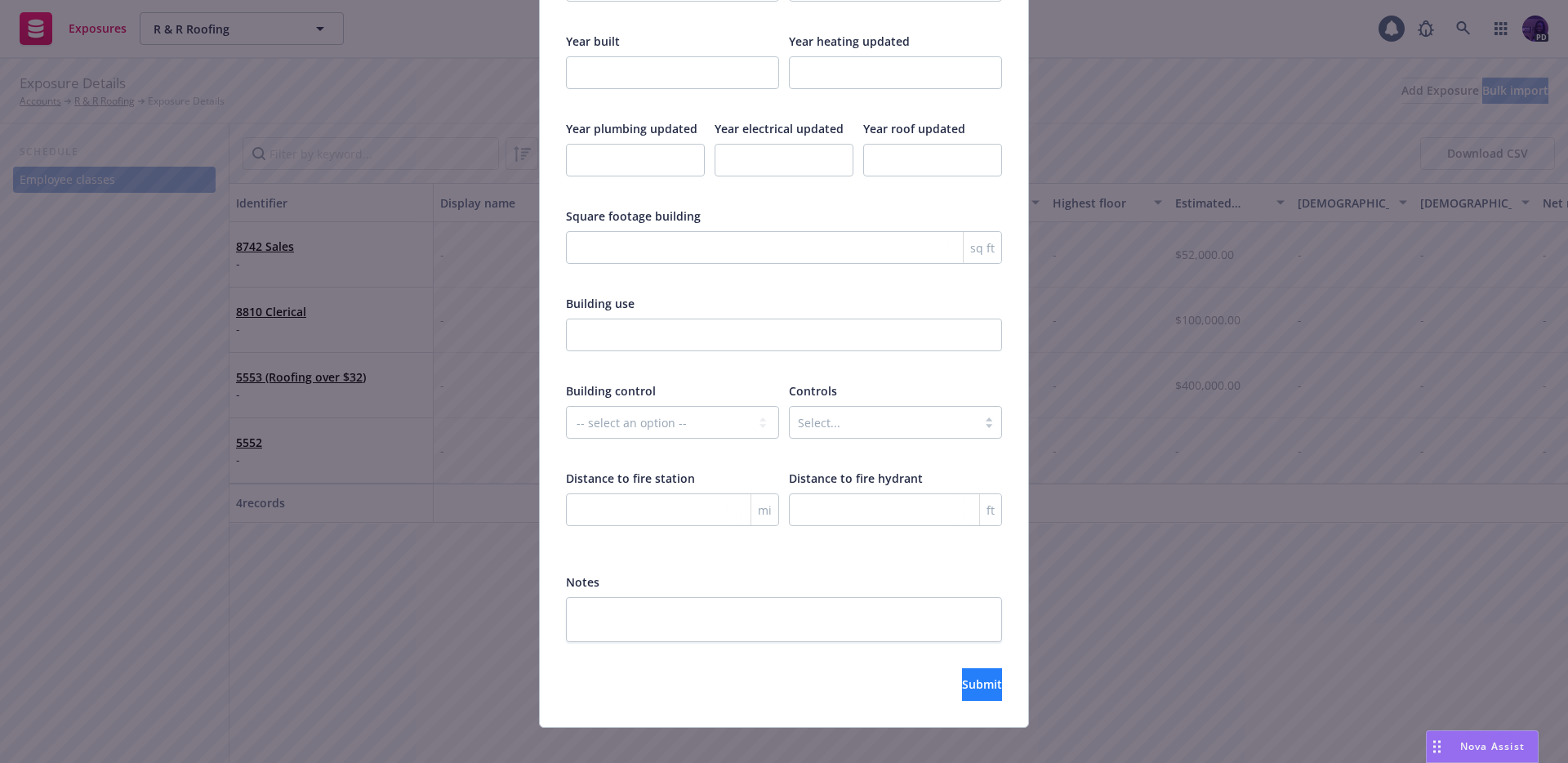
type input "2,000,000.00"
click at [962, 668] on button "Submit" at bounding box center [982, 685] width 40 height 33
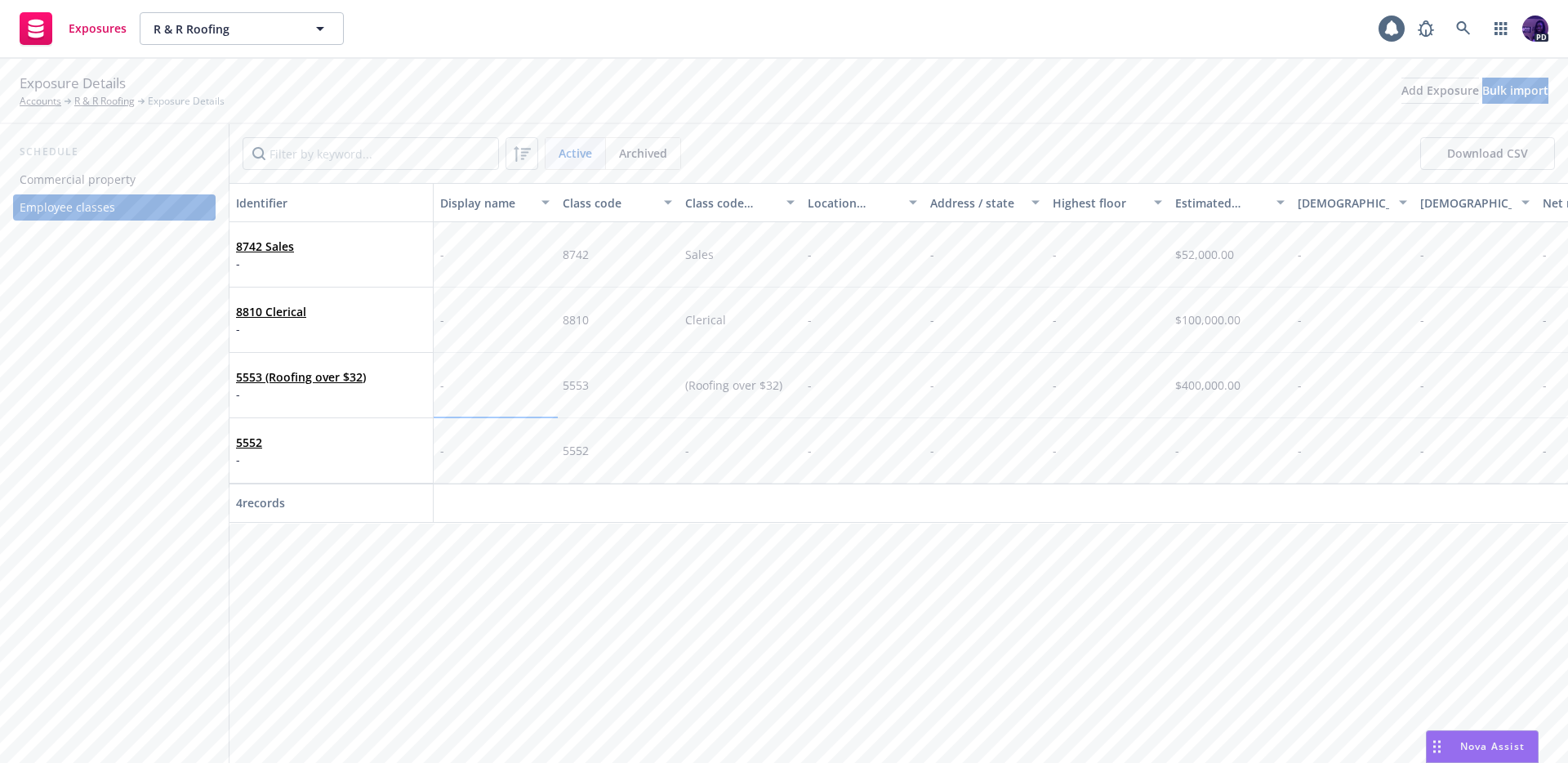
click at [492, 476] on div "-" at bounding box center [495, 451] width 122 height 65
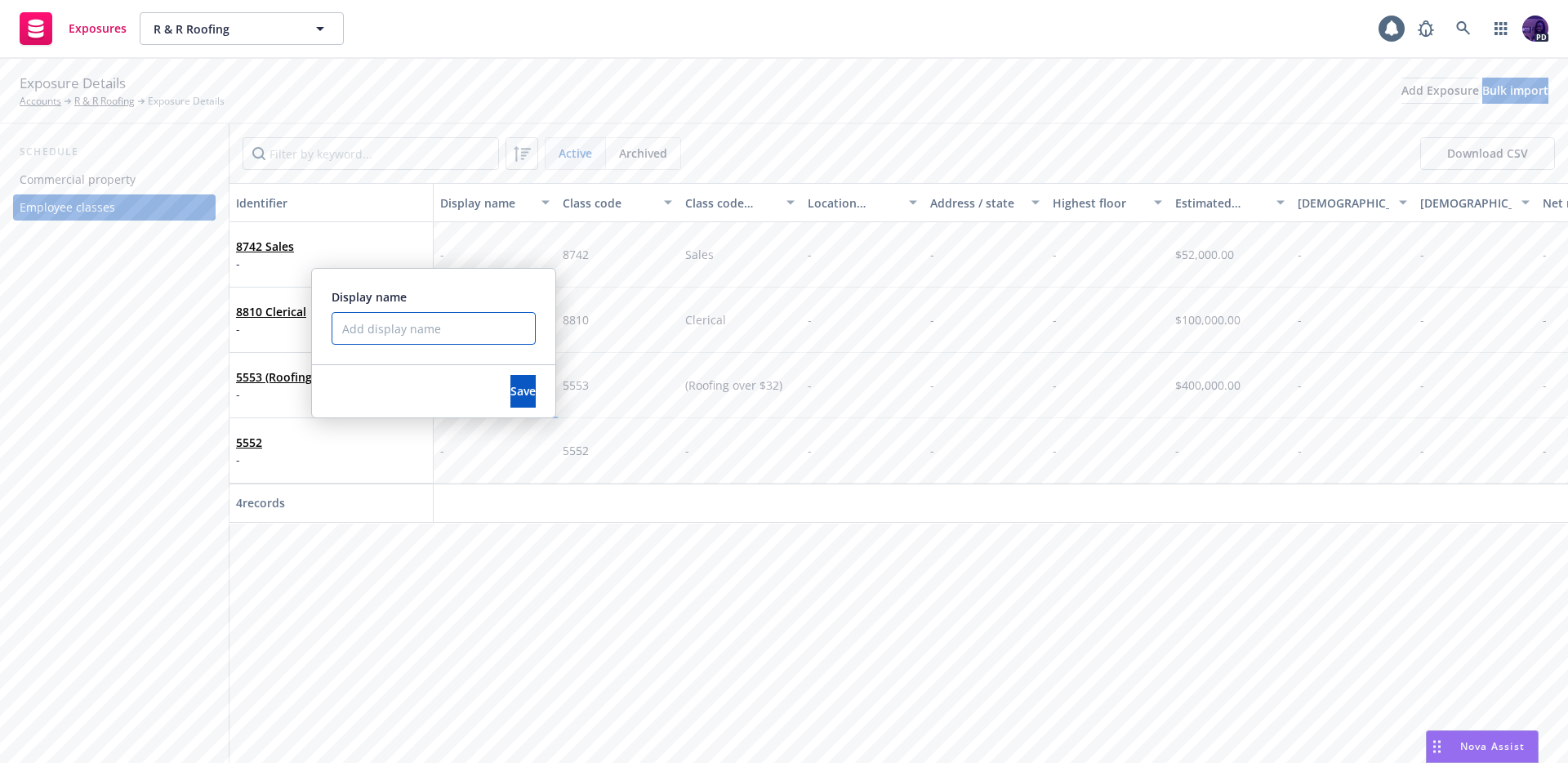
click at [456, 335] on input "Display name" at bounding box center [433, 329] width 204 height 33
type input "Total Employee Count: 20FT, 4 PT"
click at [510, 376] on button "Save" at bounding box center [523, 391] width 26 height 33
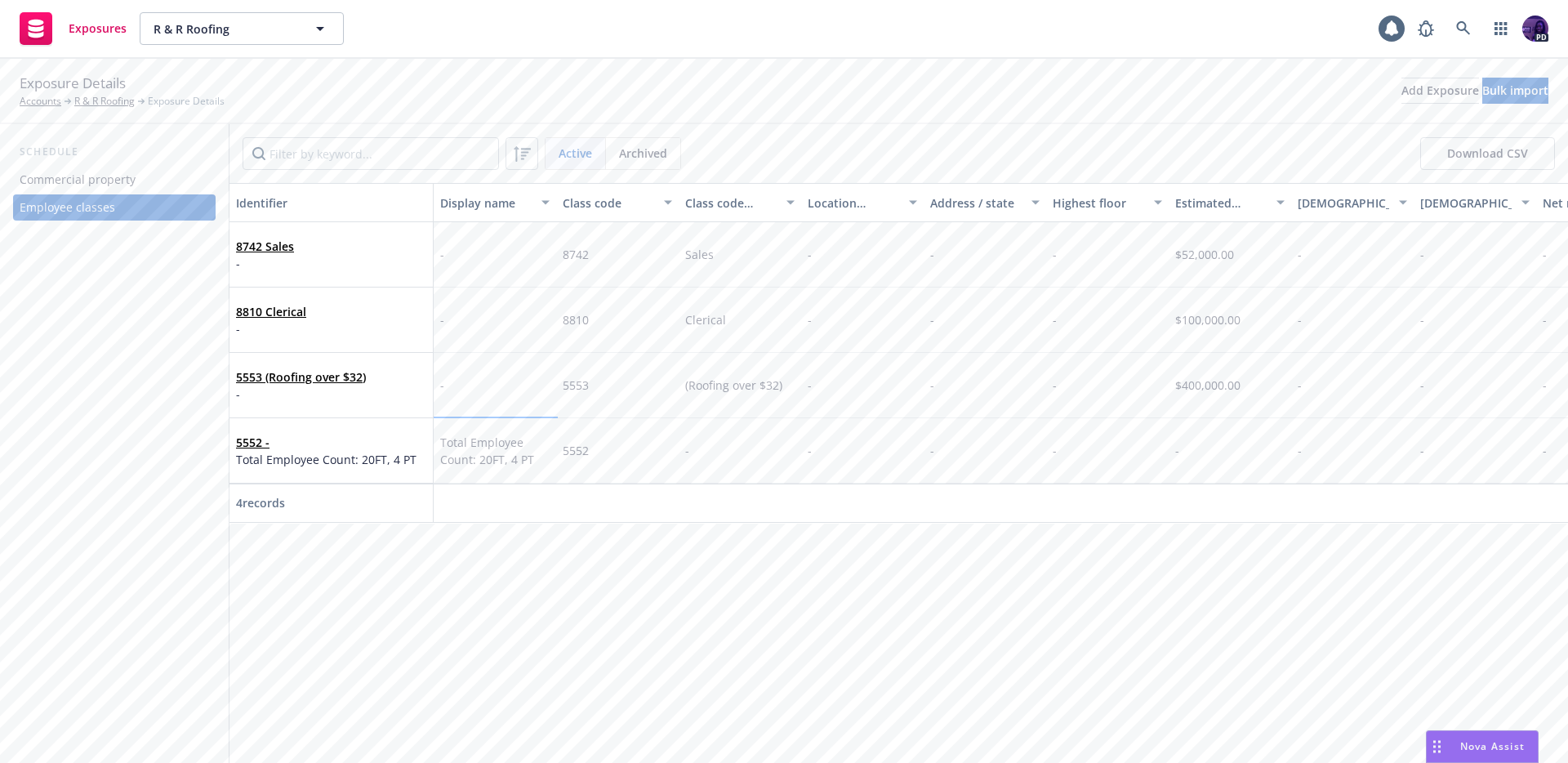
click at [483, 438] on span "Total Employee Count: 20FT, 4 PT" at bounding box center [495, 451] width 109 height 34
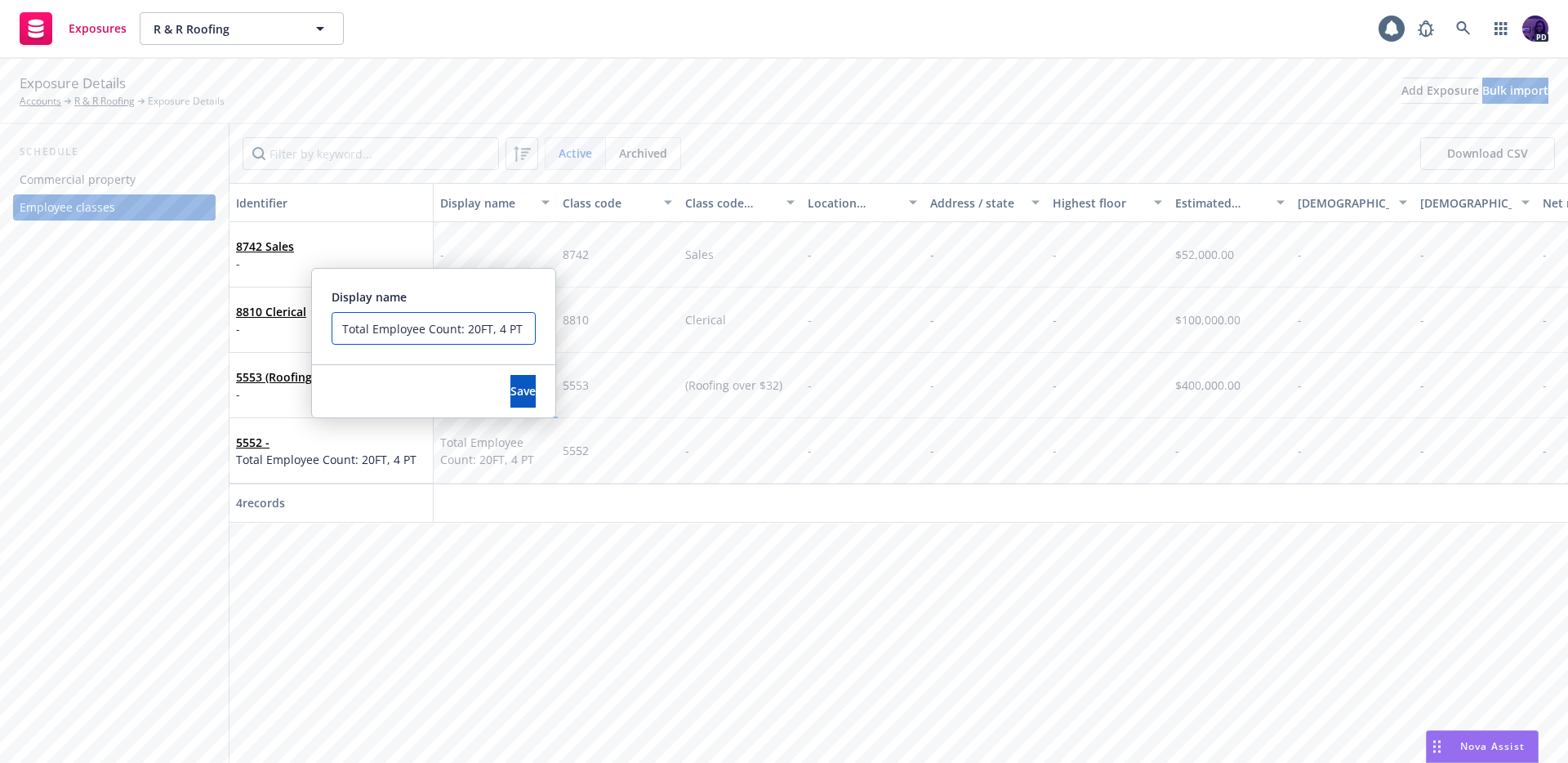
click at [476, 343] on input "Total Employee Count: 20FT, 4 PT" at bounding box center [433, 329] width 204 height 33
click at [477, 338] on input "Total Employee Count: 20FT, 4 PT" at bounding box center [433, 329] width 204 height 33
click at [478, 338] on input "Total Employee Count: 20FT, 4 PT" at bounding box center [433, 329] width 204 height 33
click at [510, 388] on span "Save" at bounding box center [523, 390] width 26 height 16
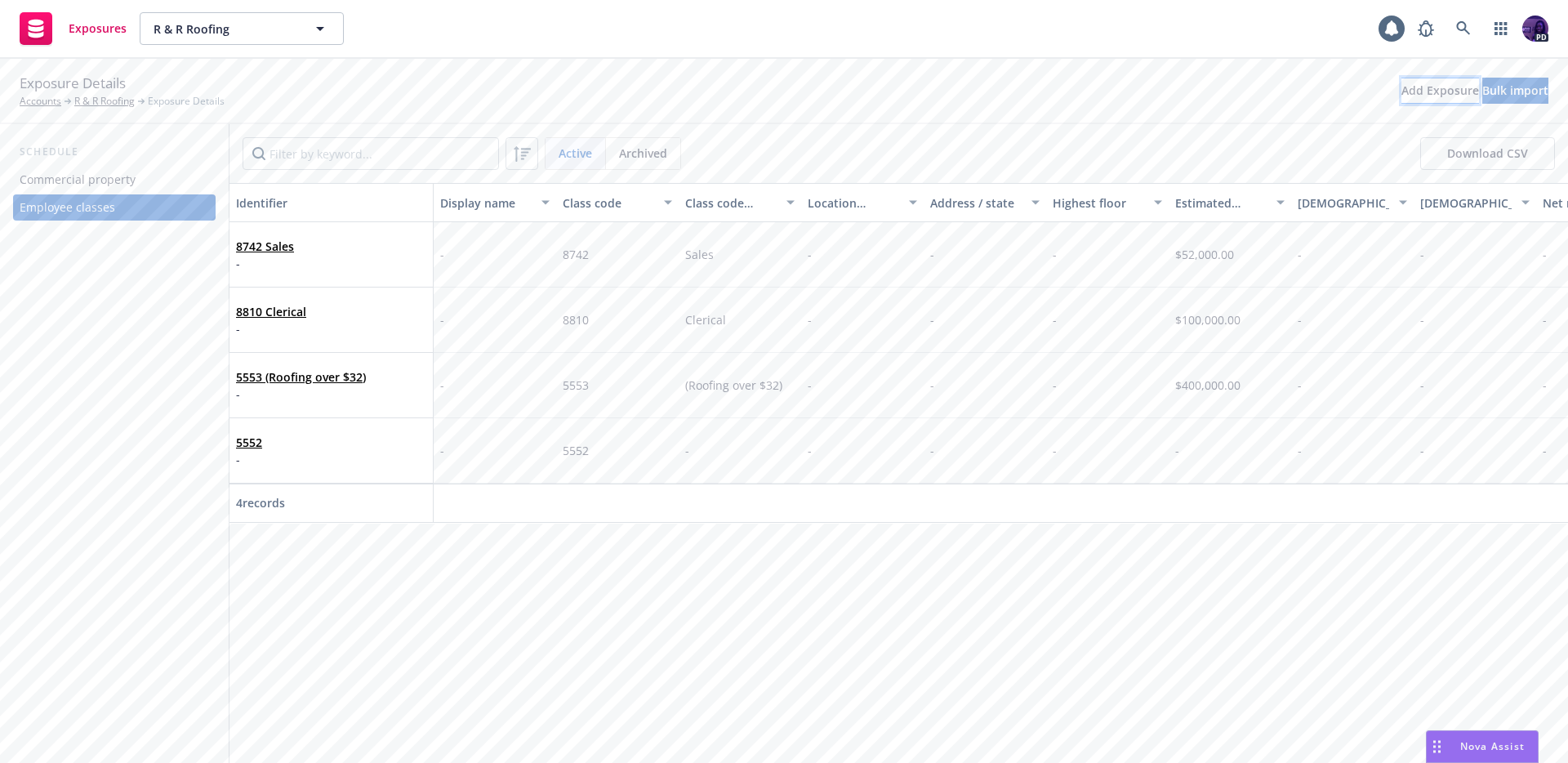
click at [1402, 100] on div "Add Exposure" at bounding box center [1440, 90] width 78 height 25
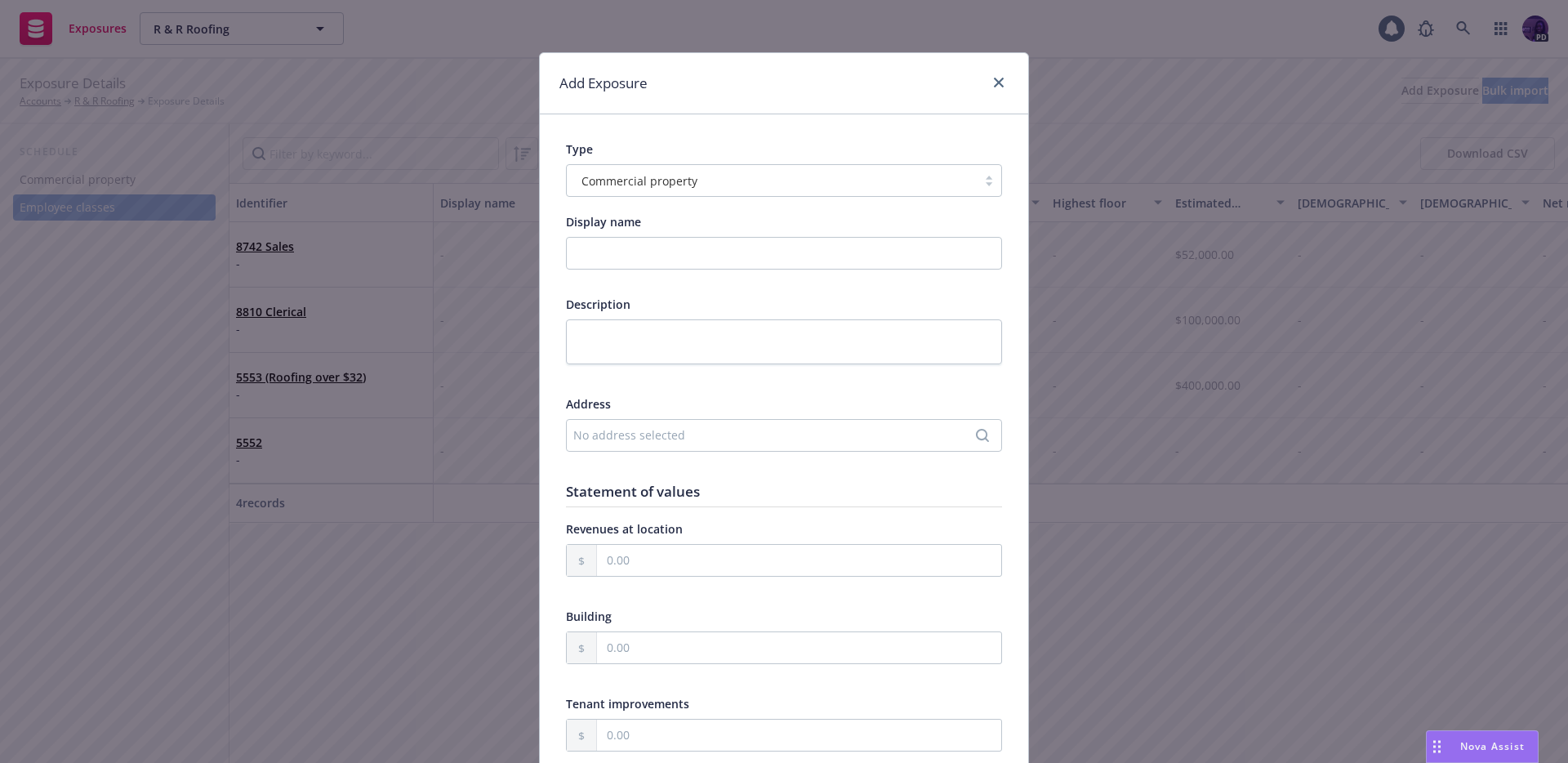
click at [767, 191] on div "Commercial property" at bounding box center [772, 180] width 410 height 26
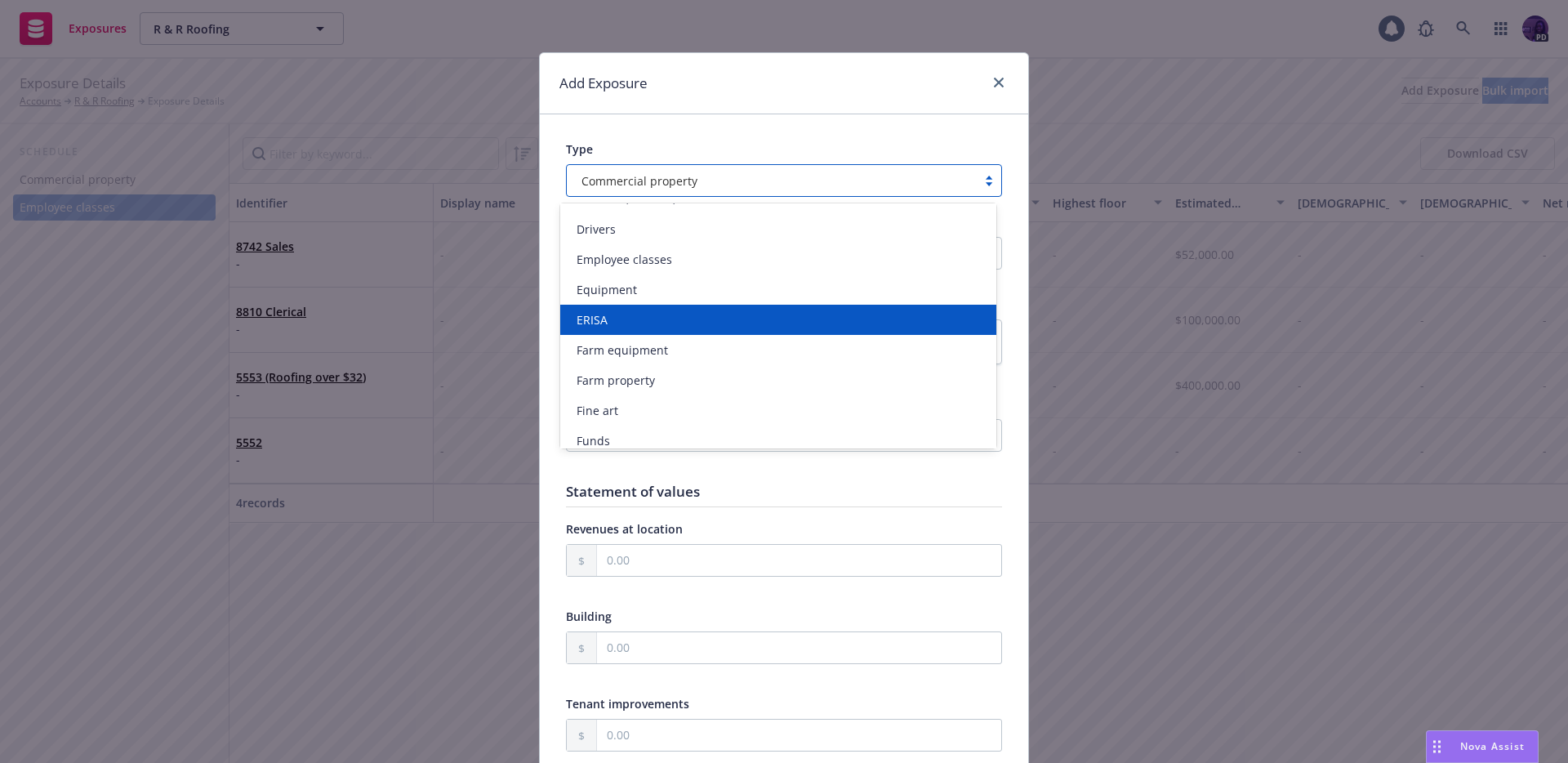
scroll to position [174, 0]
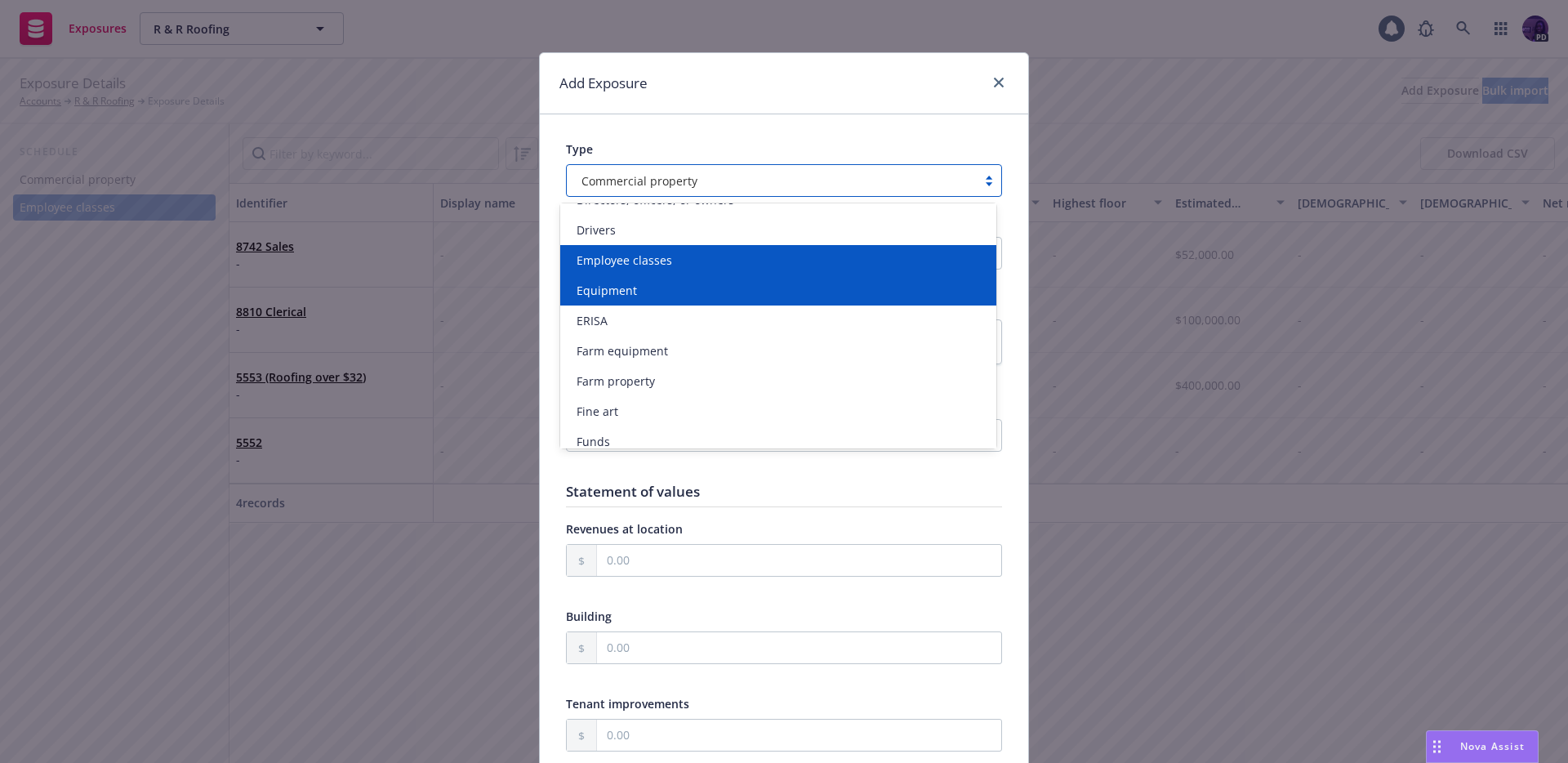
click at [752, 252] on div "Employee classes" at bounding box center [778, 260] width 417 height 17
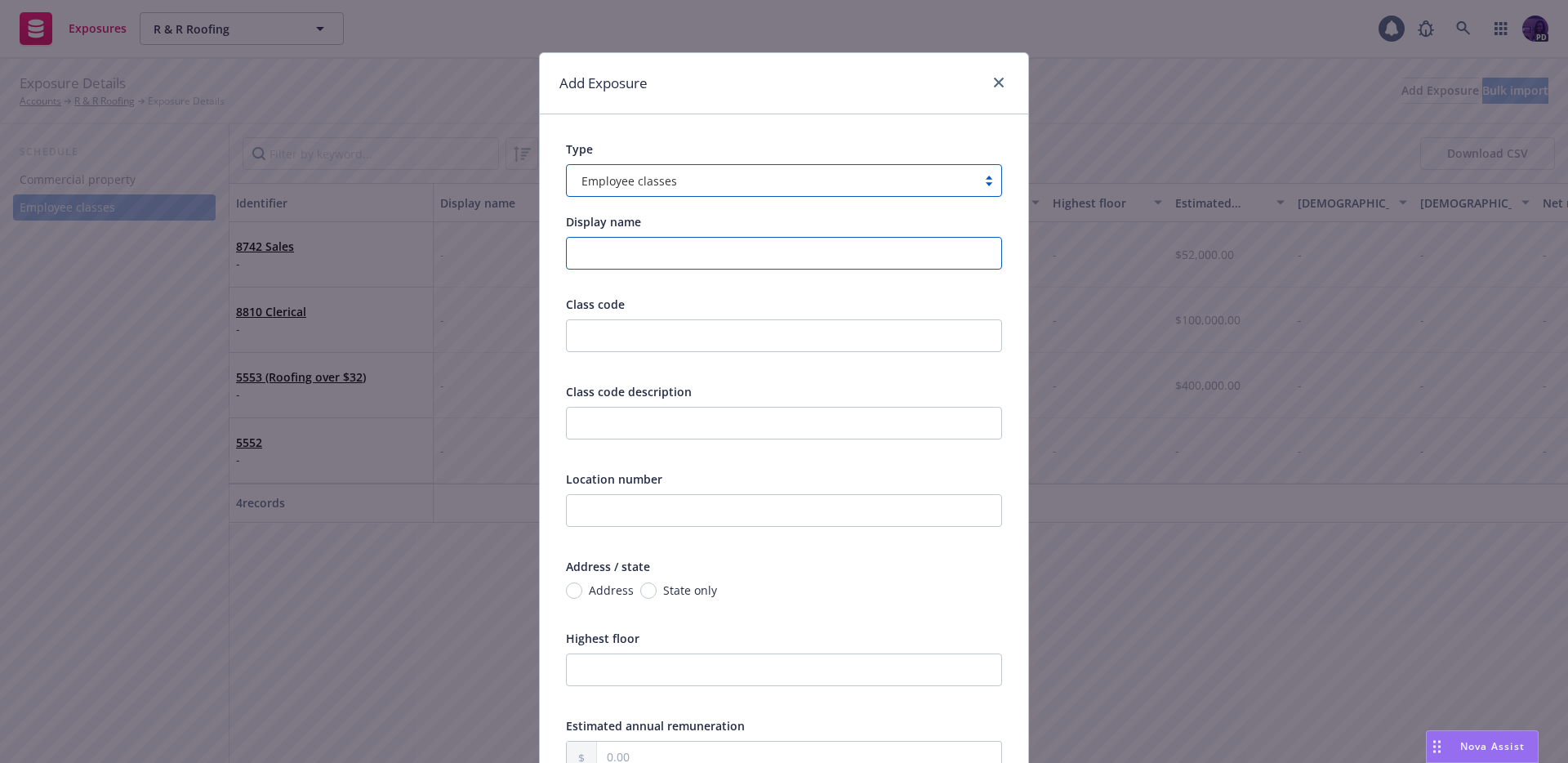
click at [691, 246] on input "Display name" at bounding box center [784, 253] width 436 height 33
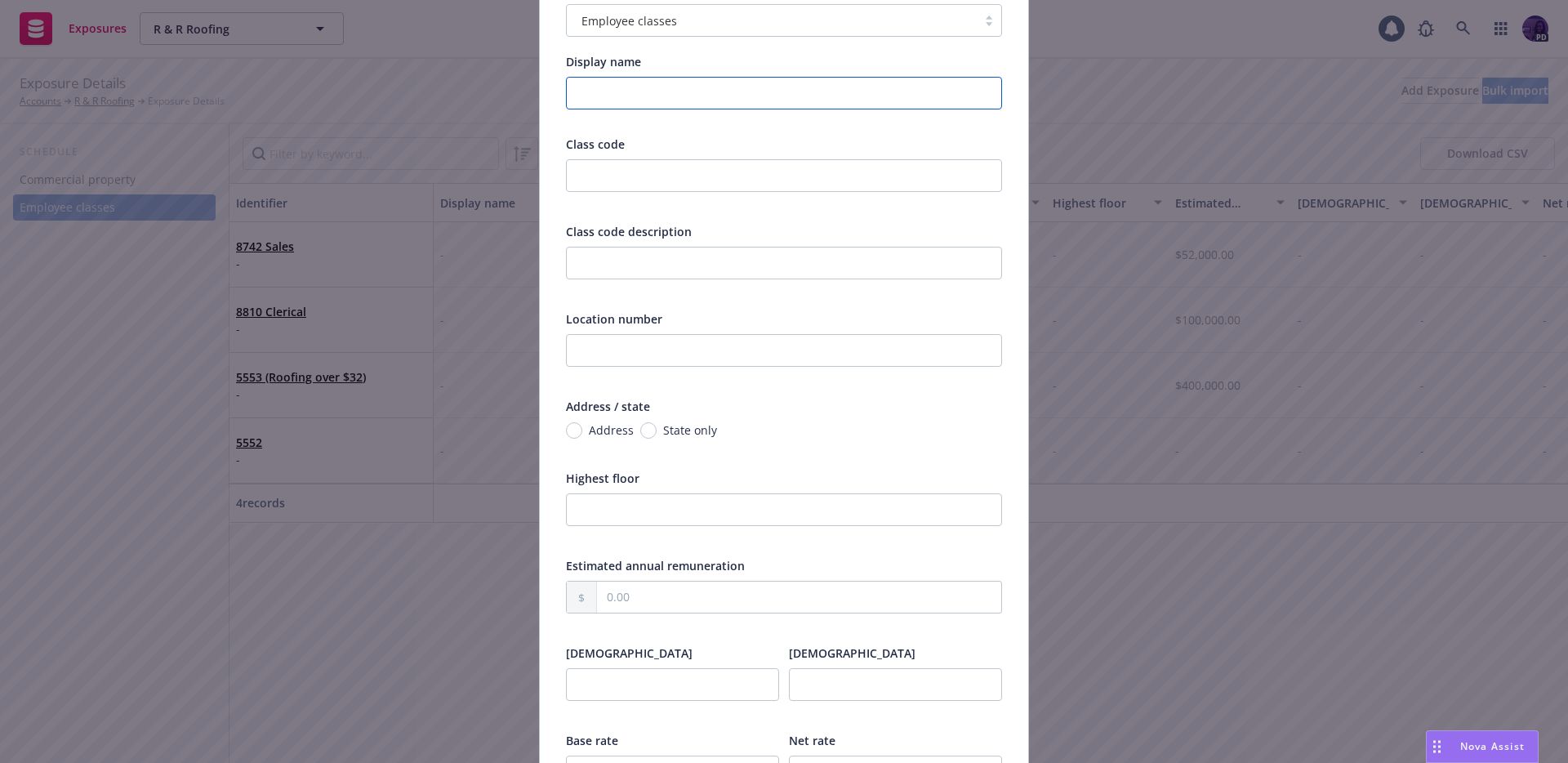
scroll to position [151, 0]
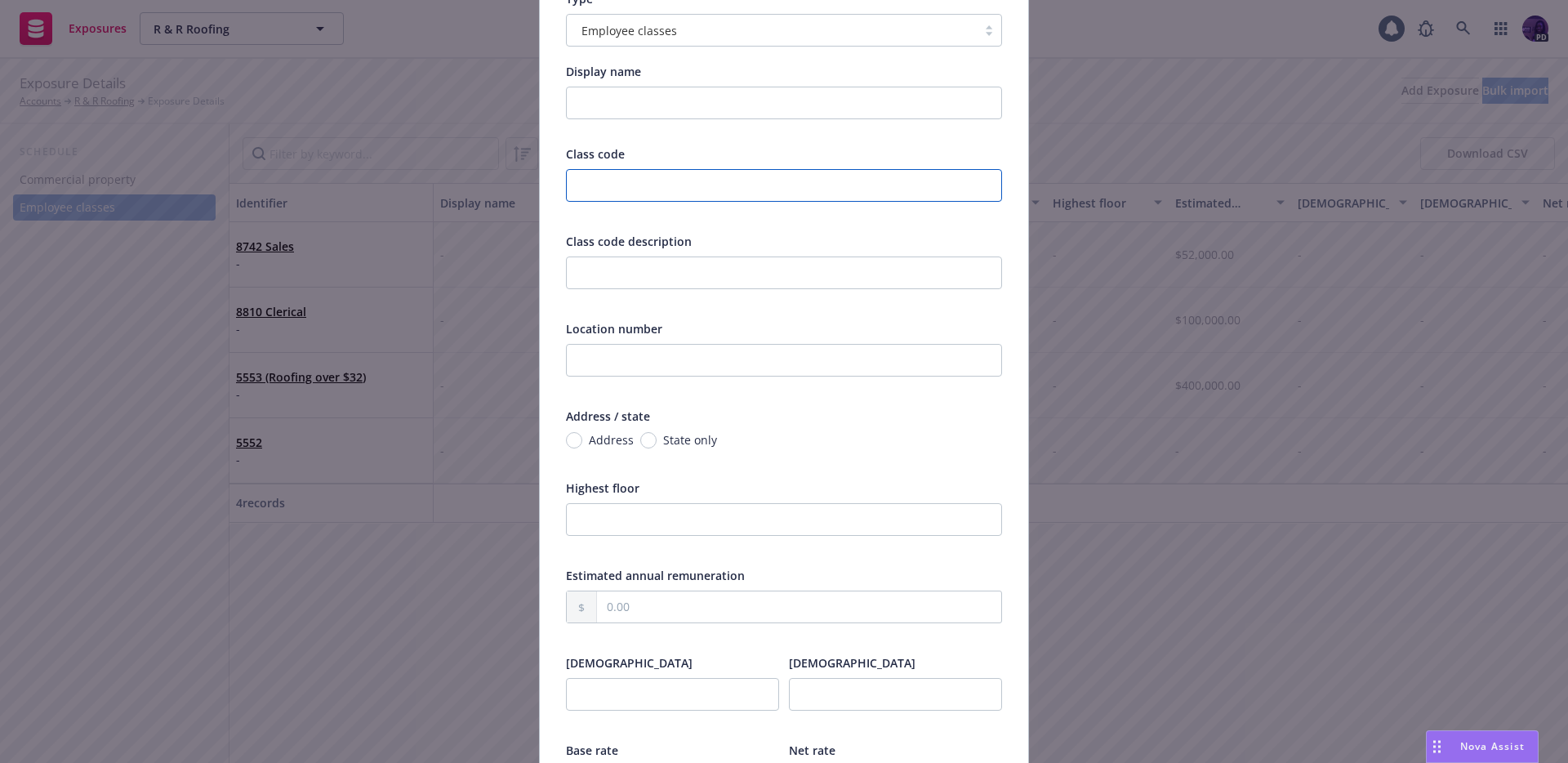
click at [709, 195] on input "text" at bounding box center [784, 185] width 436 height 33
type input "Employee Count"
click at [735, 100] on input "Display name" at bounding box center [784, 103] width 436 height 33
paste input "Total Employee Count: 20FT, 4 PT"
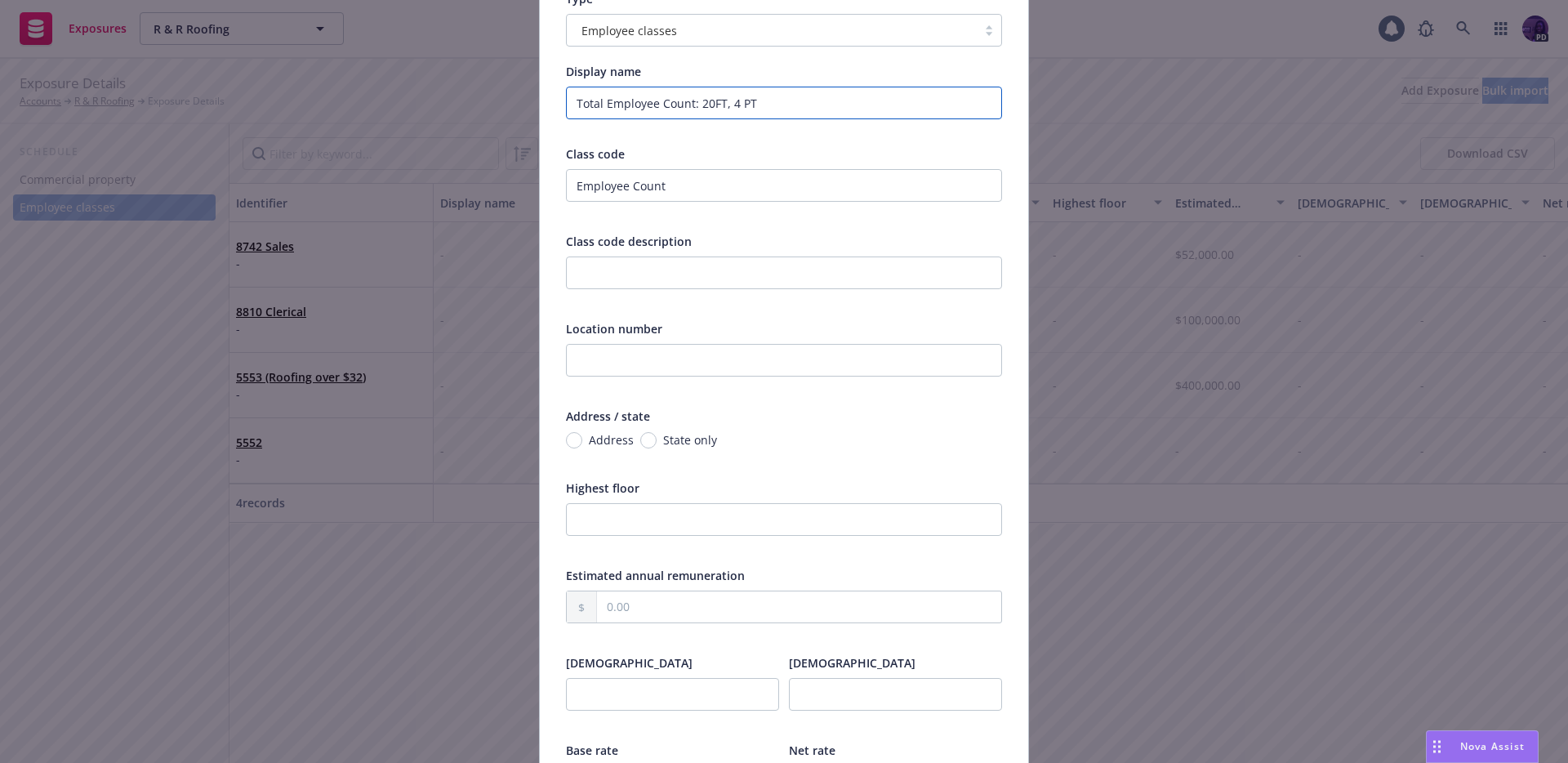
drag, startPoint x: 695, startPoint y: 105, endPoint x: 518, endPoint y: 106, distance: 177.0
click at [518, 106] on div "Add Exposure Type Employee classes Display name Total Employee Count: 20FT, 4 P…" at bounding box center [784, 381] width 1568 height 763
drag, startPoint x: 595, startPoint y: 102, endPoint x: 619, endPoint y: 107, distance: 24.5
click at [599, 104] on input "20FT, 4 PT" at bounding box center [784, 103] width 436 height 33
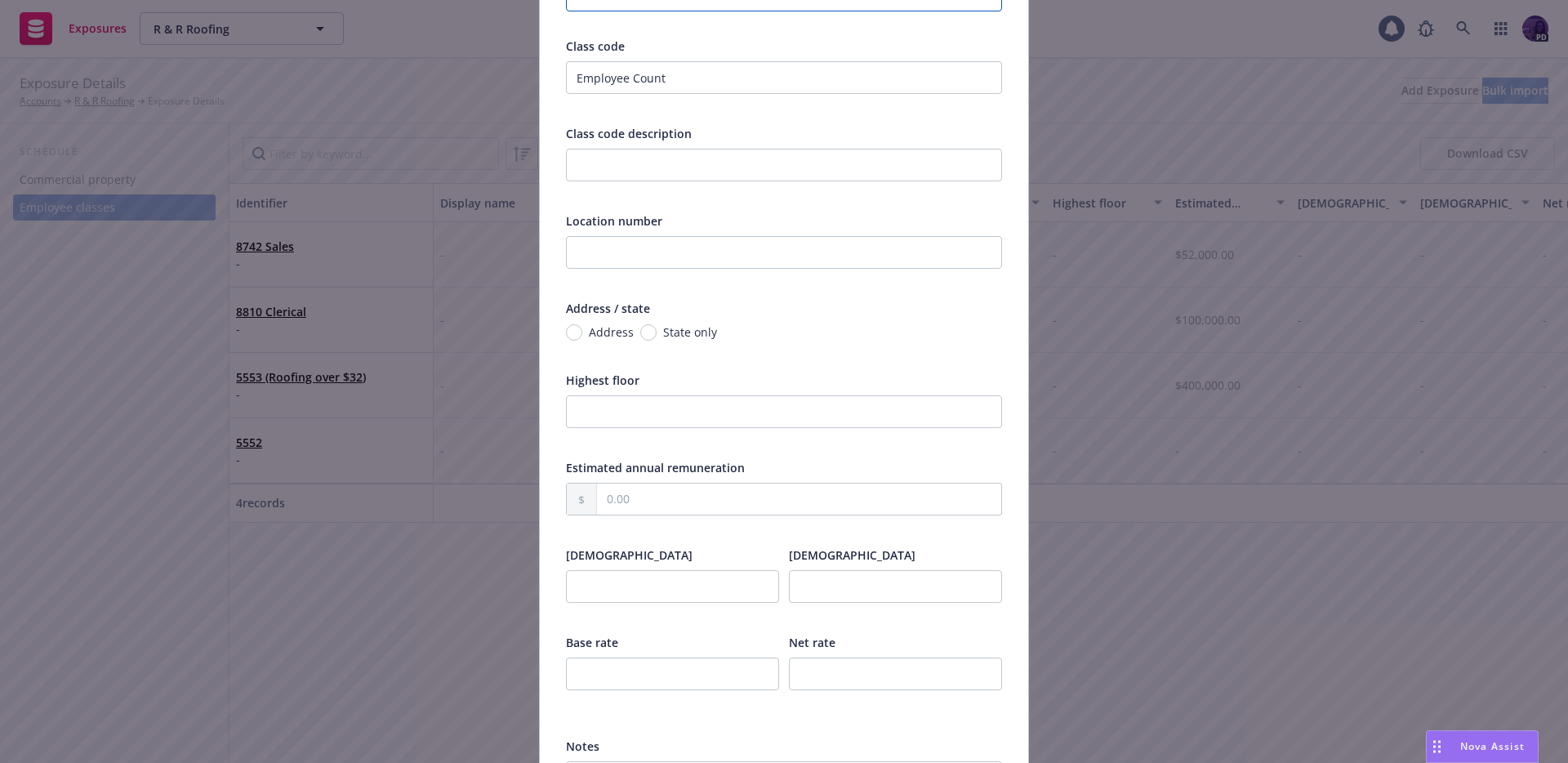
scroll to position [440, 0]
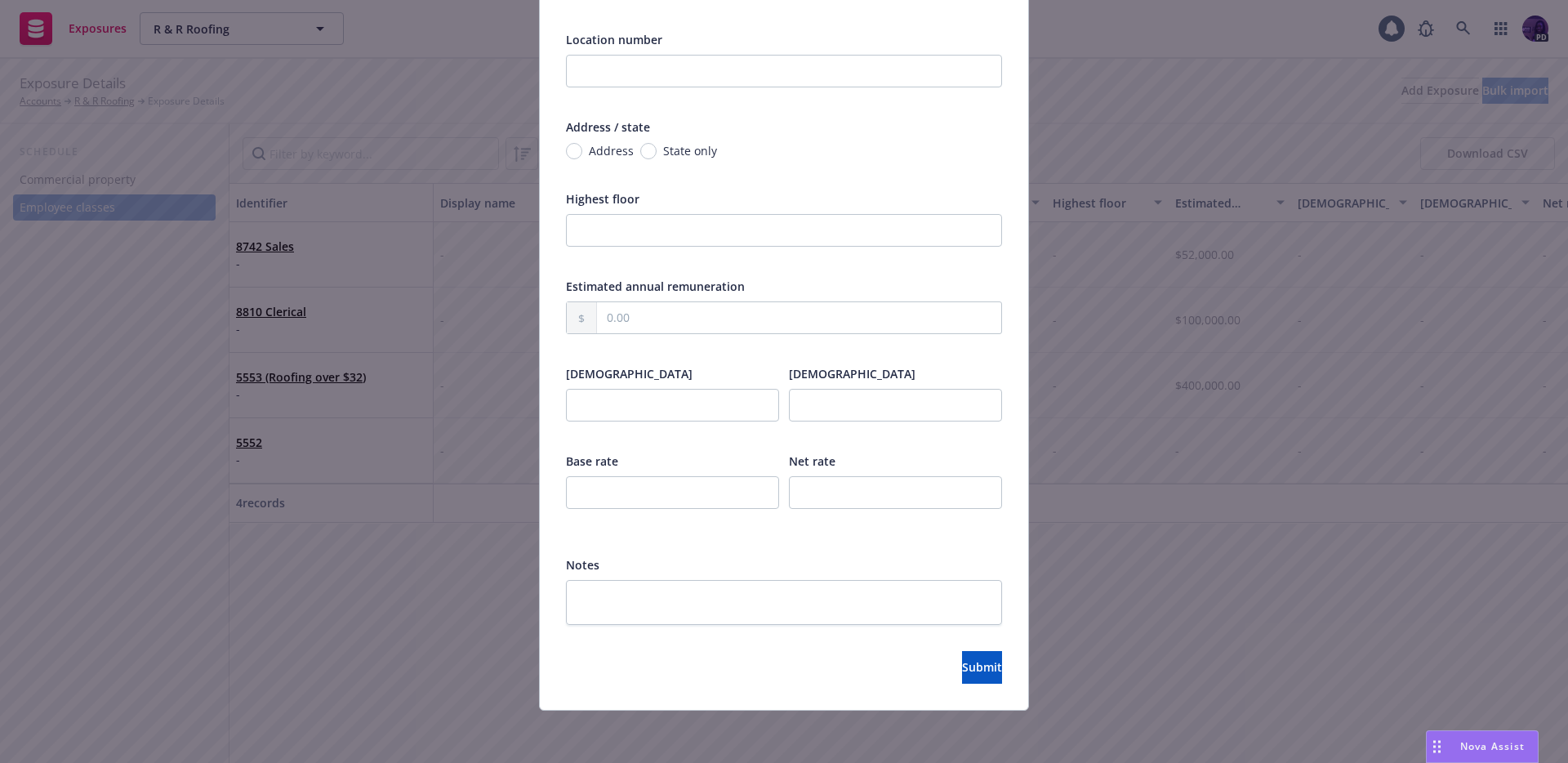
type input "20FT & 4 PT"
click at [698, 406] on input "number" at bounding box center [673, 406] width 213 height 33
type input "20"
type input "4"
click at [935, 690] on div "Type Employee classes Display name 20FT & 4 PT Class code Employee Count Class …" at bounding box center [784, 192] width 488 height 1035
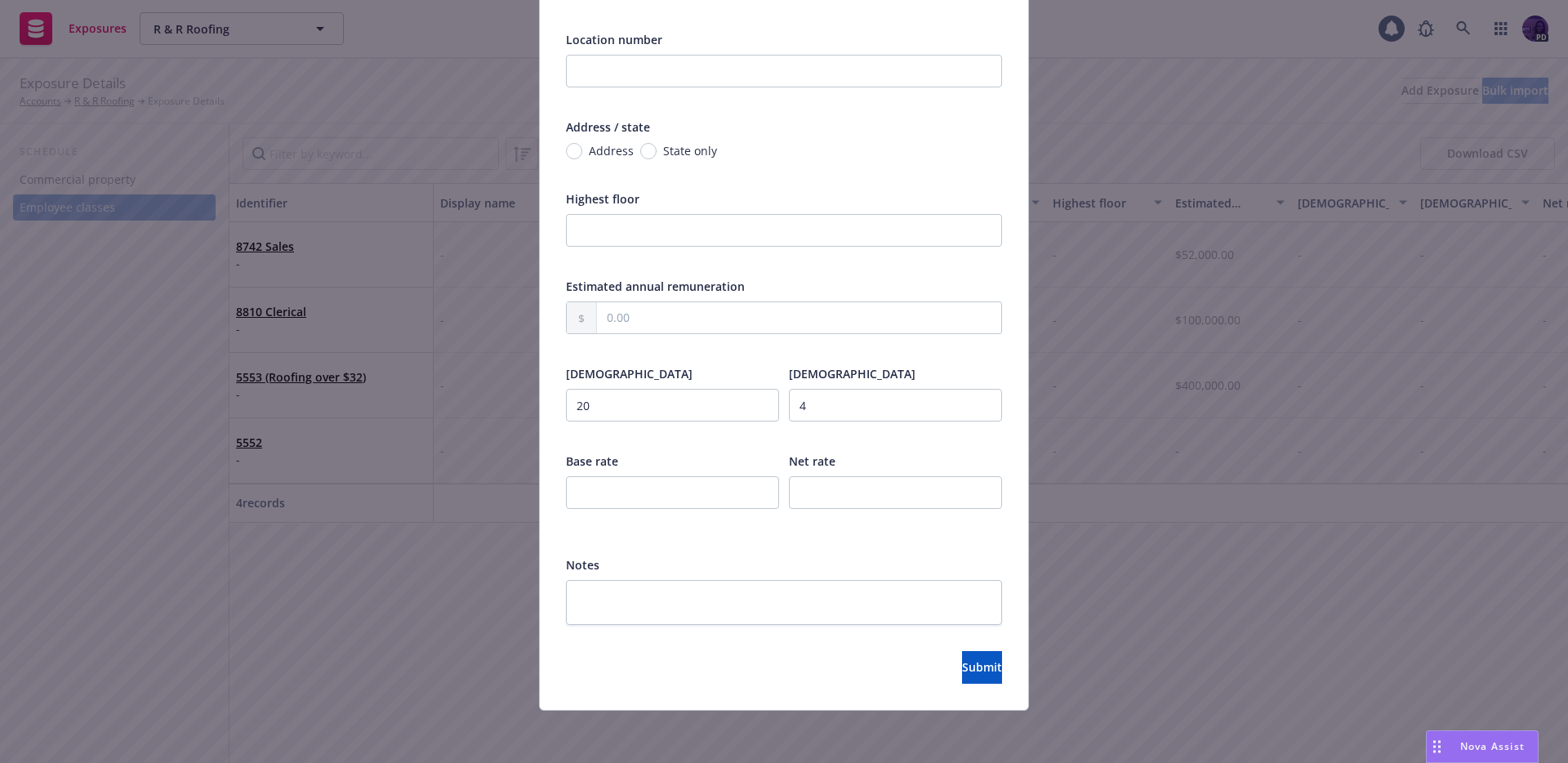
click at [917, 684] on div "Type Employee classes Display name 20FT & 4 PT Class code Employee Count Class …" at bounding box center [784, 192] width 488 height 1035
click at [962, 679] on button "Submit" at bounding box center [982, 668] width 40 height 33
